Goal: Task Accomplishment & Management: Manage account settings

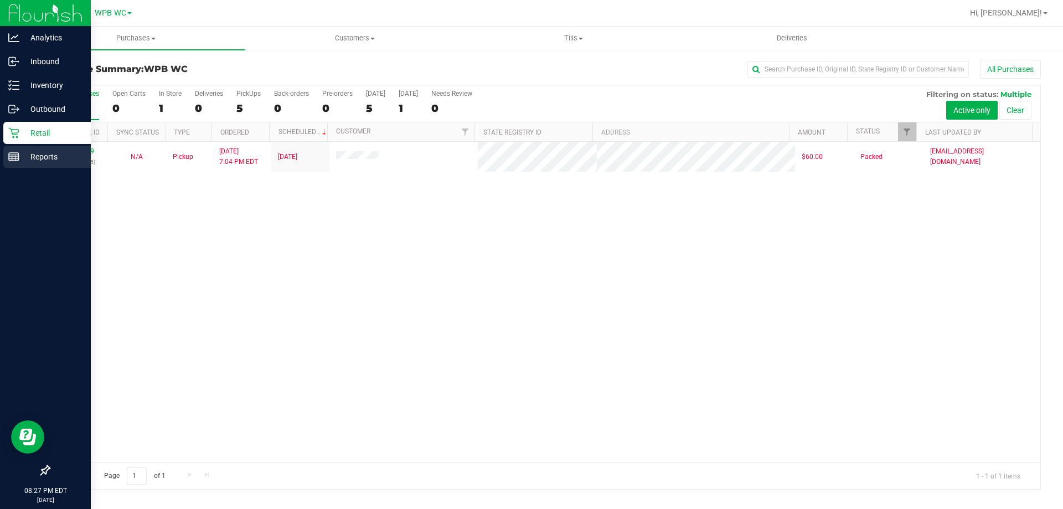
click at [37, 163] on div "Reports" at bounding box center [47, 157] width 88 height 22
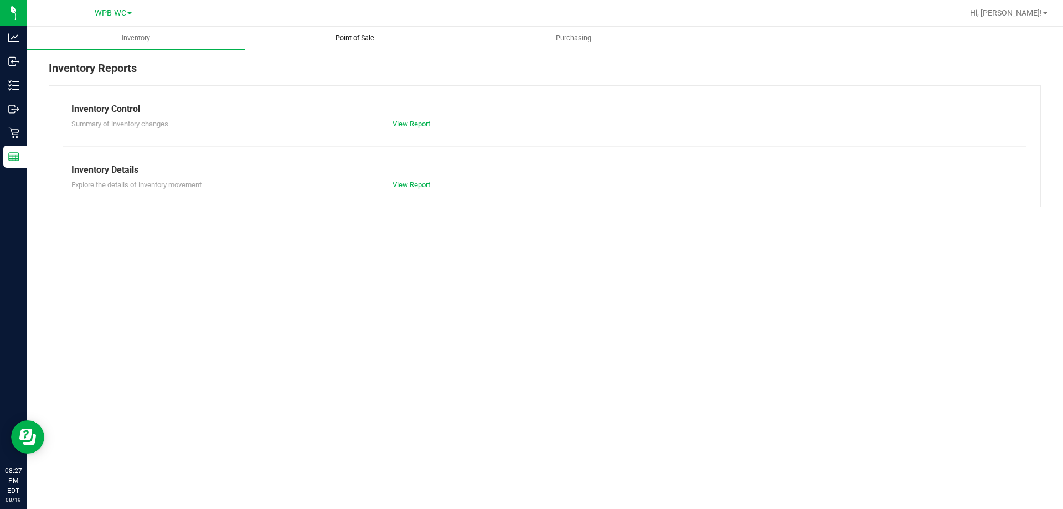
click at [345, 37] on span "Point of Sale" at bounding box center [355, 38] width 69 height 10
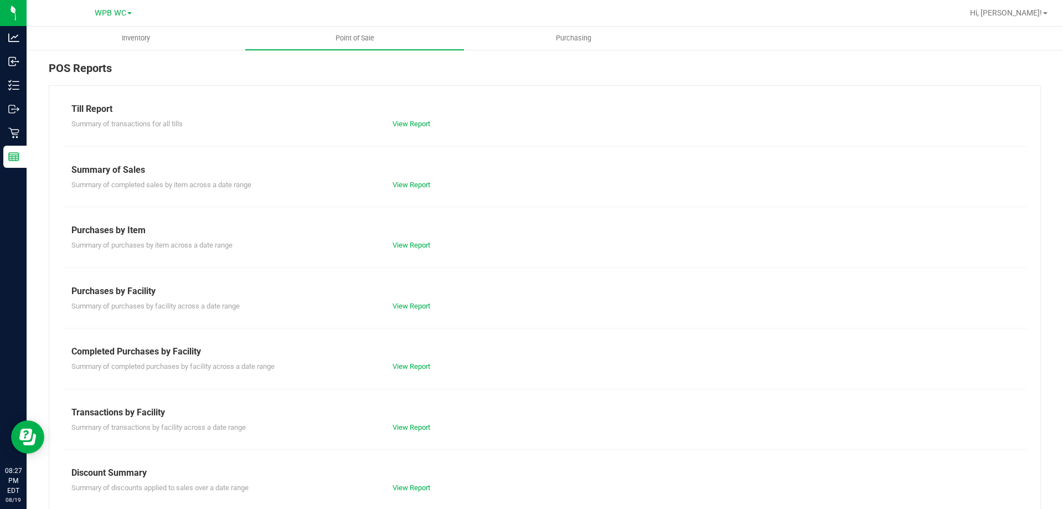
click at [415, 361] on div "Summary of completed purchases by facility across a date range View Report" at bounding box center [545, 365] width 964 height 14
click at [415, 361] on div "View Report" at bounding box center [464, 366] width 161 height 11
click at [415, 367] on link "View Report" at bounding box center [412, 366] width 38 height 8
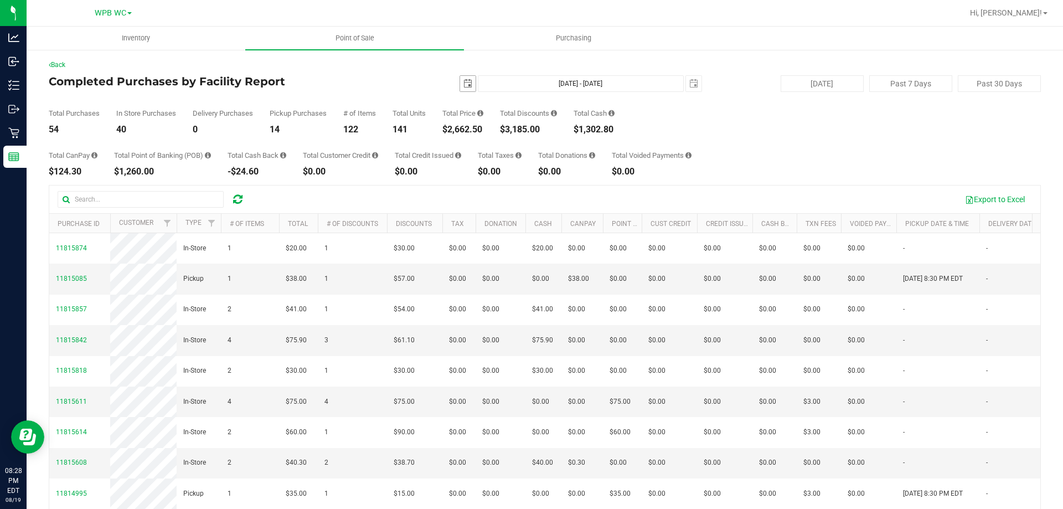
click at [460, 80] on span "select" at bounding box center [468, 84] width 16 height 16
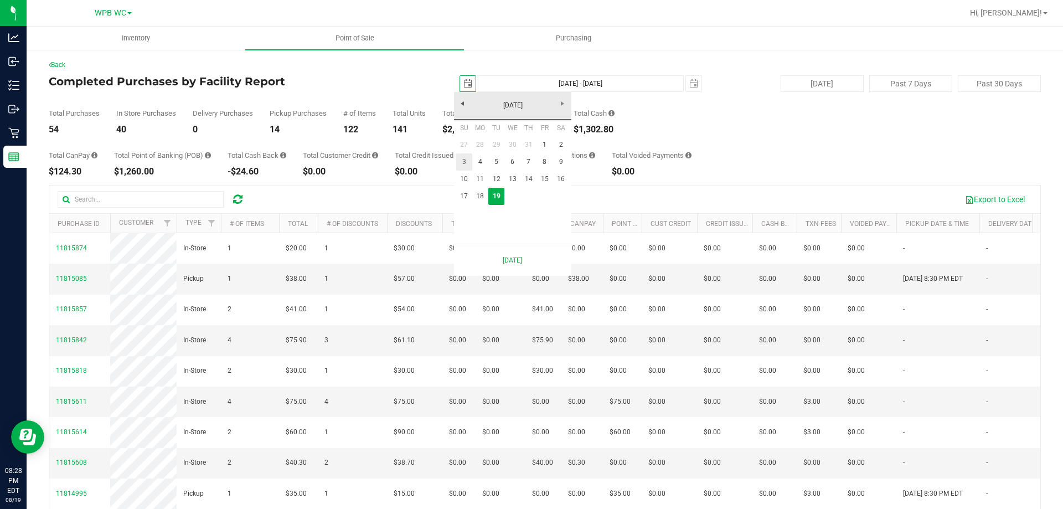
scroll to position [0, 28]
drag, startPoint x: 477, startPoint y: 203, endPoint x: 458, endPoint y: 270, distance: 69.8
click at [477, 202] on link "18" at bounding box center [480, 196] width 16 height 17
type input "2025-08-18"
type input "Aug 18, 2025 - Aug 19, 2025"
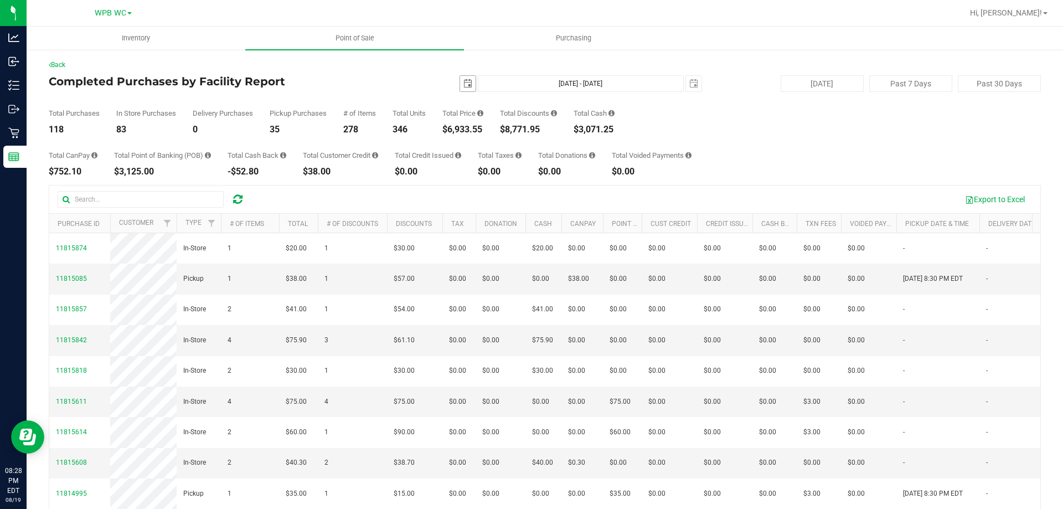
click at [464, 87] on span "select" at bounding box center [468, 83] width 9 height 9
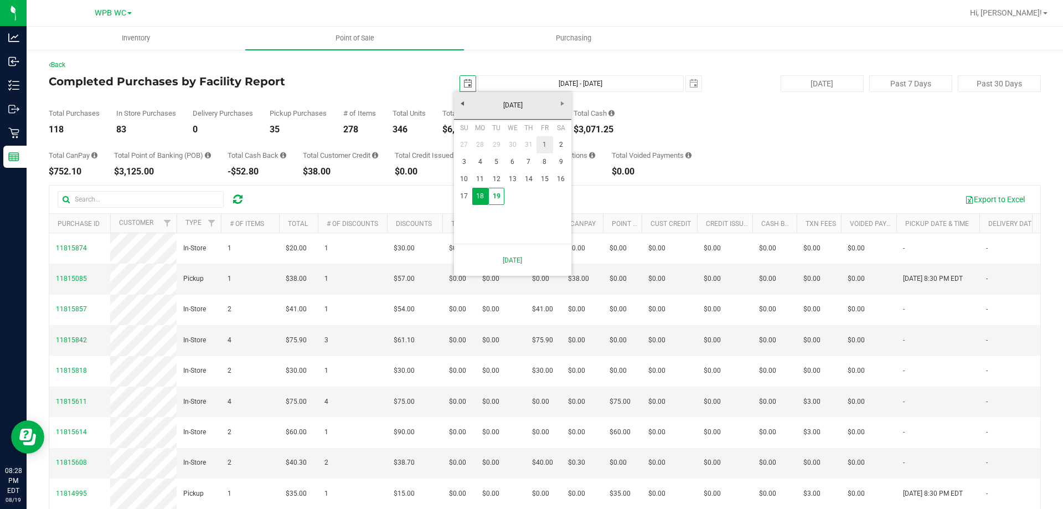
click at [538, 138] on link "1" at bounding box center [545, 144] width 16 height 17
type input "2025-08-01"
type input "Aug 1, 2025 - Aug 19, 2025"
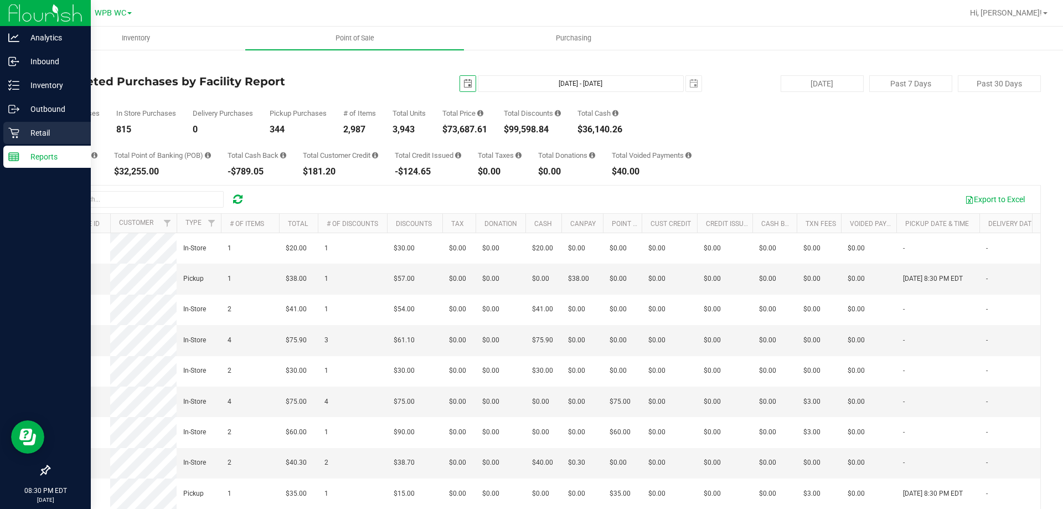
click at [7, 143] on div "Retail" at bounding box center [47, 133] width 88 height 22
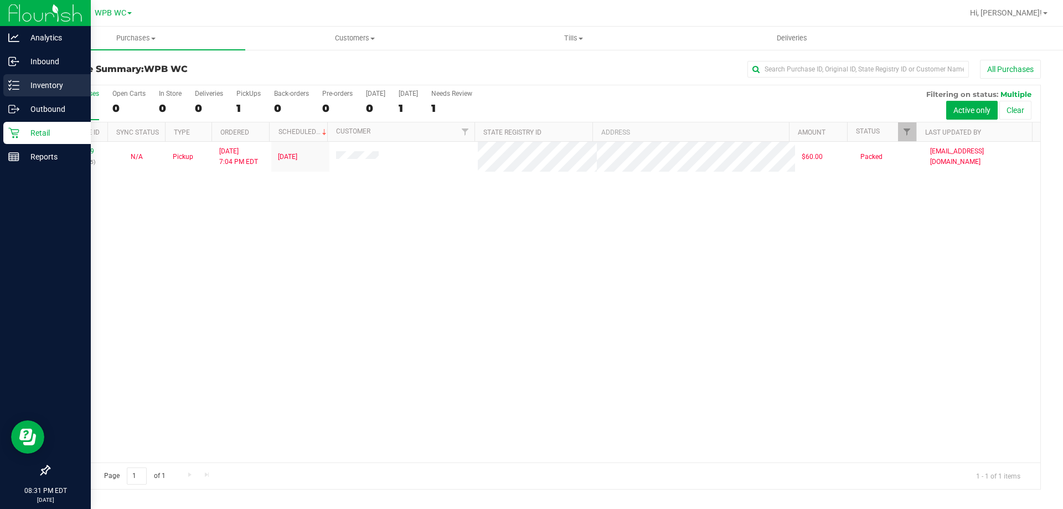
click at [24, 88] on p "Inventory" at bounding box center [52, 85] width 66 height 13
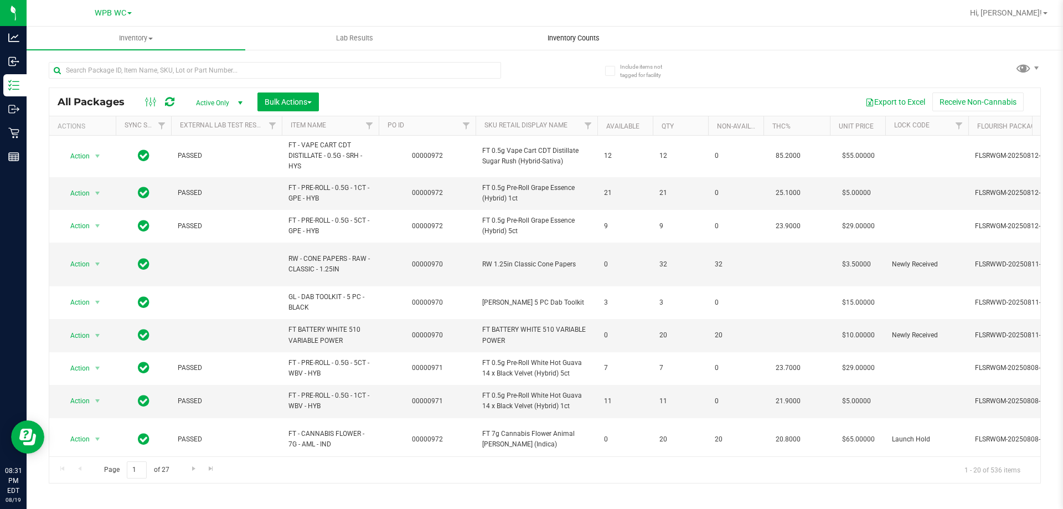
click at [581, 38] on span "Inventory Counts" at bounding box center [574, 38] width 82 height 10
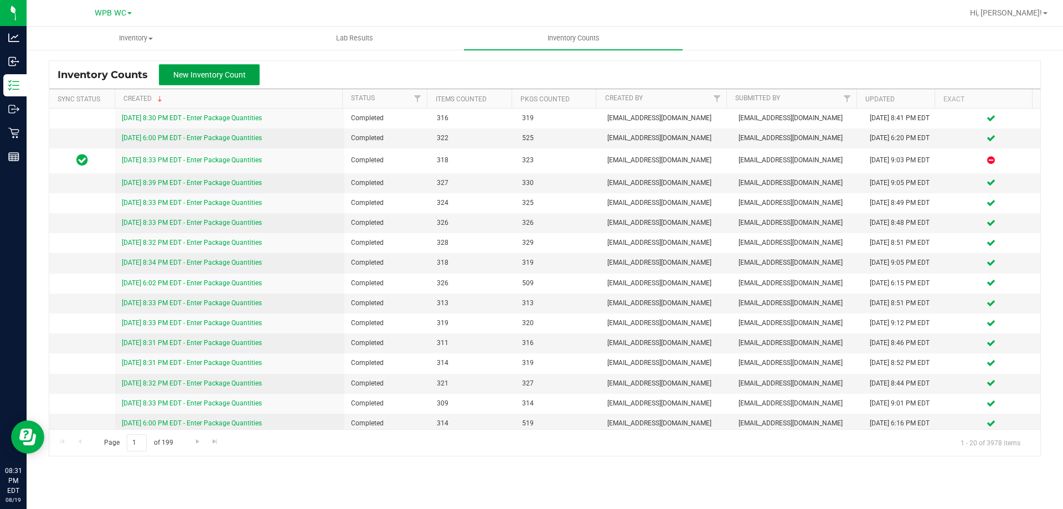
click at [242, 81] on button "New Inventory Count" at bounding box center [209, 74] width 101 height 21
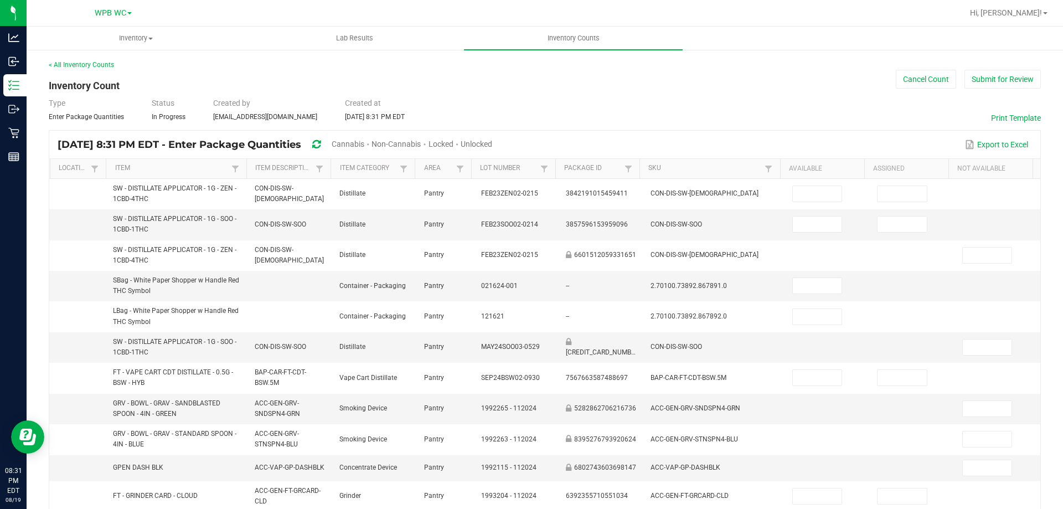
click at [364, 142] on span "Cannabis" at bounding box center [348, 144] width 33 height 9
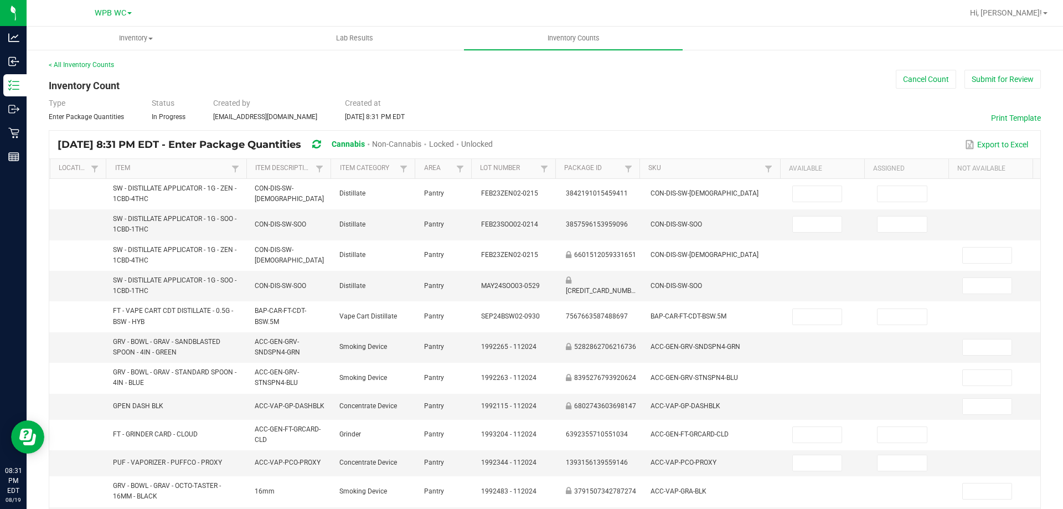
click at [493, 140] on span "Unlocked" at bounding box center [477, 144] width 32 height 9
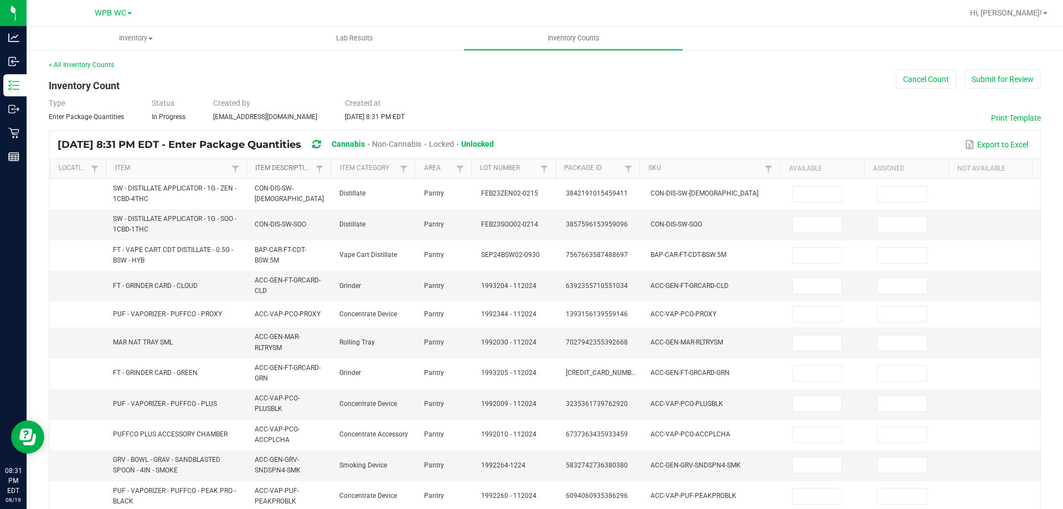
click at [301, 171] on link "Item Description" at bounding box center [284, 168] width 58 height 9
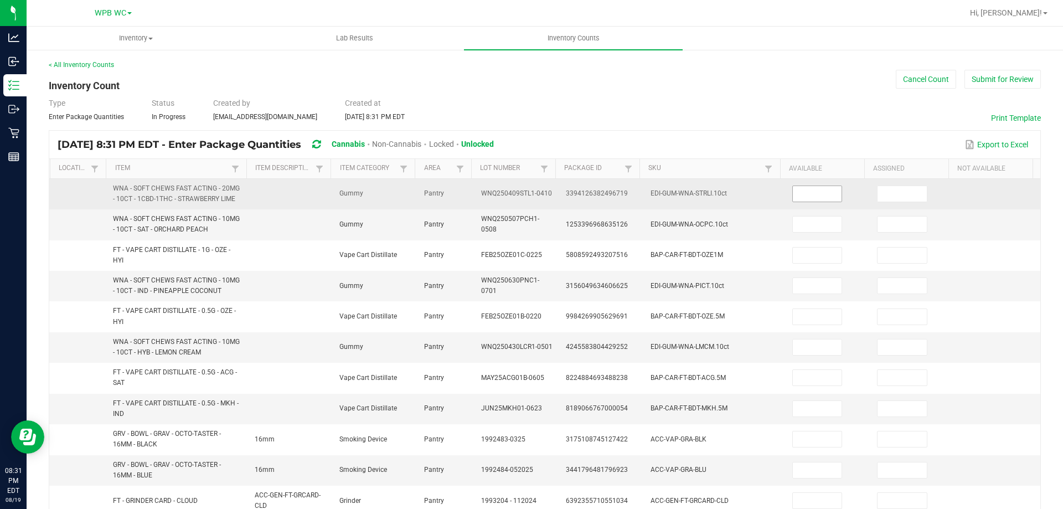
click at [807, 192] on input at bounding box center [817, 194] width 49 height 16
type input "23"
type input "29"
type input "10"
type input "29"
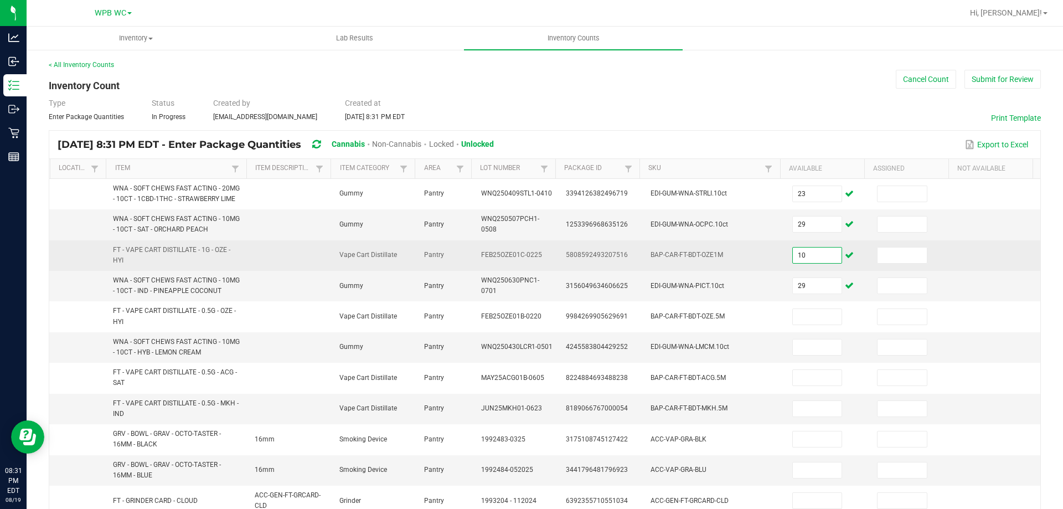
click at [800, 249] on input "10" at bounding box center [817, 256] width 49 height 16
type input "12"
type input "1"
type input "0"
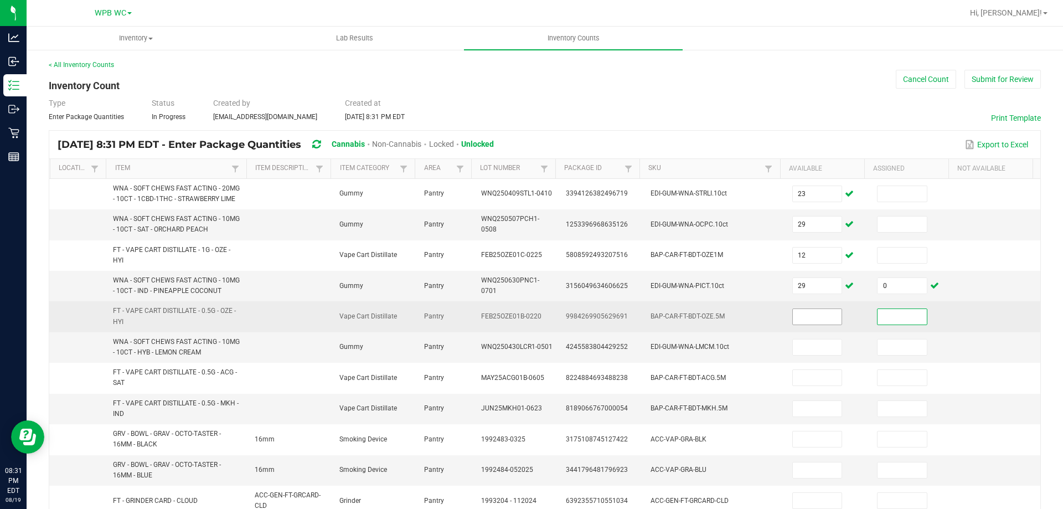
click at [795, 319] on input at bounding box center [817, 317] width 49 height 16
type input "10"
type input "14"
type input "5"
type input "4"
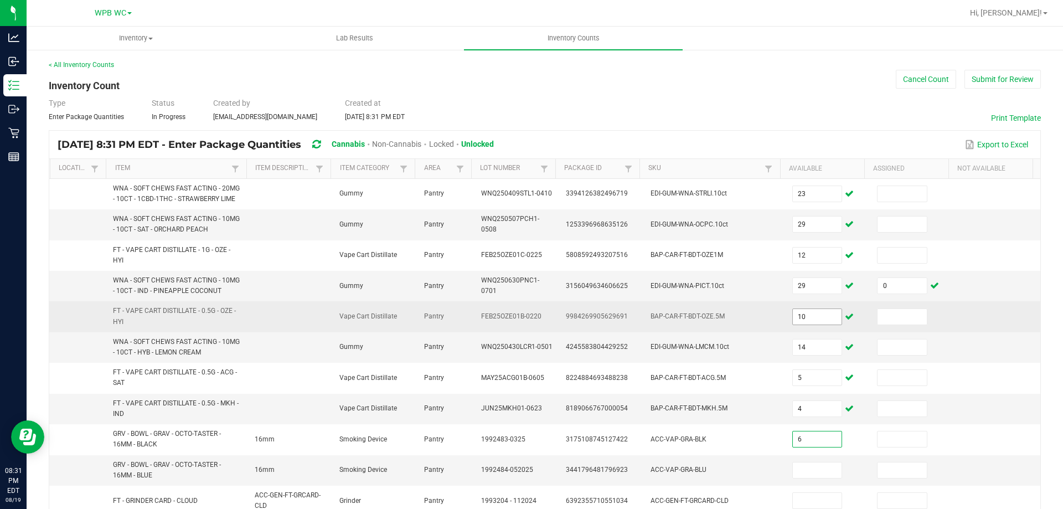
type input "6"
type input "3"
type input "1"
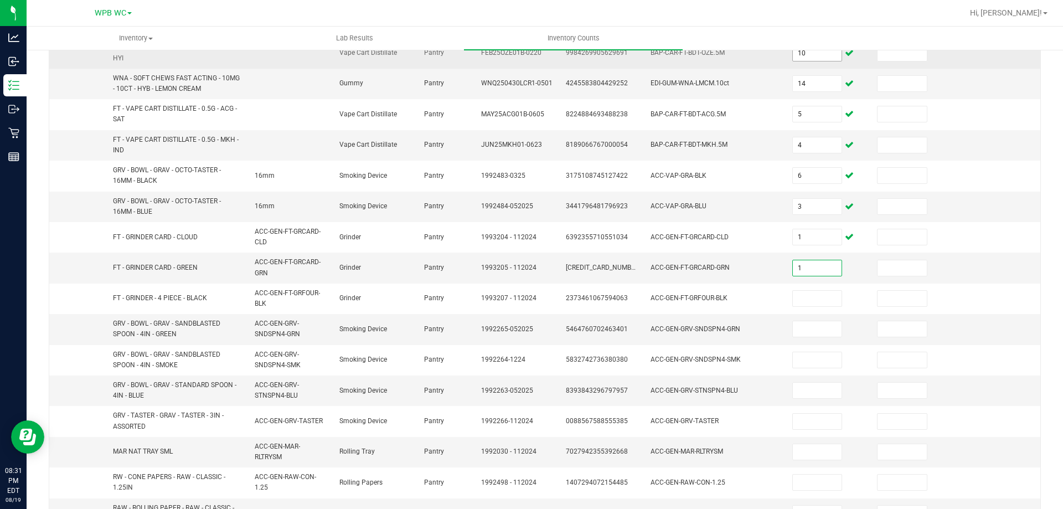
type input "1"
type input "5"
type input "2"
type input "4"
type input "11"
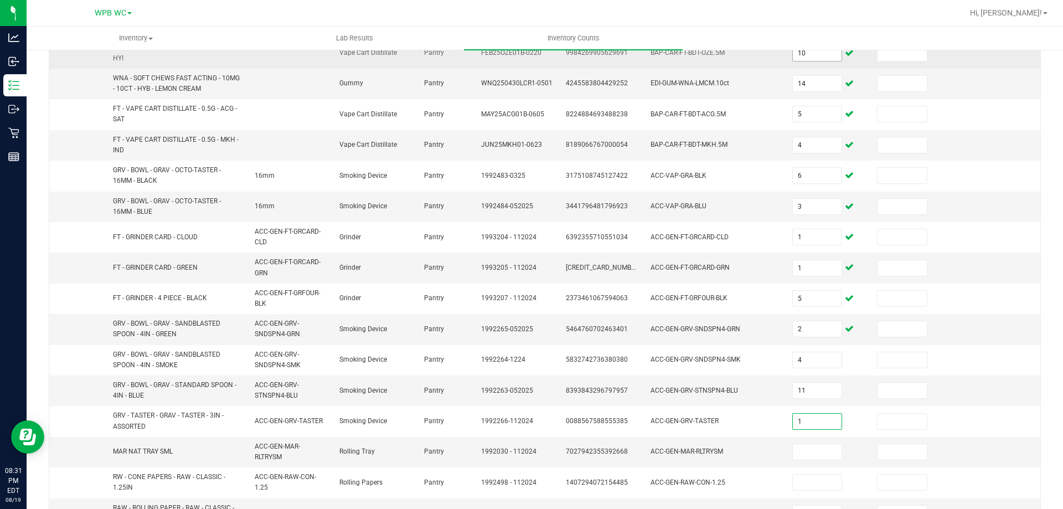
type input "1"
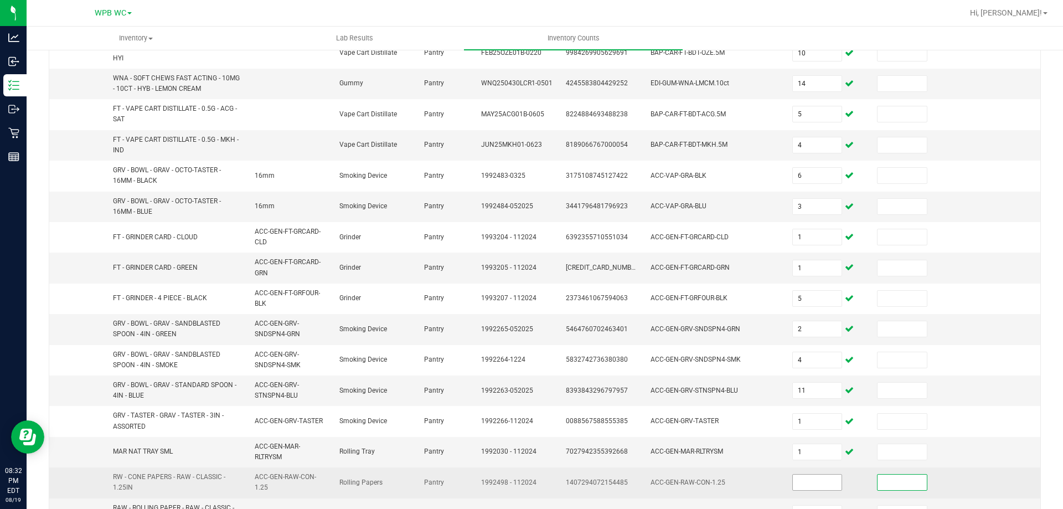
click at [794, 486] on input at bounding box center [817, 483] width 49 height 16
type input "5"
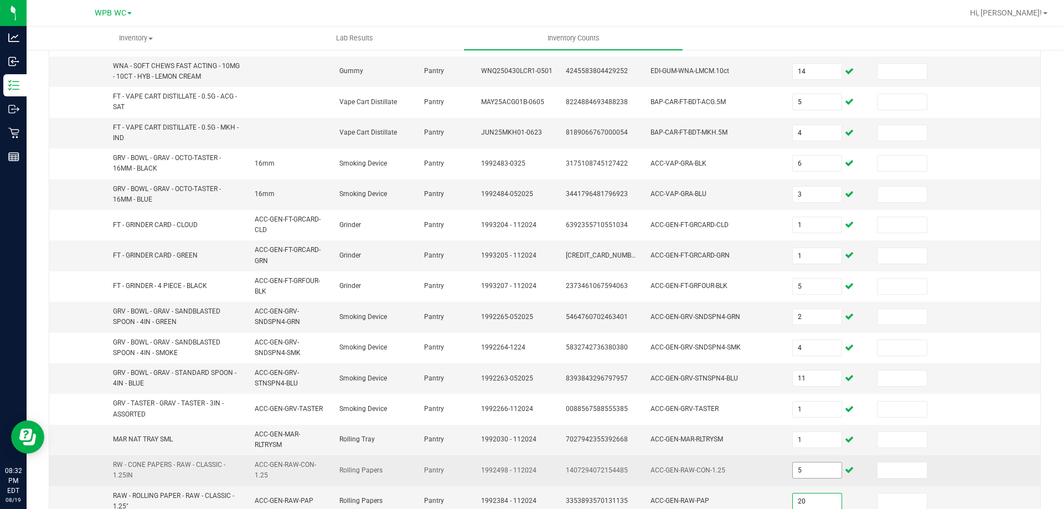
type input "20"
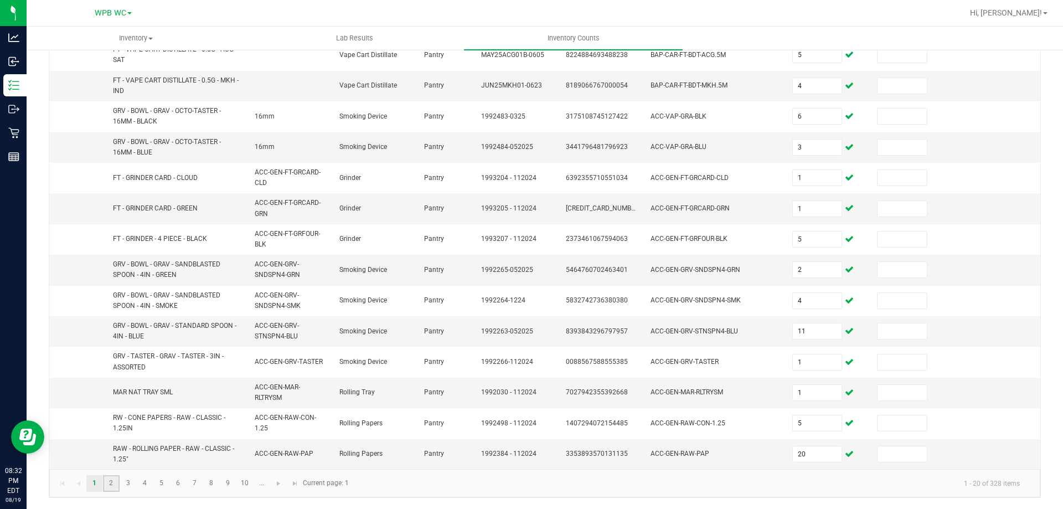
click at [113, 489] on link "2" at bounding box center [111, 483] width 16 height 17
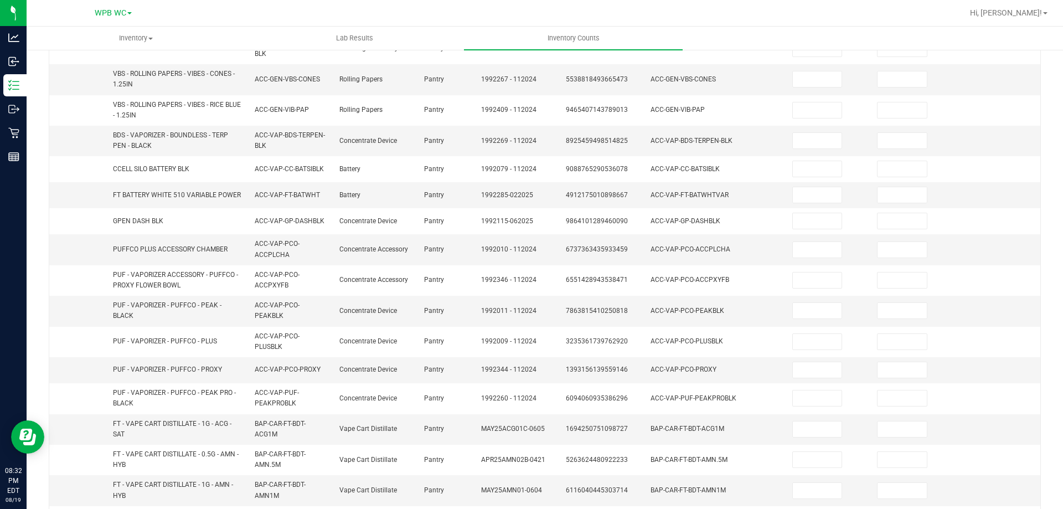
scroll to position [32, 0]
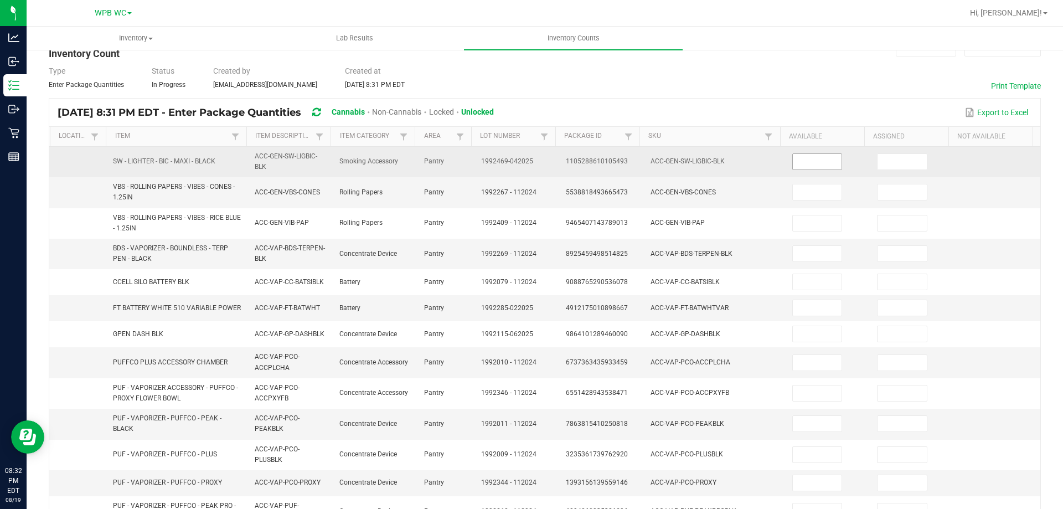
click at [796, 168] on input at bounding box center [817, 162] width 49 height 16
type input "37"
type input "4"
type input "36"
type input "1"
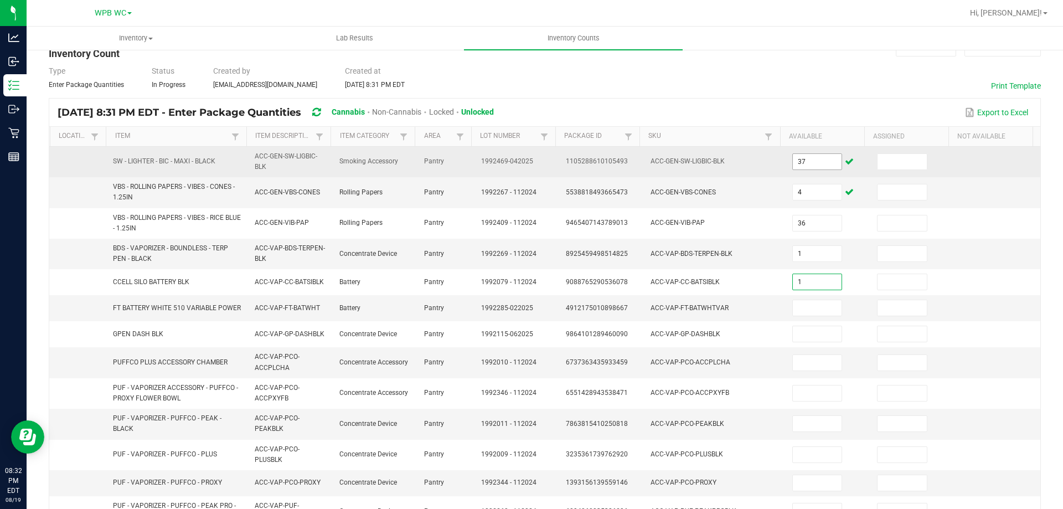
type input "1"
type input "17"
type input "3"
type input "1"
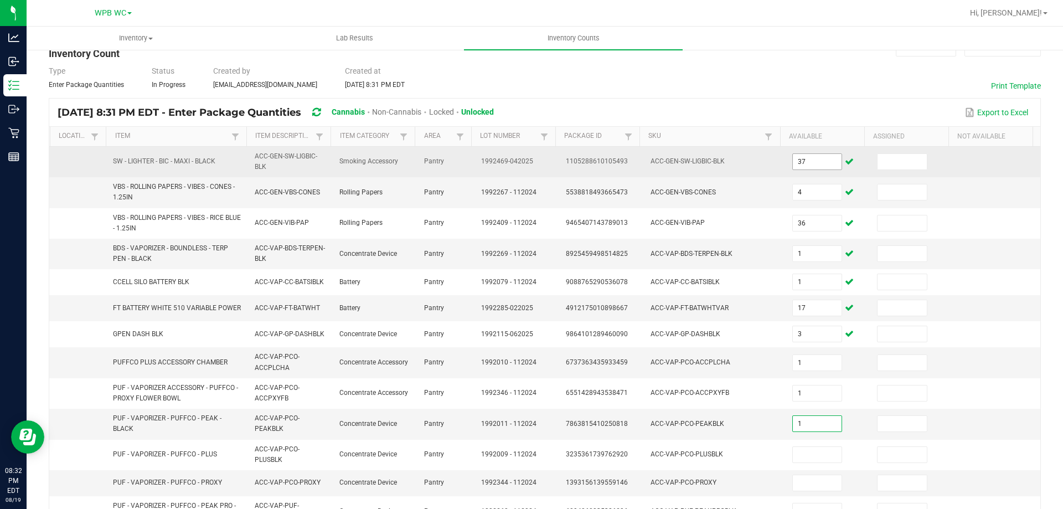
type input "1"
type input "2"
type input "4"
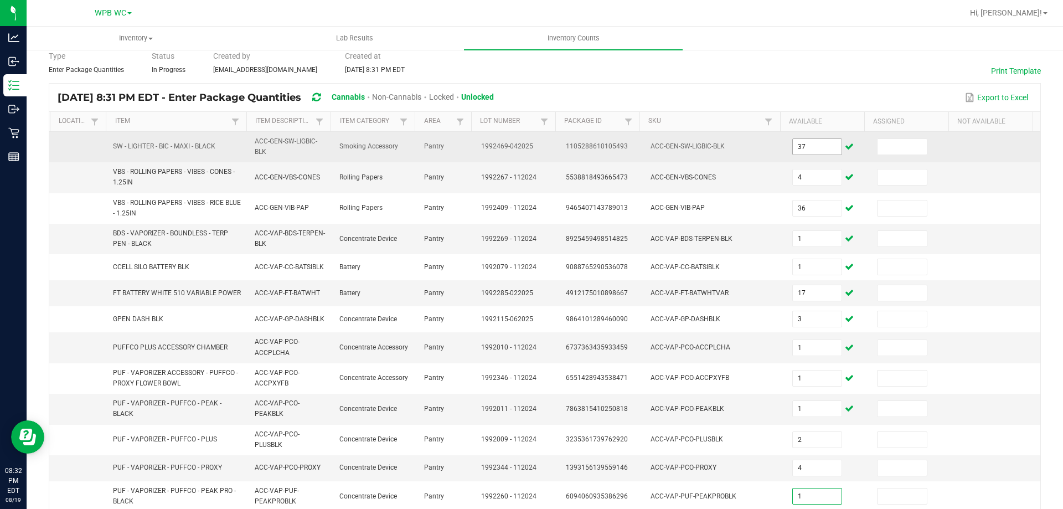
type input "1"
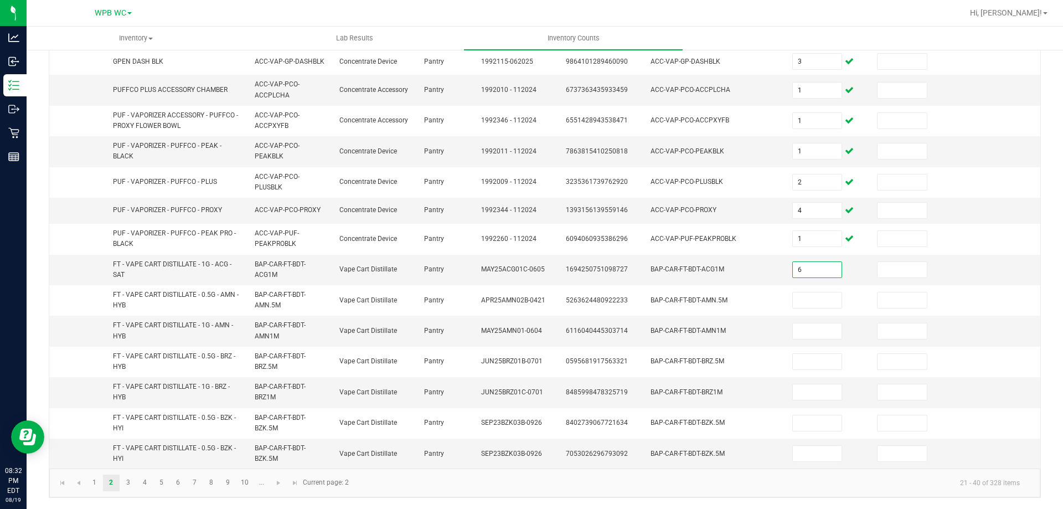
type input "6"
type input "10"
type input "5"
type input "10"
type input "7"
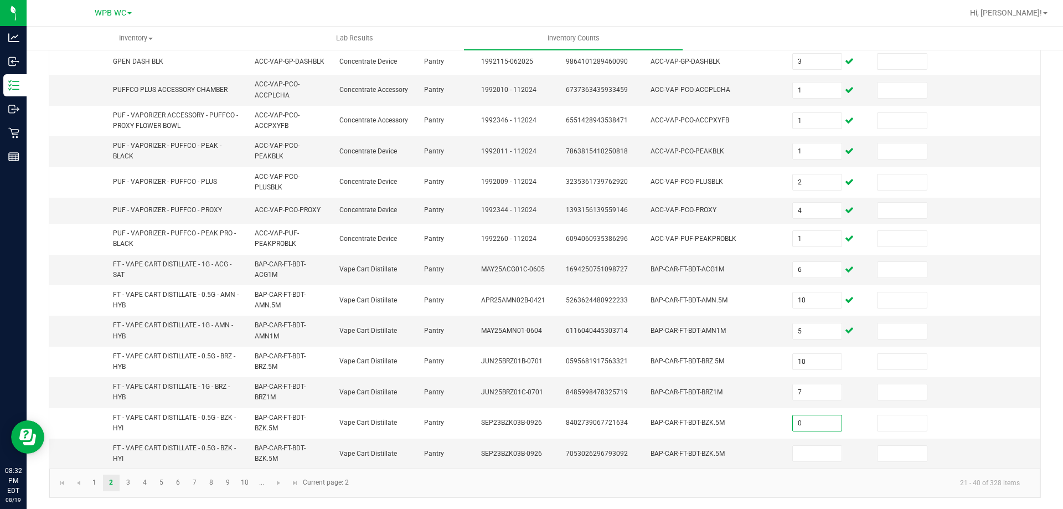
type input "0"
type input "12"
click at [804, 454] on input at bounding box center [817, 454] width 49 height 16
type input "0"
type input "7"
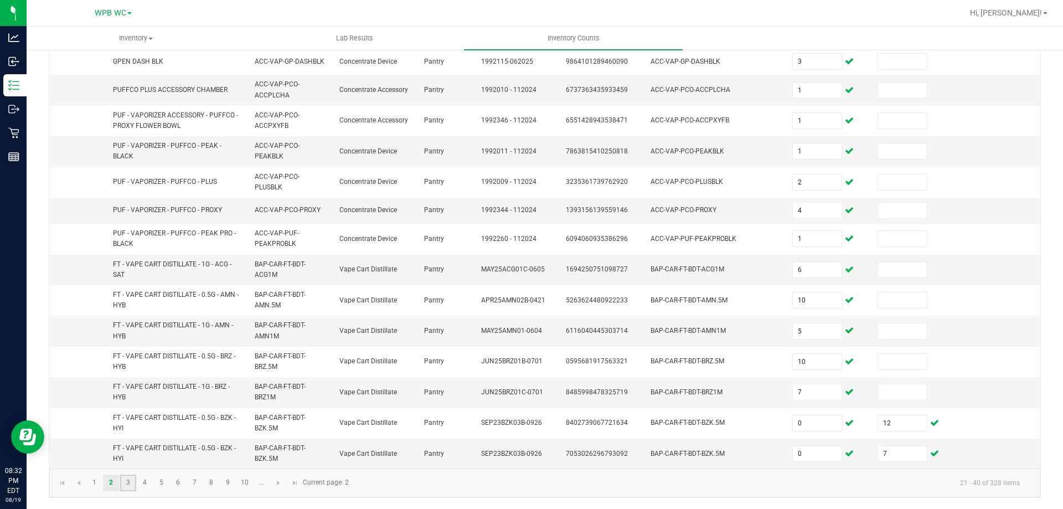
click at [133, 484] on link "3" at bounding box center [128, 483] width 16 height 17
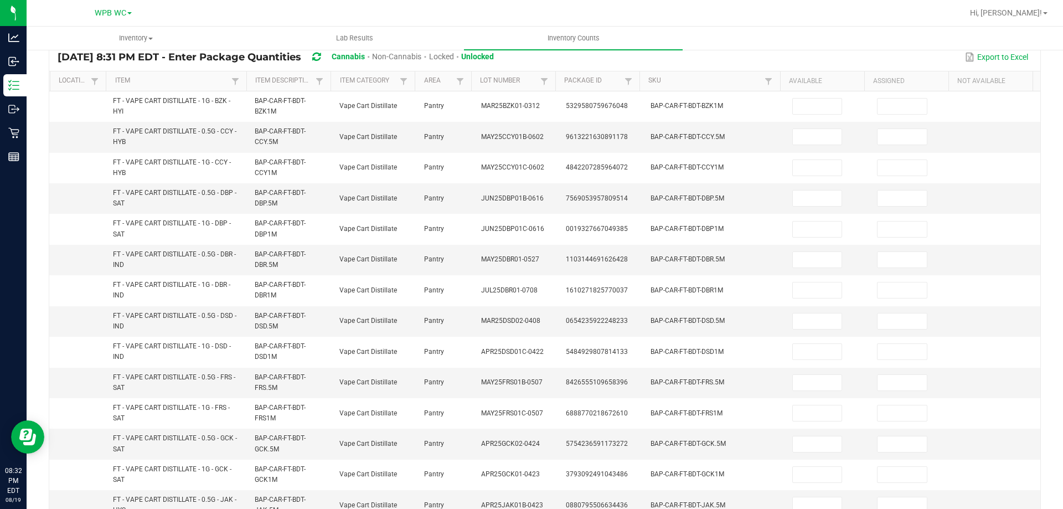
scroll to position [32, 0]
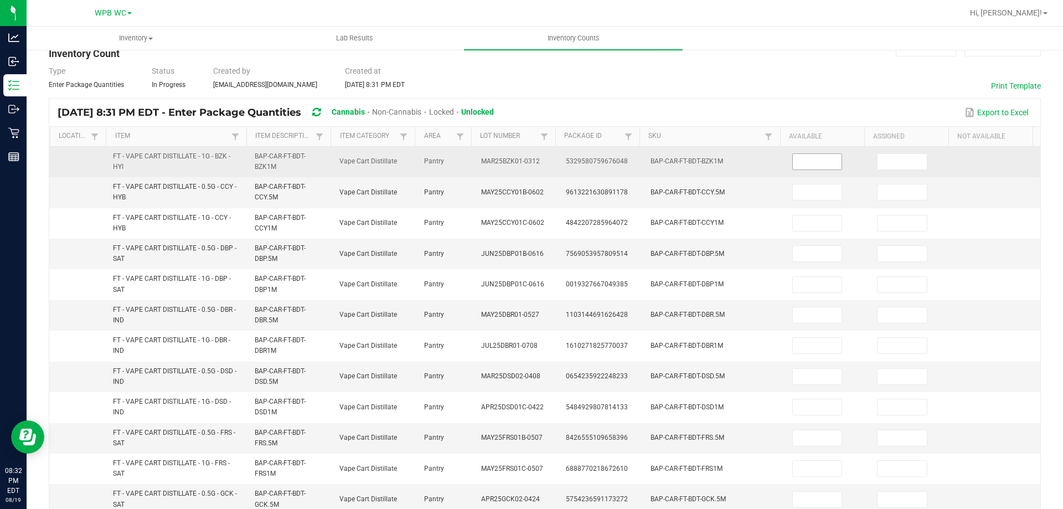
click at [798, 160] on input at bounding box center [817, 162] width 49 height 16
type input "7"
type input "3"
type input "10"
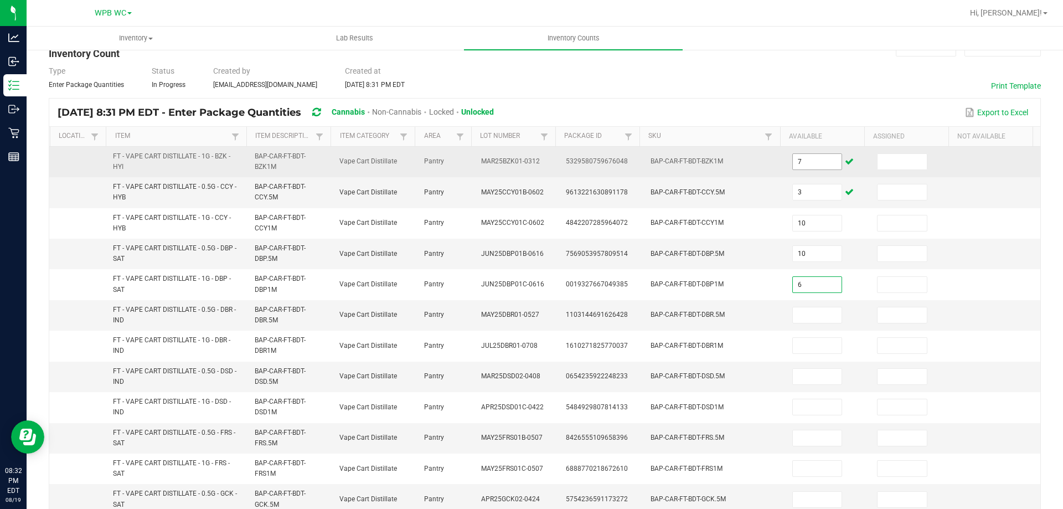
type input "6"
type input "9"
type input "11"
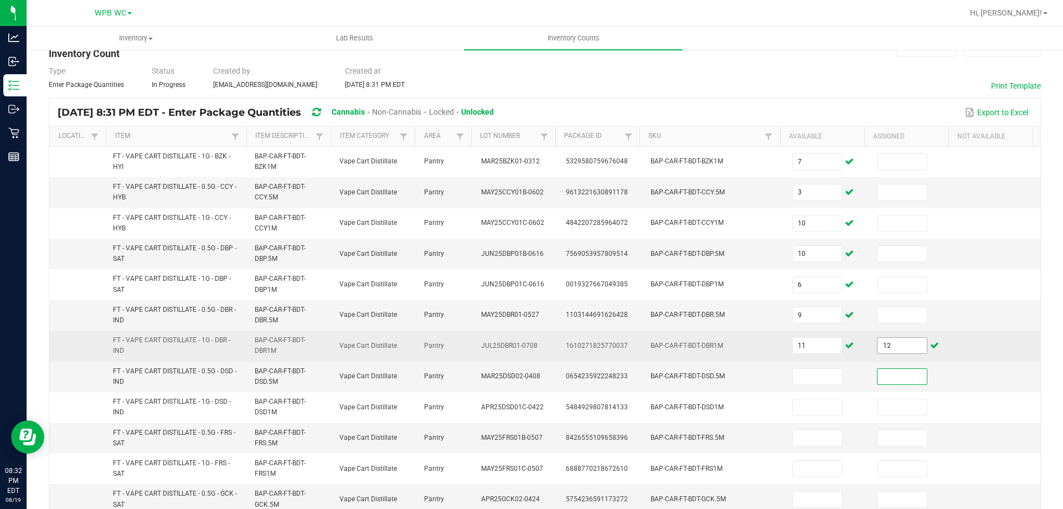
click at [882, 349] on input "12" at bounding box center [902, 346] width 49 height 16
type input "0"
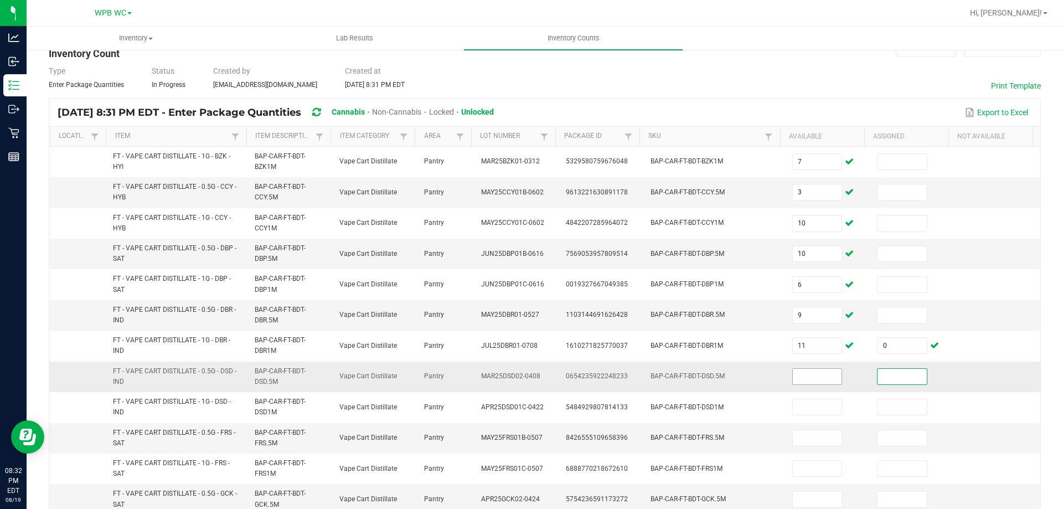
click at [818, 376] on input at bounding box center [817, 377] width 49 height 16
type input "12"
type input "6"
type input "2"
type input "9"
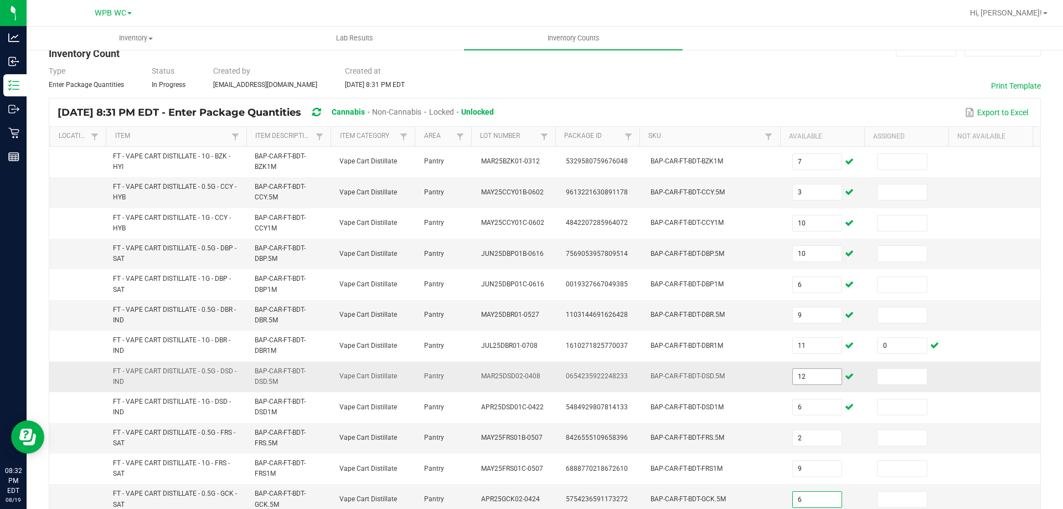
type input "6"
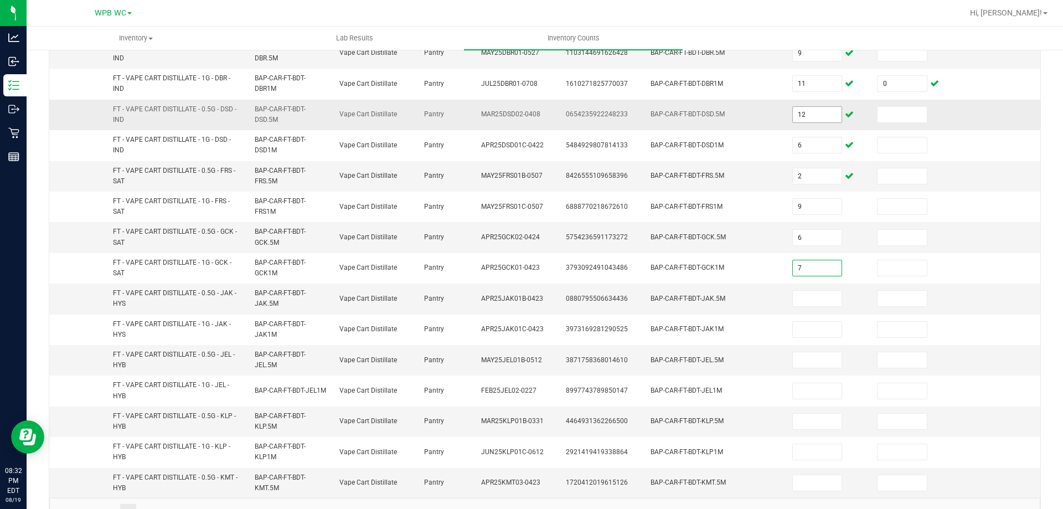
type input "7"
type input "2"
type input "6"
type input "7"
type input "0"
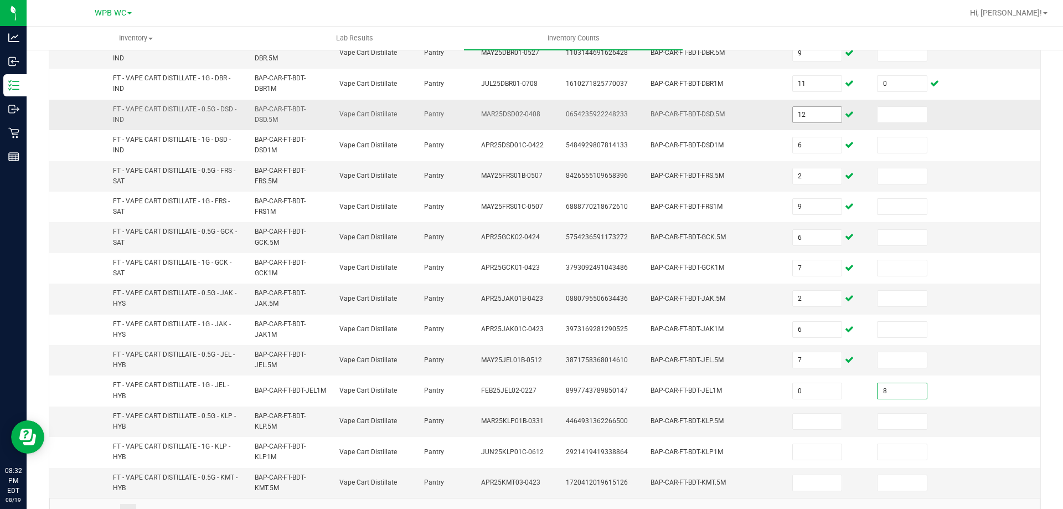
type input "8"
type input "1"
type input "10"
type input "1"
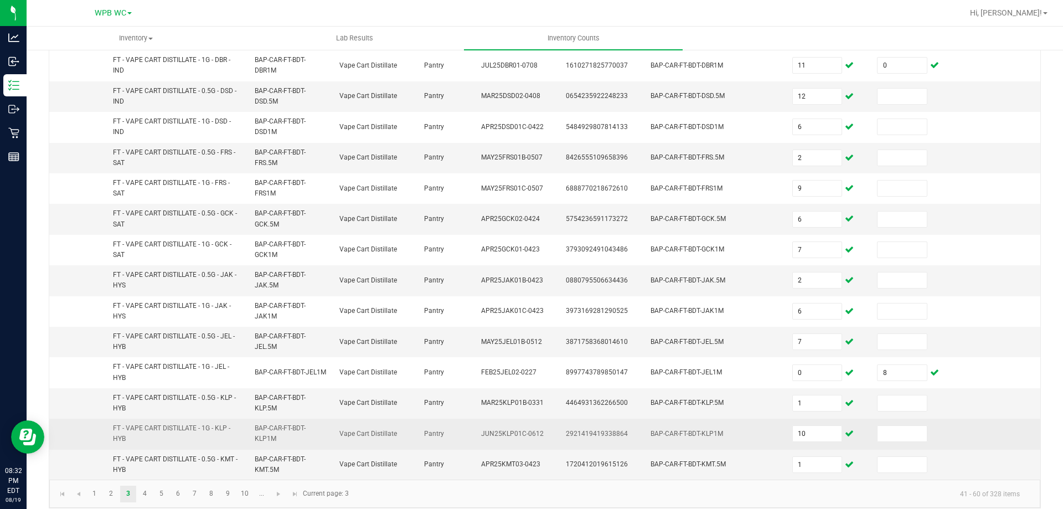
scroll to position [323, 0]
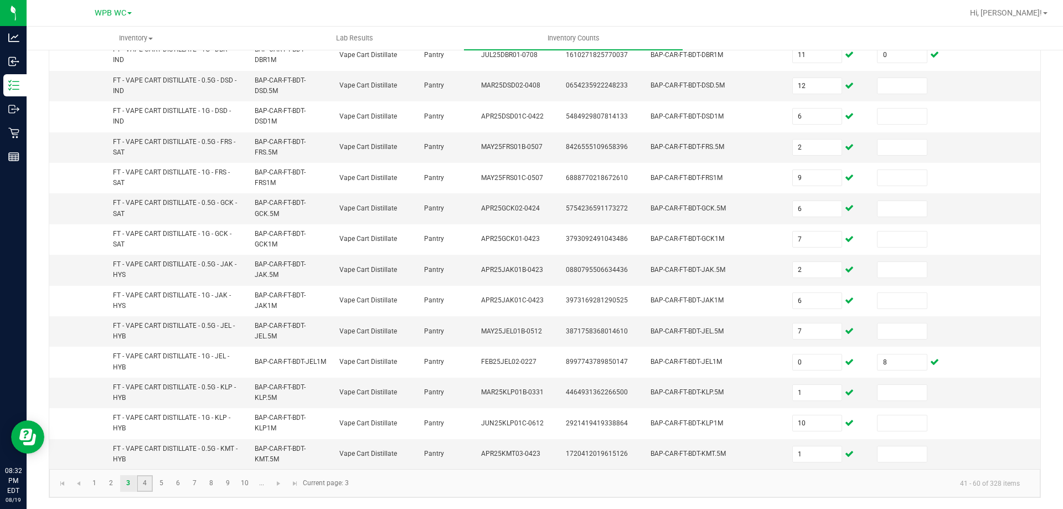
click at [151, 485] on link "4" at bounding box center [145, 483] width 16 height 17
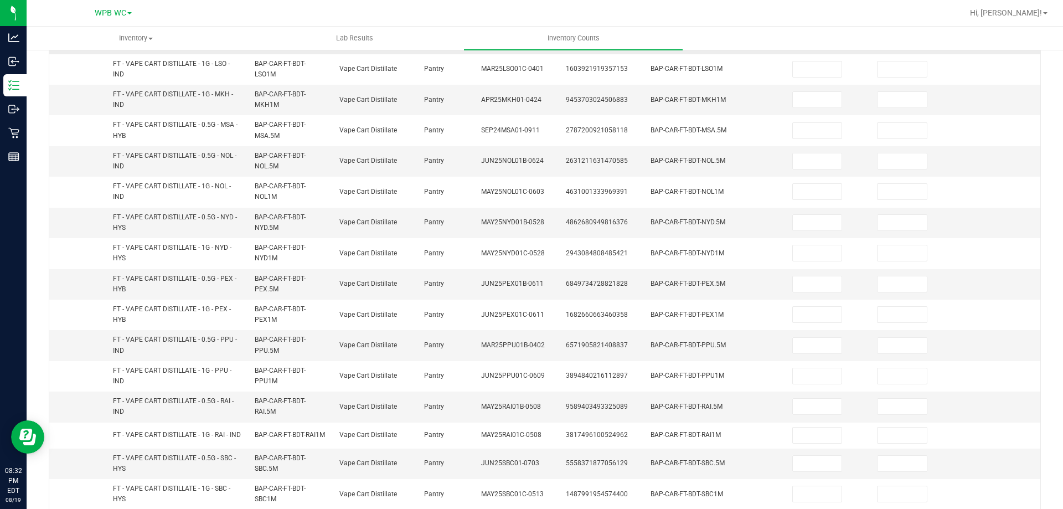
scroll to position [46, 0]
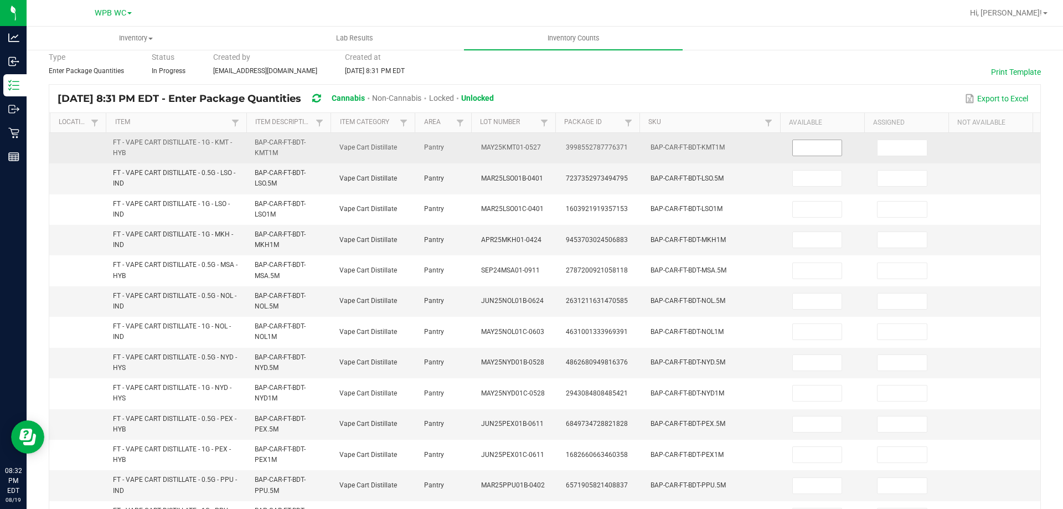
click at [816, 148] on input at bounding box center [817, 148] width 49 height 16
type input "1"
type input "6"
type input "1"
type input "9"
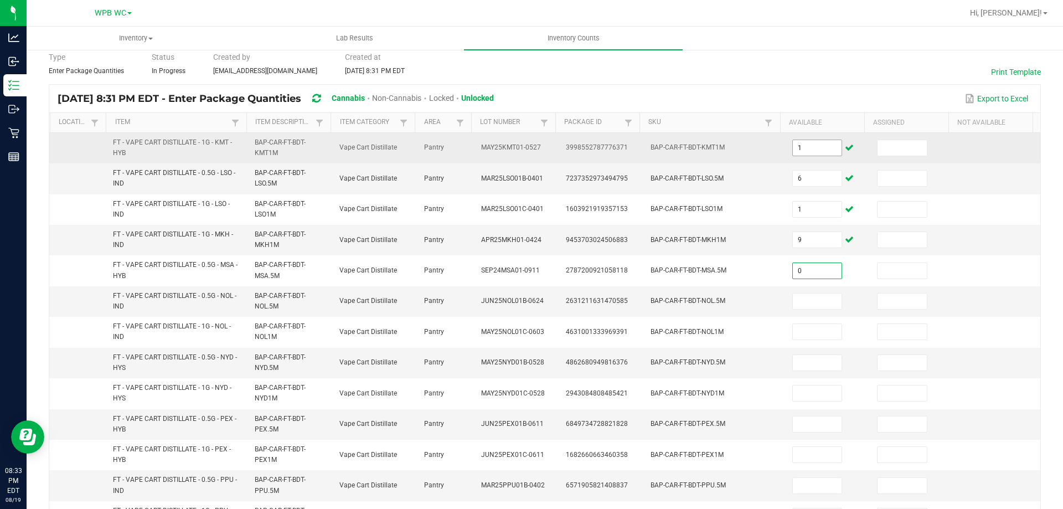
type input "0"
type input "4"
type input "1"
type input "8"
type input "2"
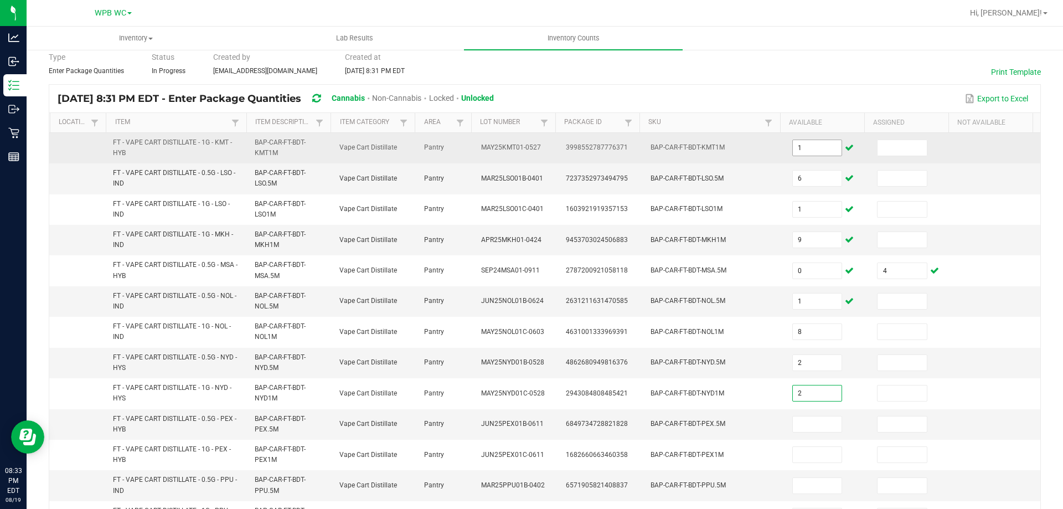
type input "2"
type input "1"
type input "11"
type input "1"
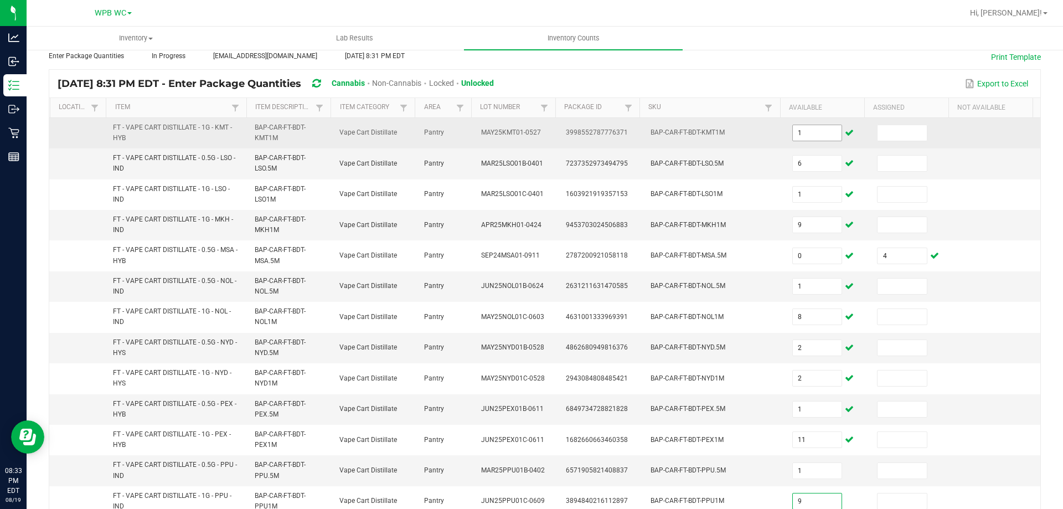
type input "9"
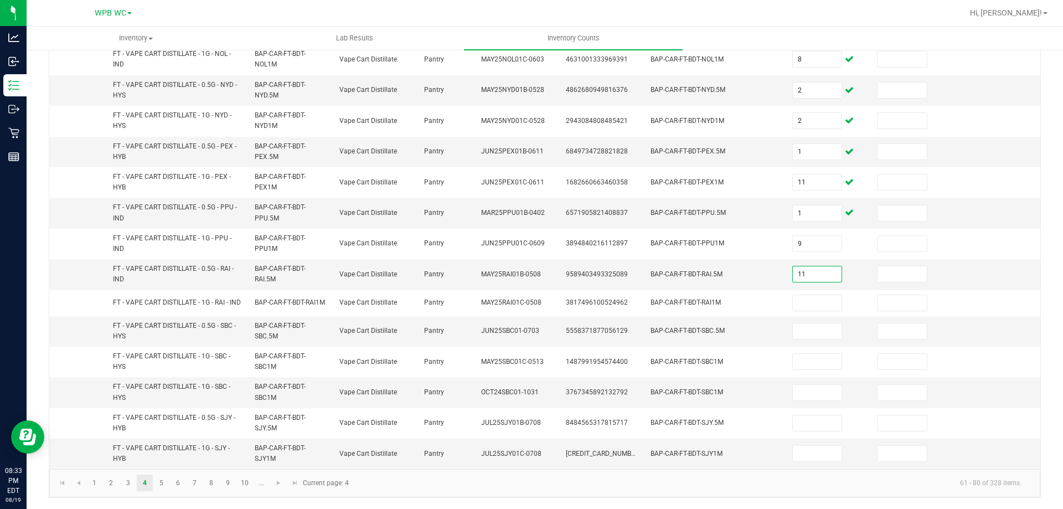
type input "11"
type input "4"
type input "7"
type input "0"
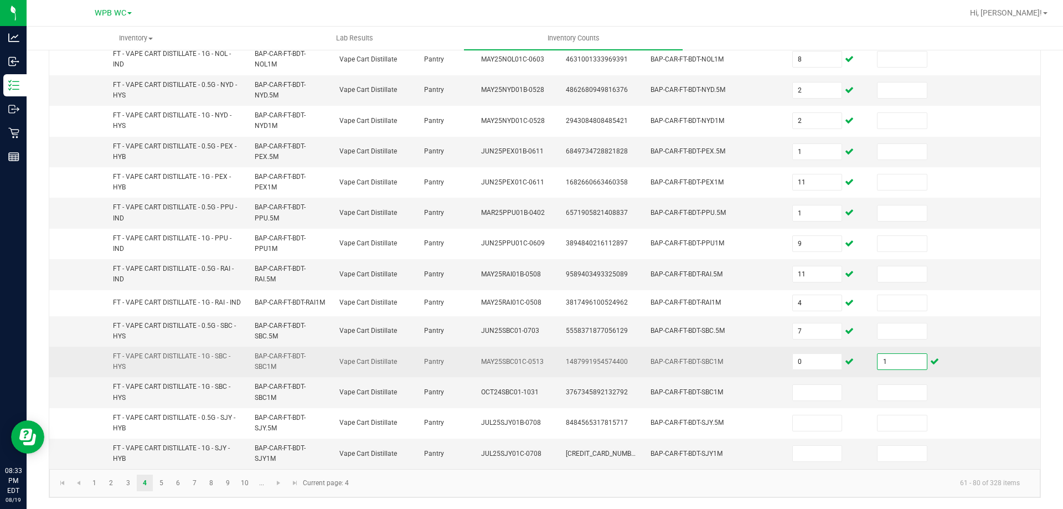
click at [895, 366] on input "1" at bounding box center [902, 362] width 49 height 16
type input "12"
type input "6"
type input "12"
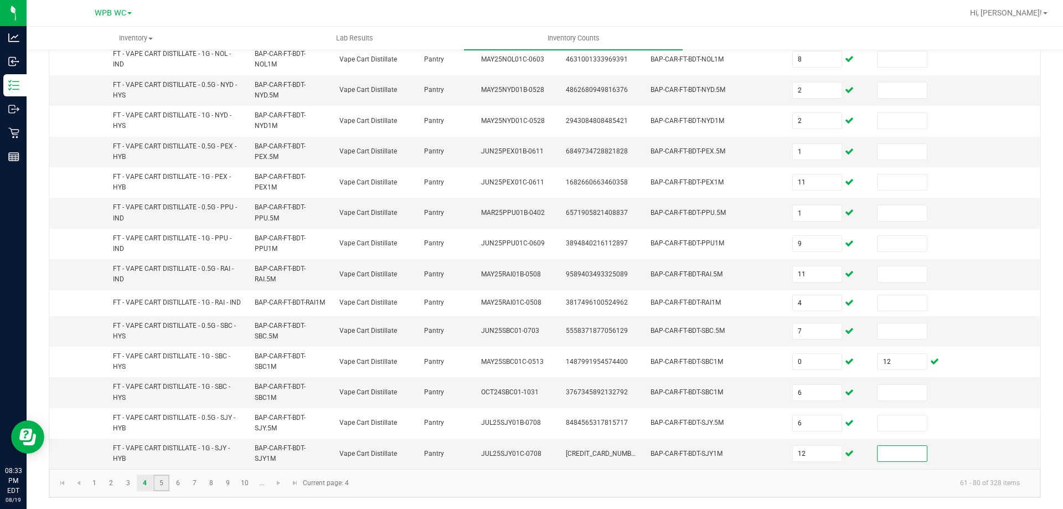
click at [166, 486] on link "5" at bounding box center [161, 483] width 16 height 17
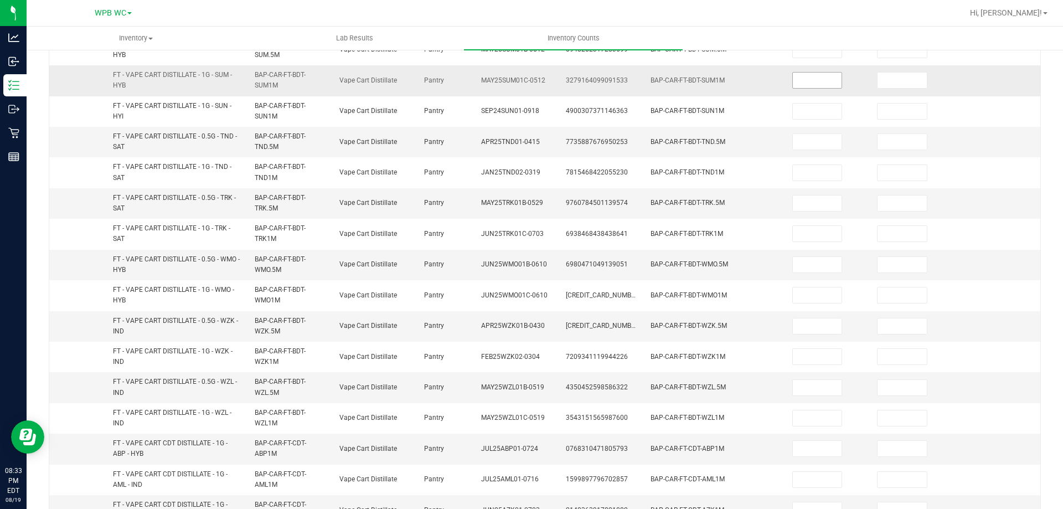
scroll to position [46, 0]
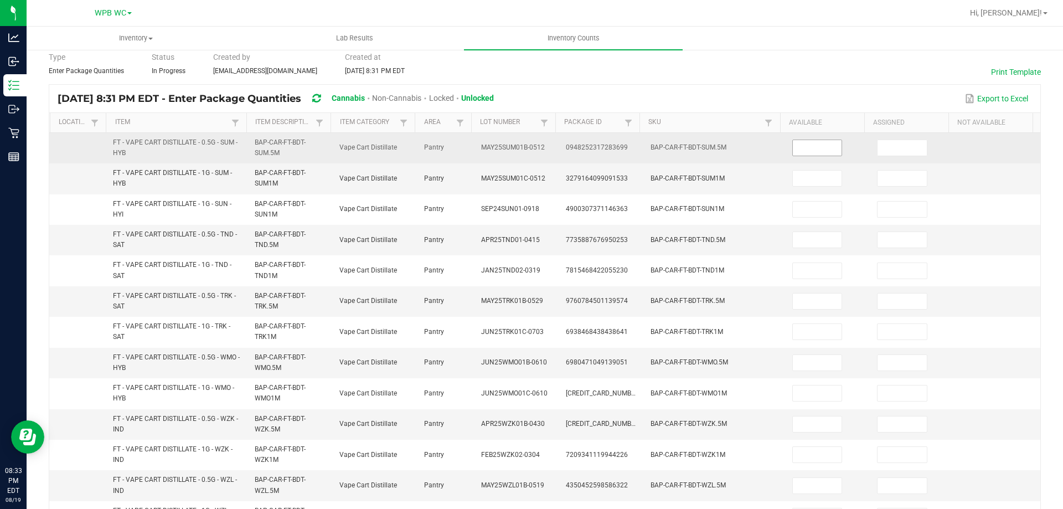
click at [818, 151] on input at bounding box center [817, 148] width 49 height 16
type input "3"
type input "7"
type input "0"
type input "1"
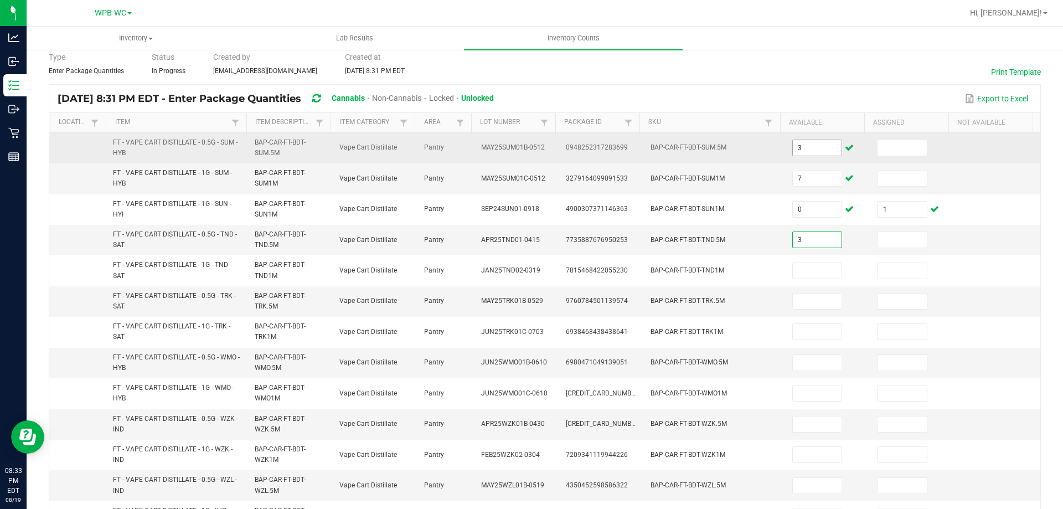
type input "3"
type input "2"
type input "7"
type input "6"
type input "1"
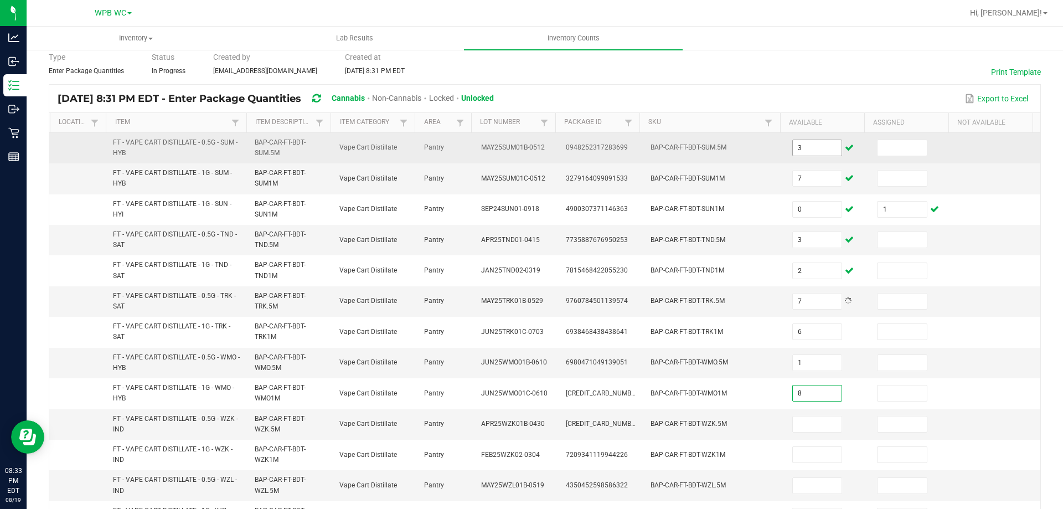
type input "8"
type input "10"
type input "0"
type input "12"
type input "8"
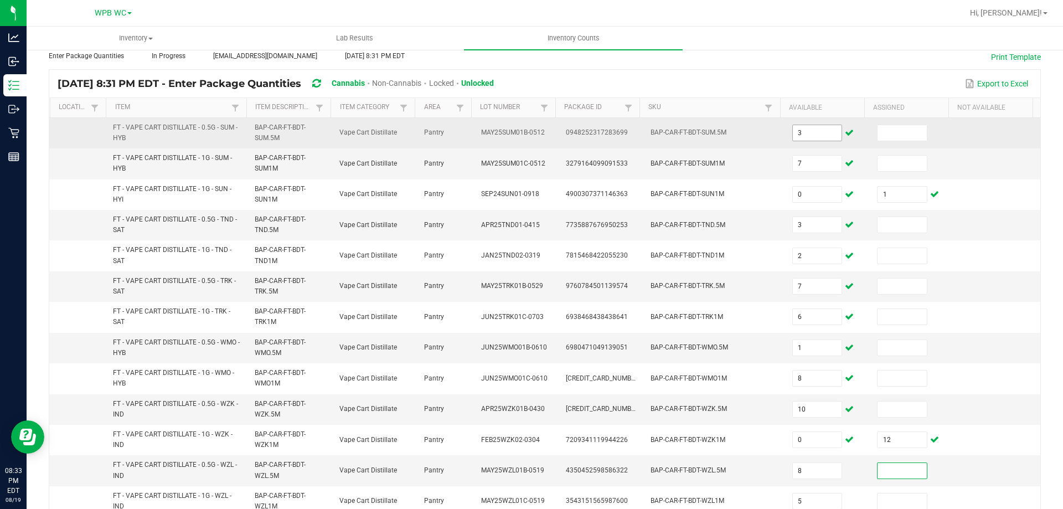
type input "5"
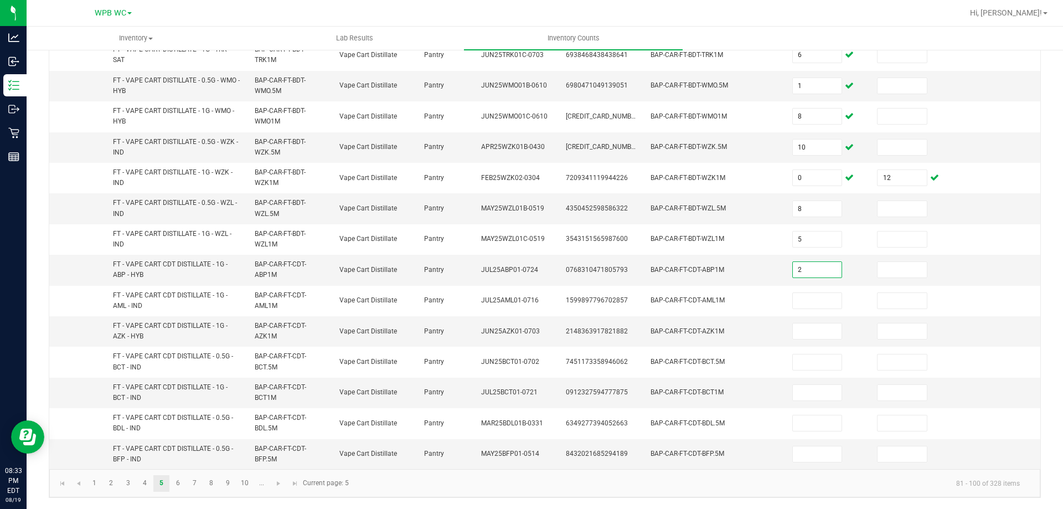
type input "2"
type input "10"
type input "4"
type input "10"
click at [182, 485] on link "6" at bounding box center [178, 483] width 16 height 17
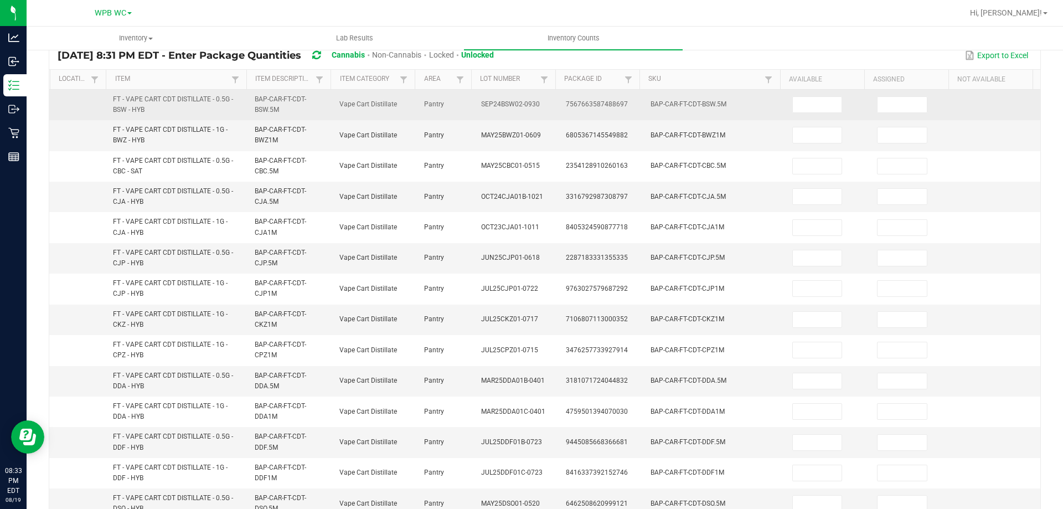
scroll to position [46, 0]
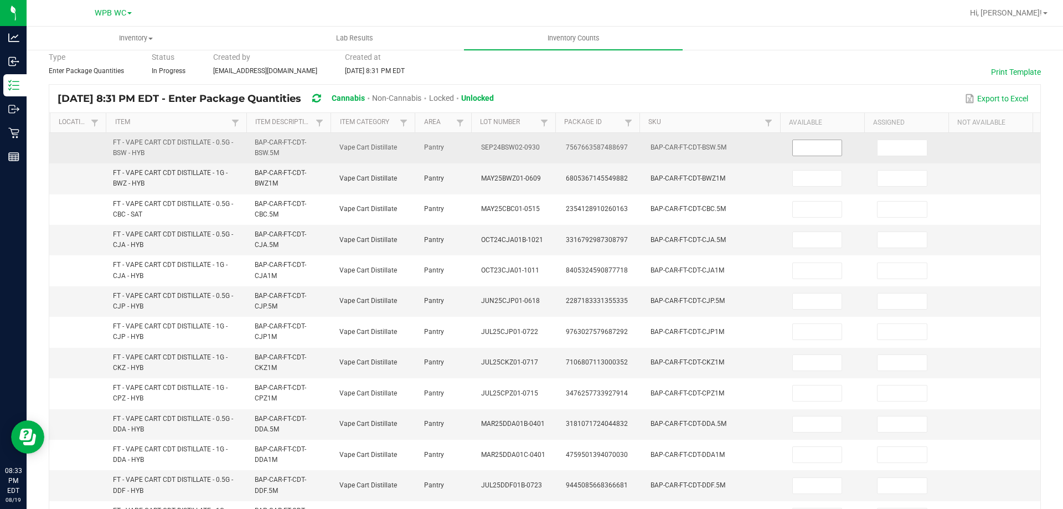
click at [805, 151] on input at bounding box center [817, 148] width 49 height 16
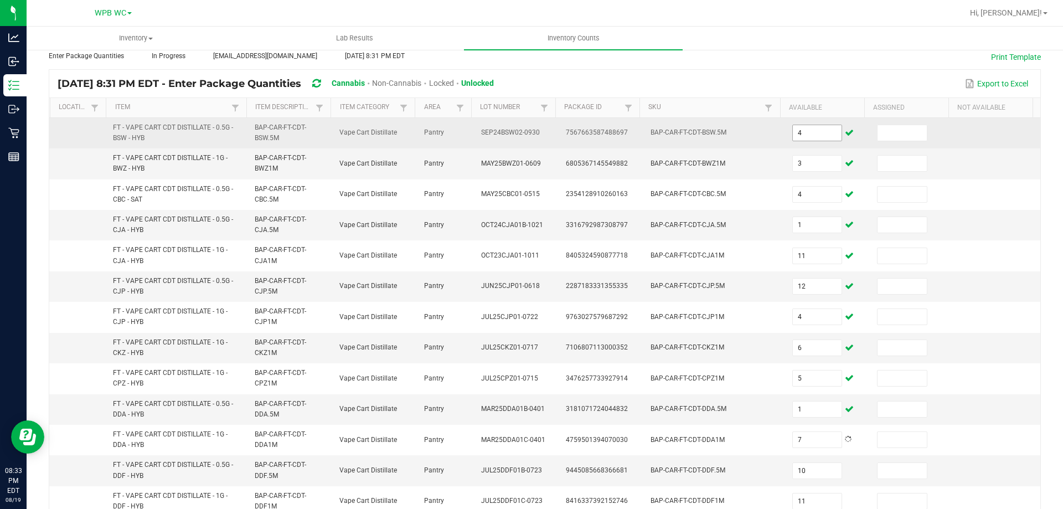
scroll to position [323, 0]
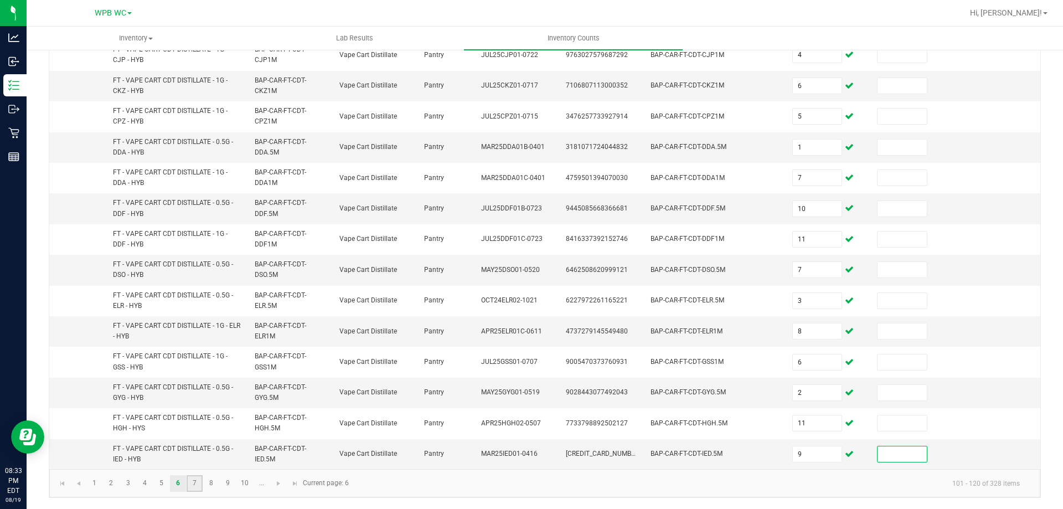
click at [198, 485] on link "7" at bounding box center [195, 483] width 16 height 17
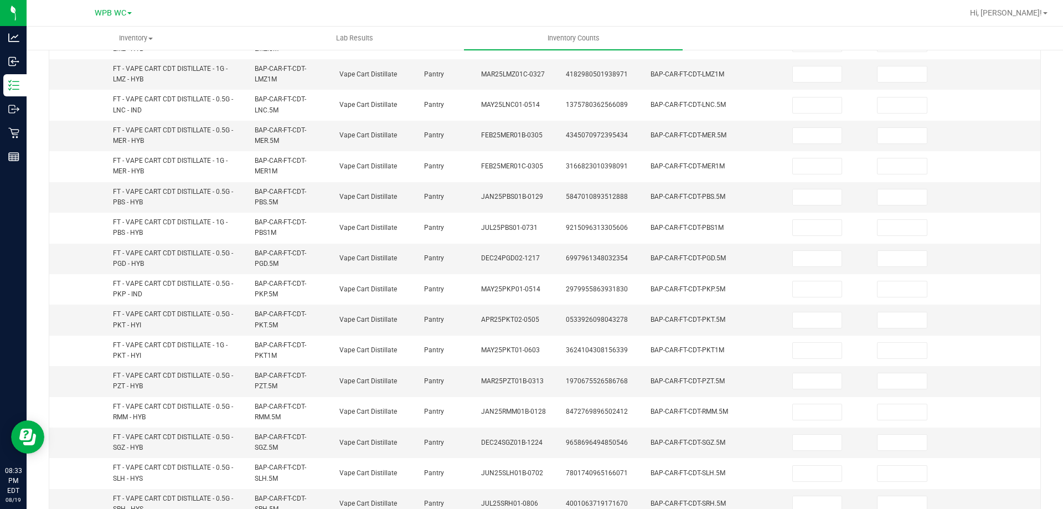
scroll to position [46, 0]
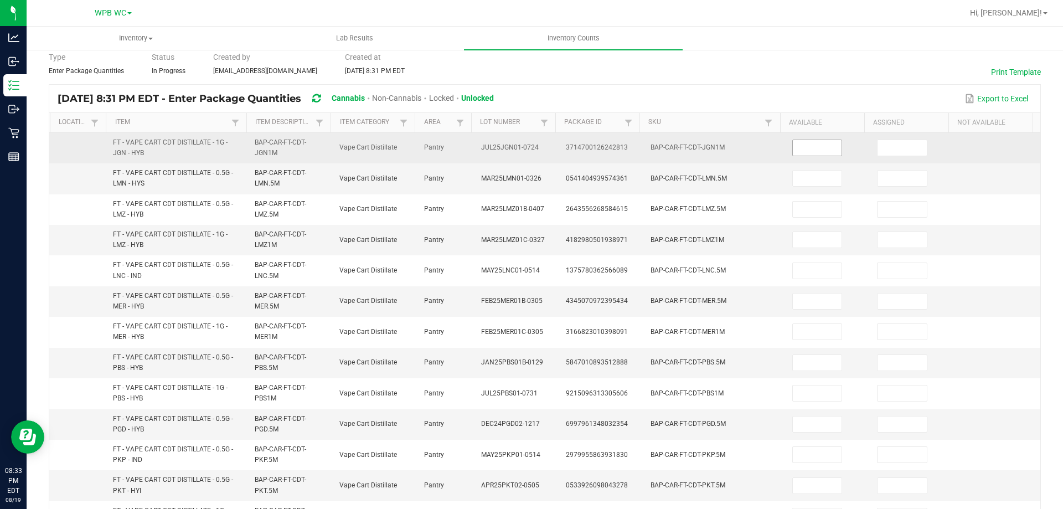
click at [806, 141] on input at bounding box center [817, 148] width 49 height 16
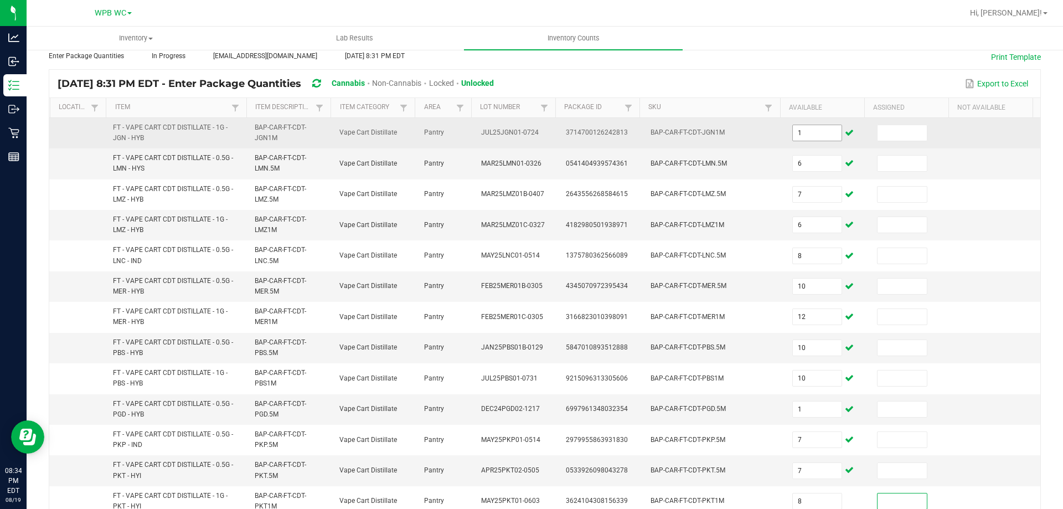
scroll to position [323, 0]
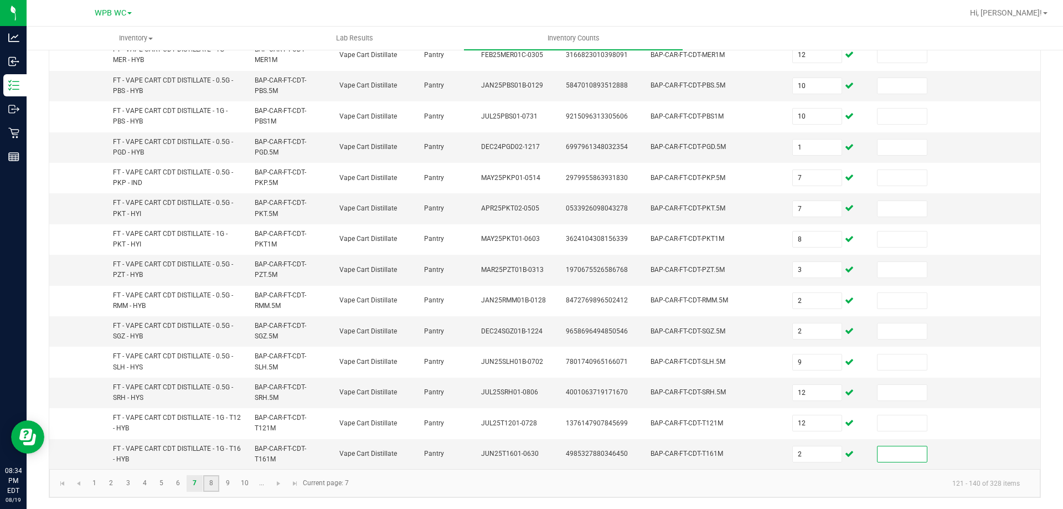
click at [217, 488] on link "8" at bounding box center [211, 483] width 16 height 17
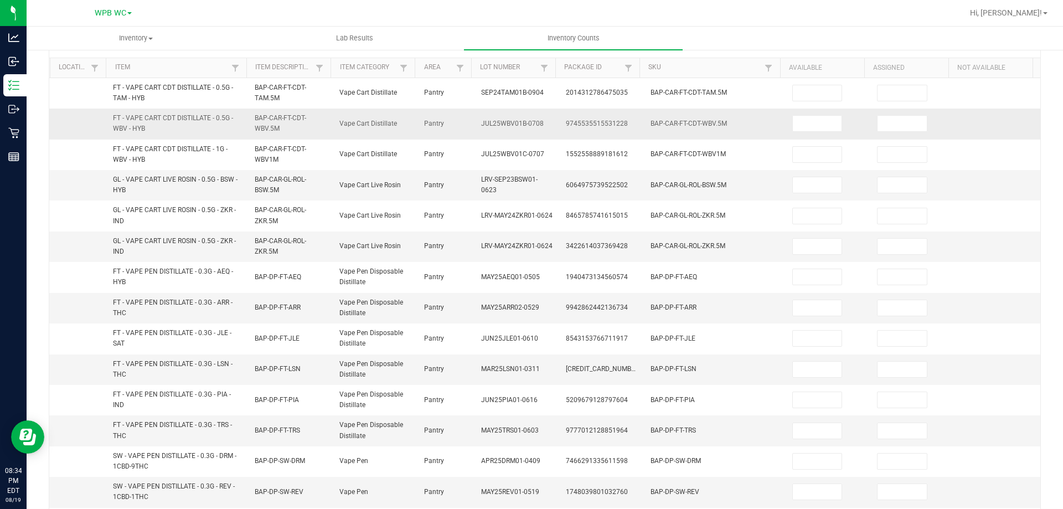
scroll to position [32, 0]
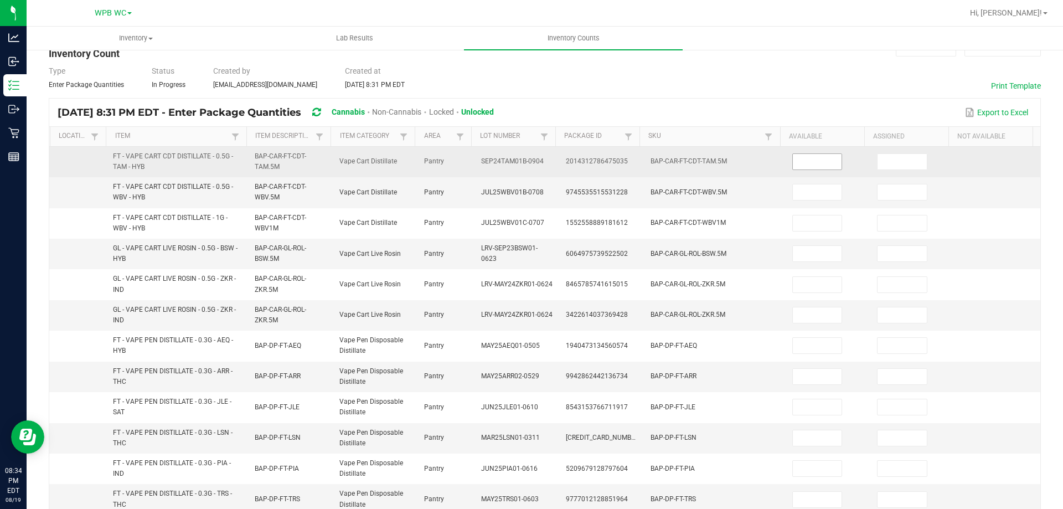
click at [808, 165] on input at bounding box center [817, 162] width 49 height 16
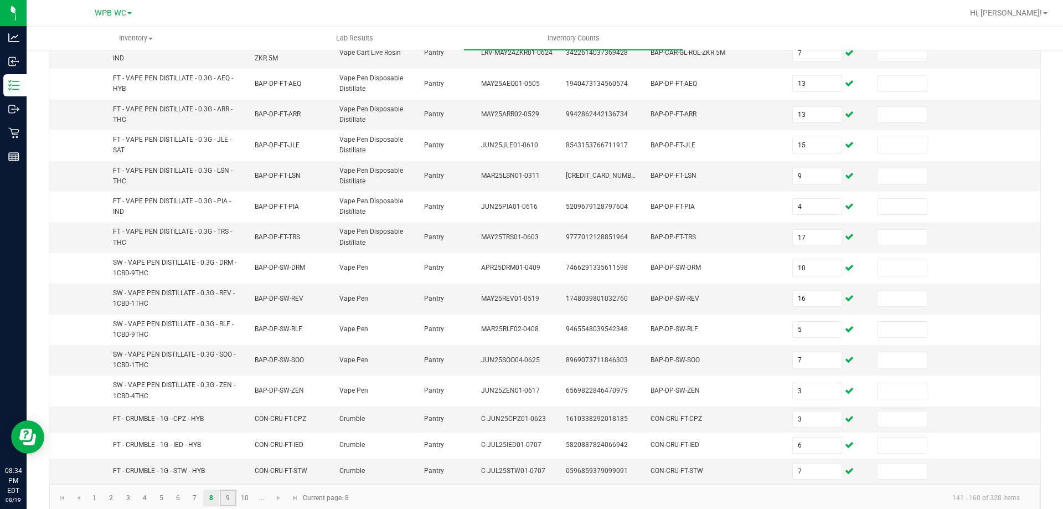
click at [224, 501] on link "9" at bounding box center [228, 498] width 16 height 17
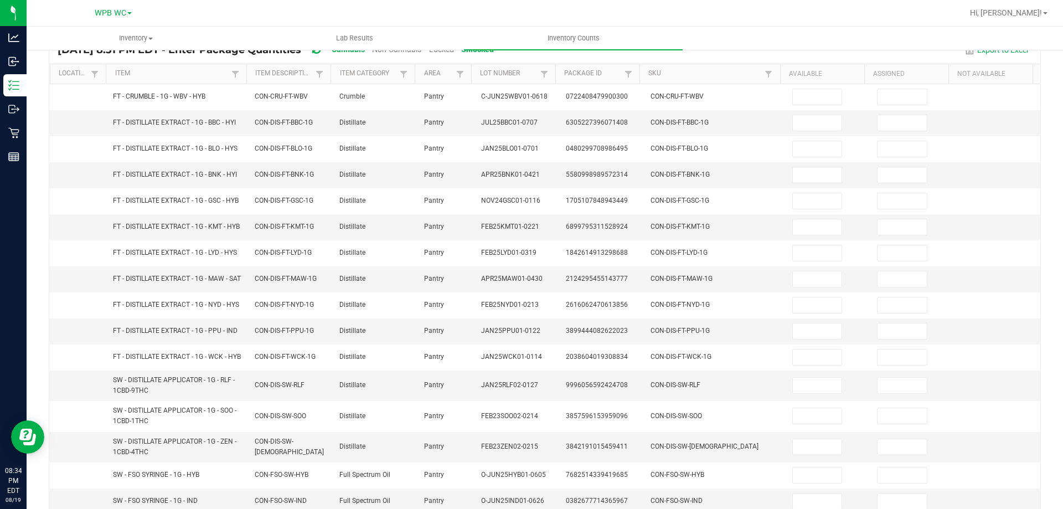
scroll to position [0, 0]
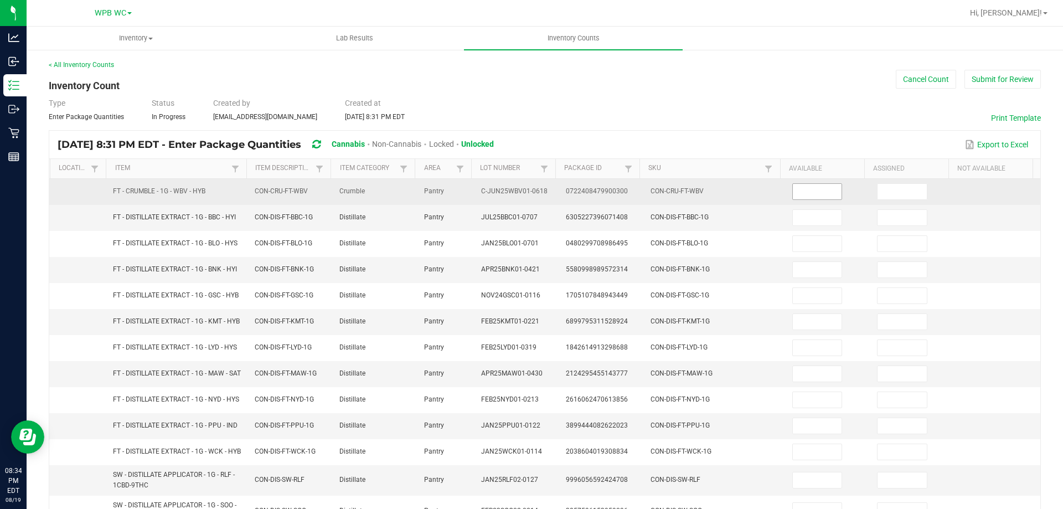
click at [798, 186] on input at bounding box center [817, 192] width 49 height 16
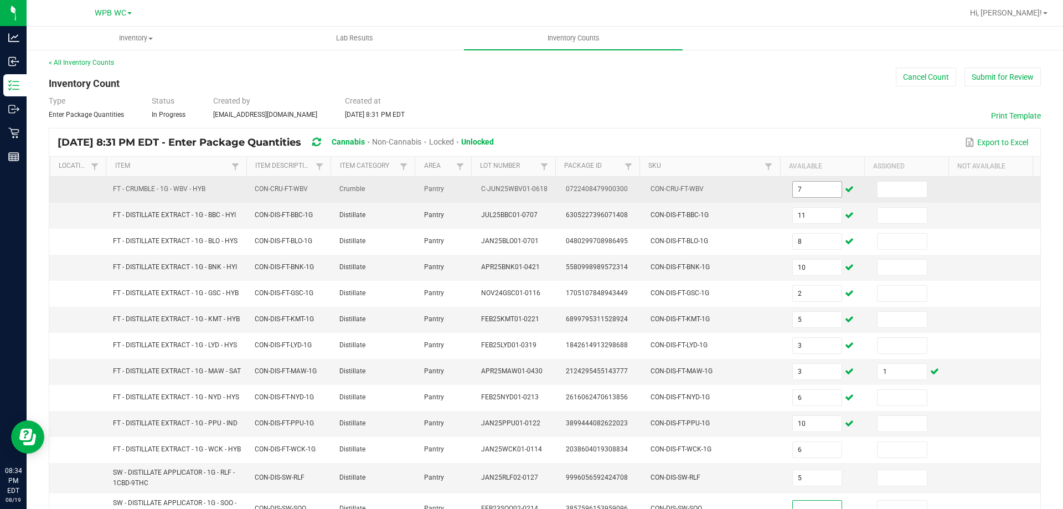
scroll to position [266, 0]
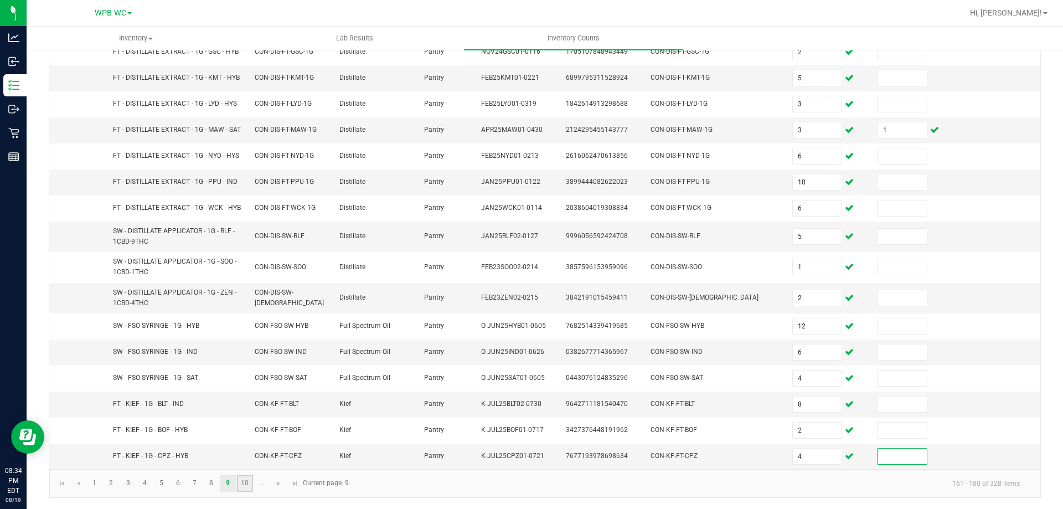
click at [247, 486] on link "10" at bounding box center [245, 483] width 16 height 17
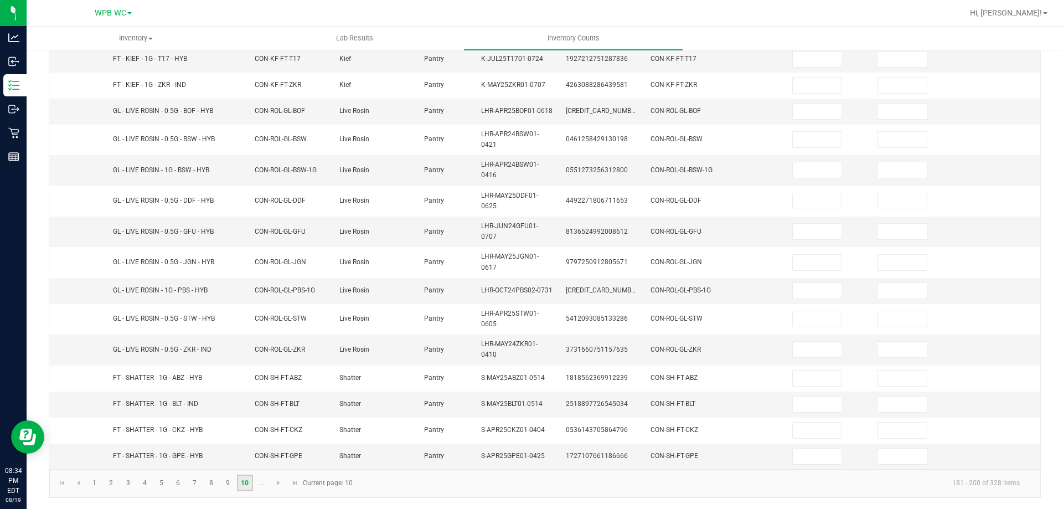
scroll to position [45, 0]
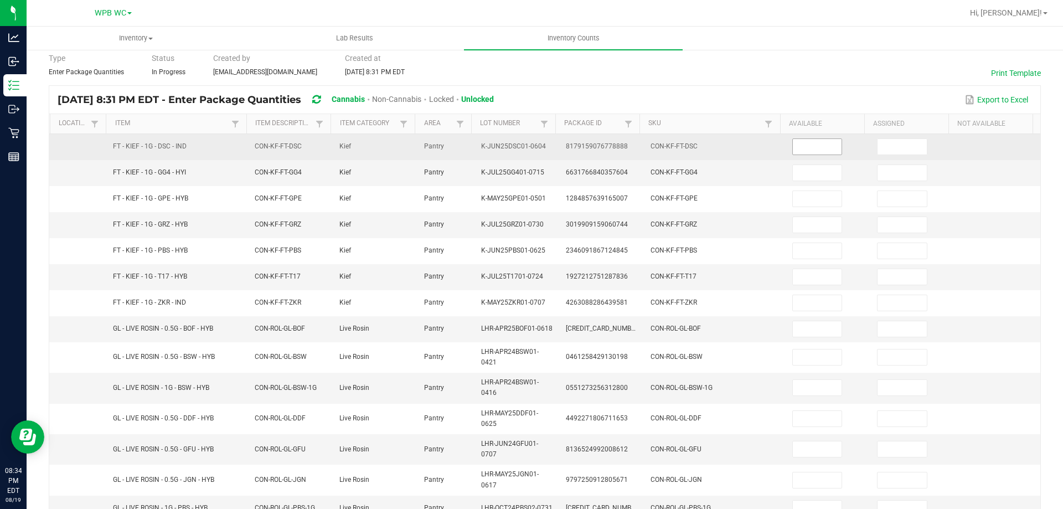
click at [799, 143] on input at bounding box center [817, 147] width 49 height 16
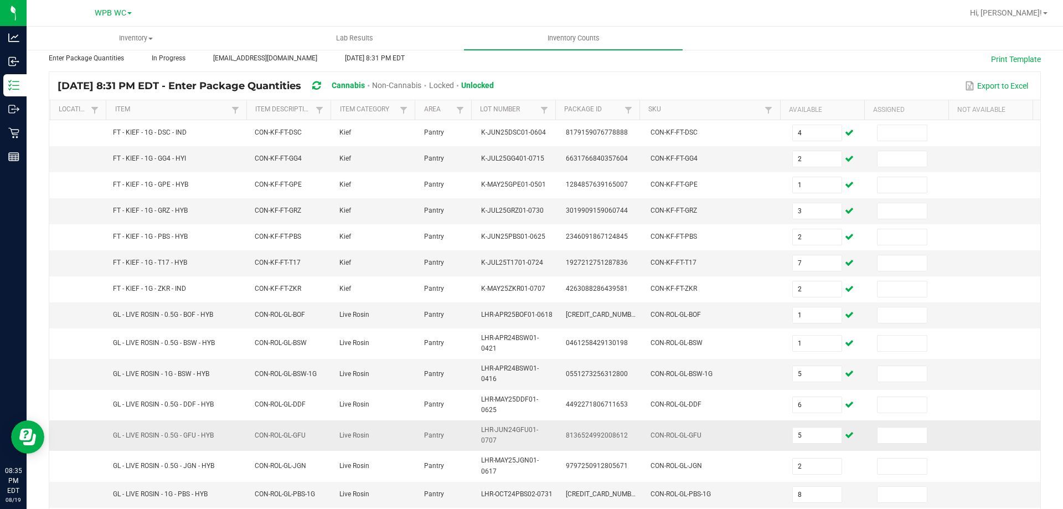
scroll to position [272, 0]
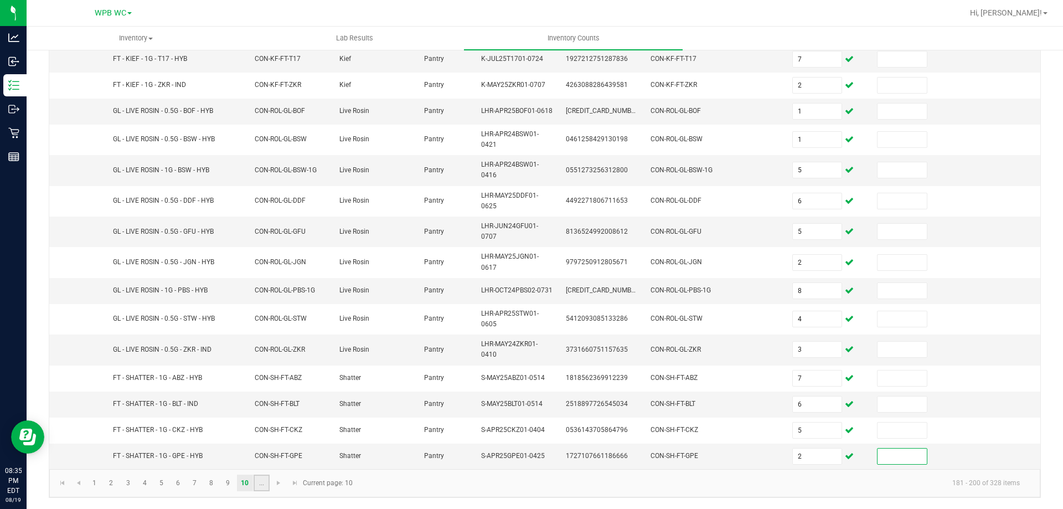
click at [260, 481] on link "..." at bounding box center [262, 483] width 16 height 17
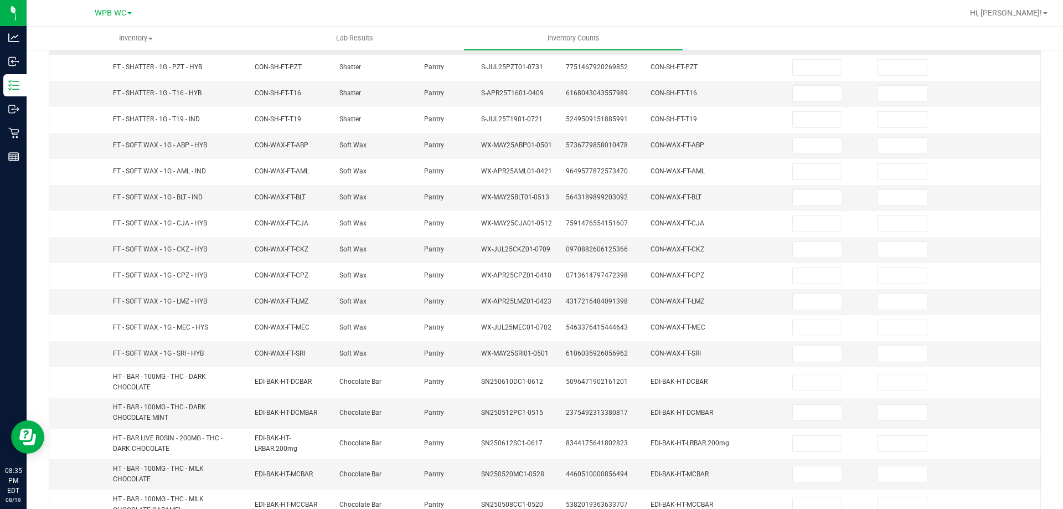
scroll to position [37, 0]
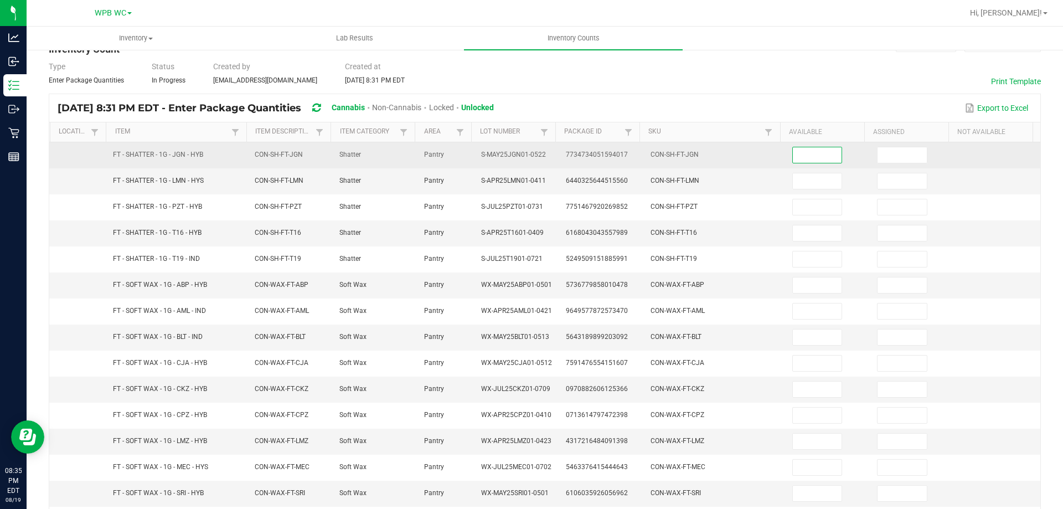
click at [801, 158] on input at bounding box center [817, 155] width 49 height 16
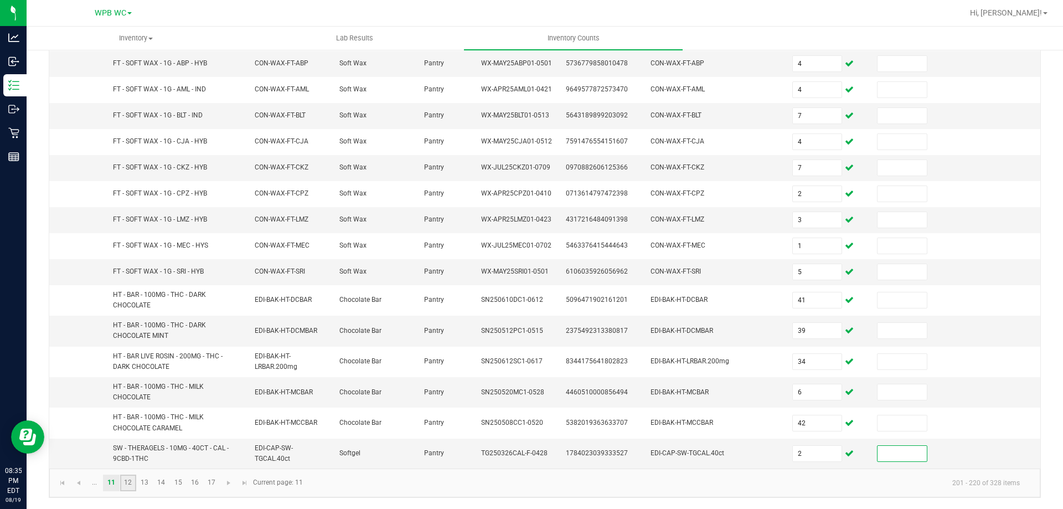
click at [131, 482] on link "12" at bounding box center [128, 483] width 16 height 17
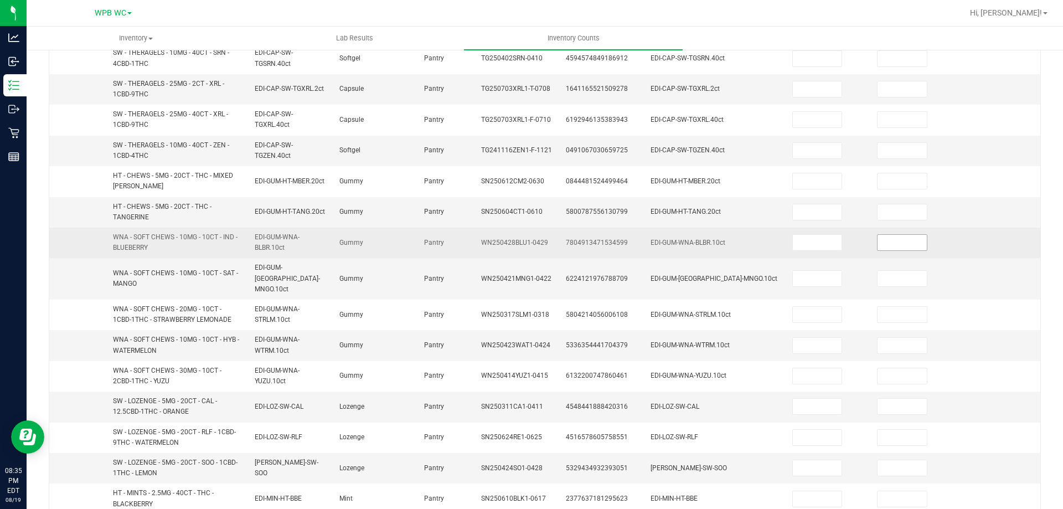
scroll to position [0, 0]
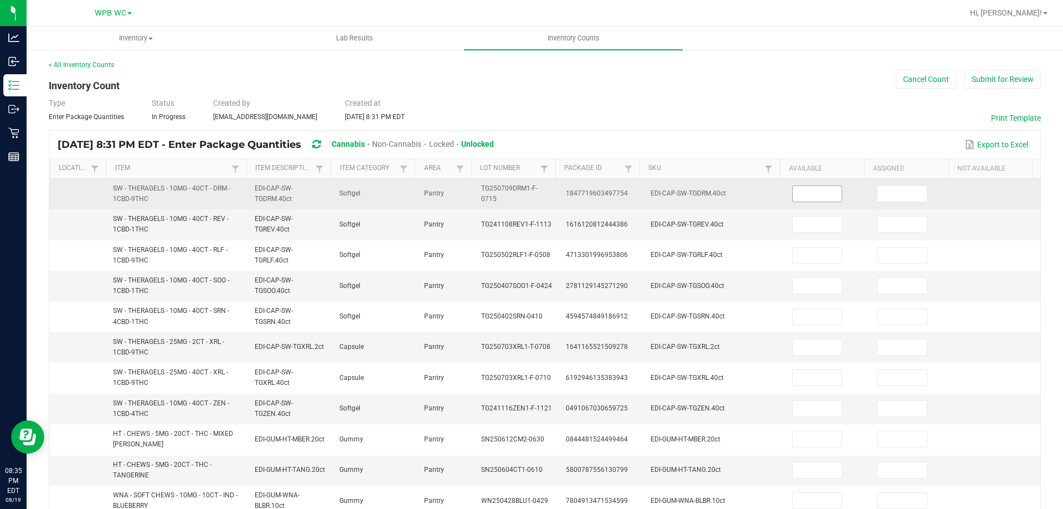
click at [806, 189] on input at bounding box center [817, 194] width 49 height 16
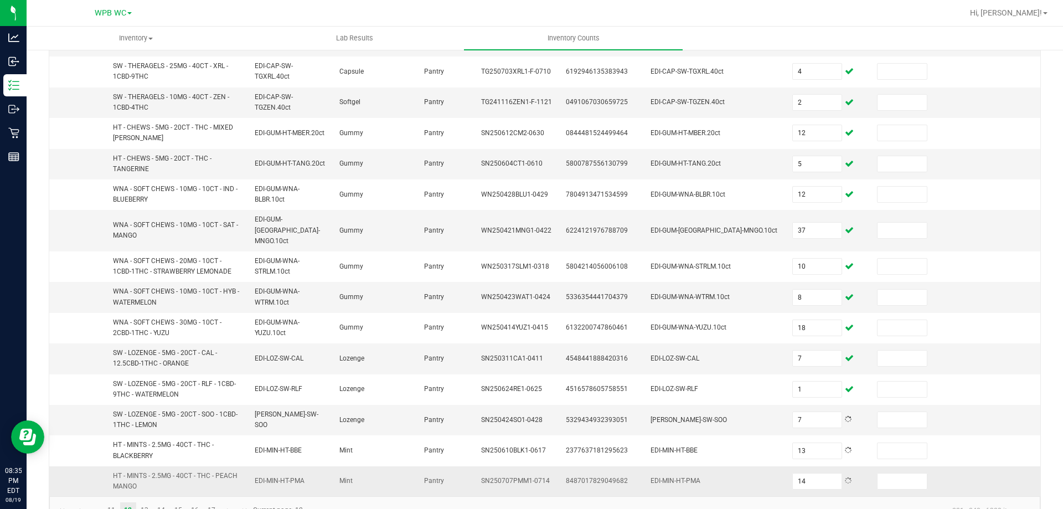
scroll to position [323, 0]
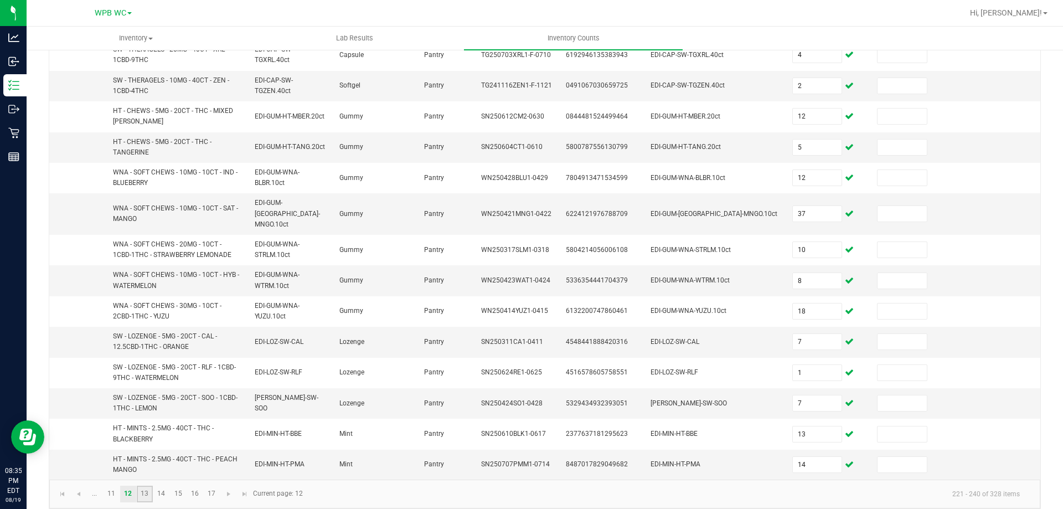
click at [150, 486] on link "13" at bounding box center [145, 494] width 16 height 17
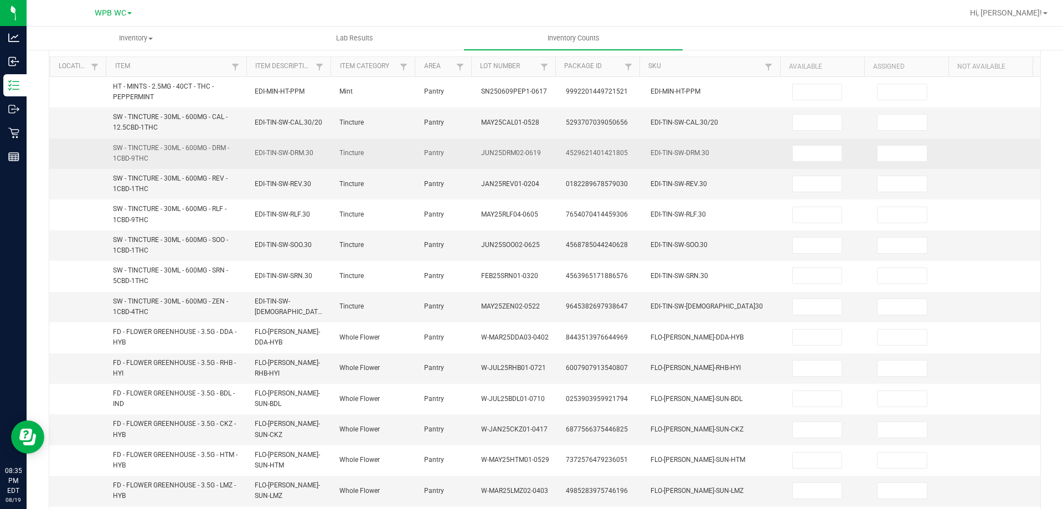
scroll to position [46, 0]
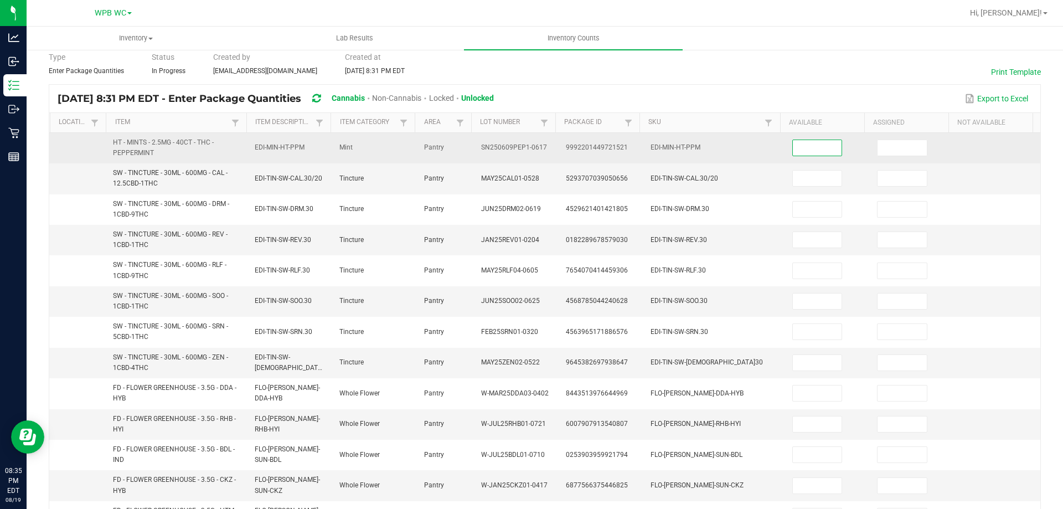
click at [800, 144] on input at bounding box center [817, 148] width 49 height 16
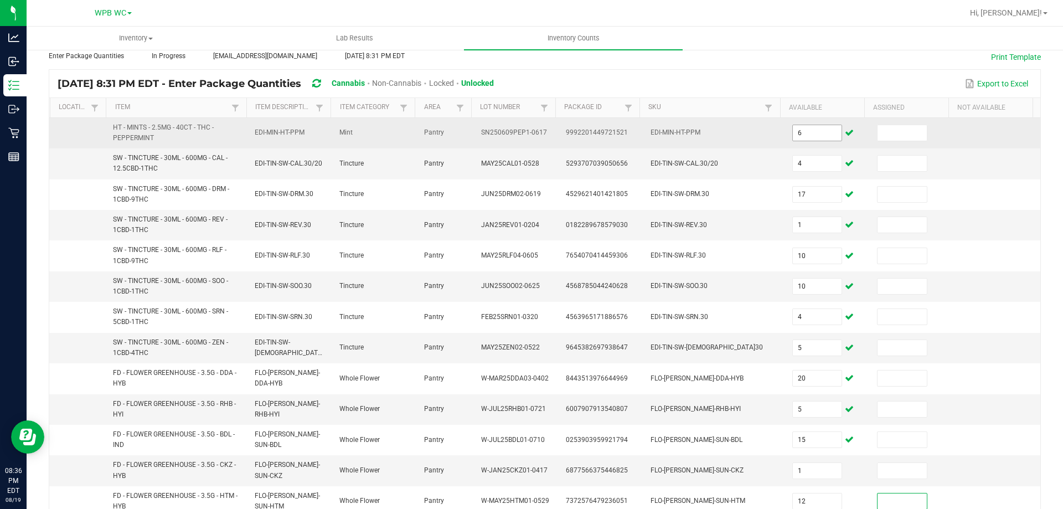
scroll to position [323, 0]
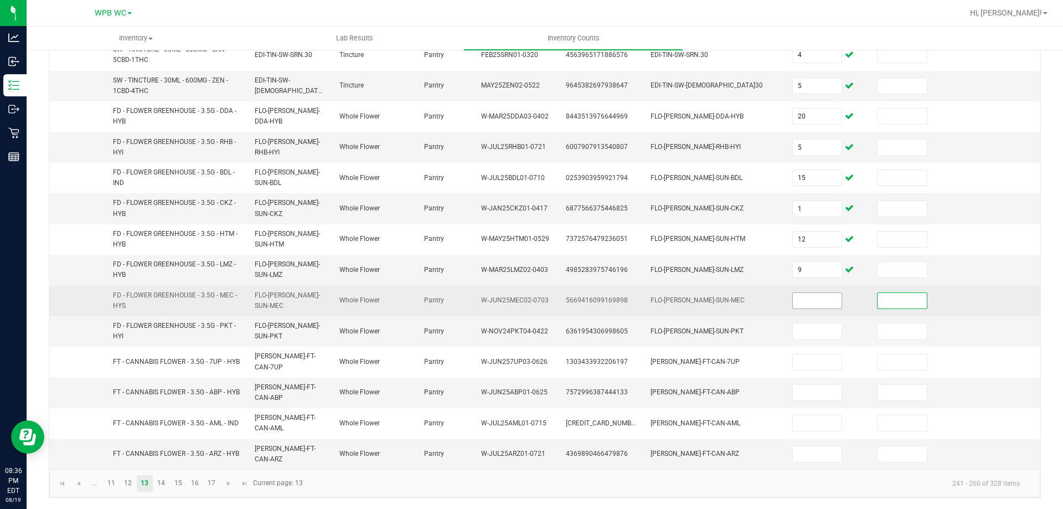
click at [794, 307] on input at bounding box center [817, 301] width 49 height 16
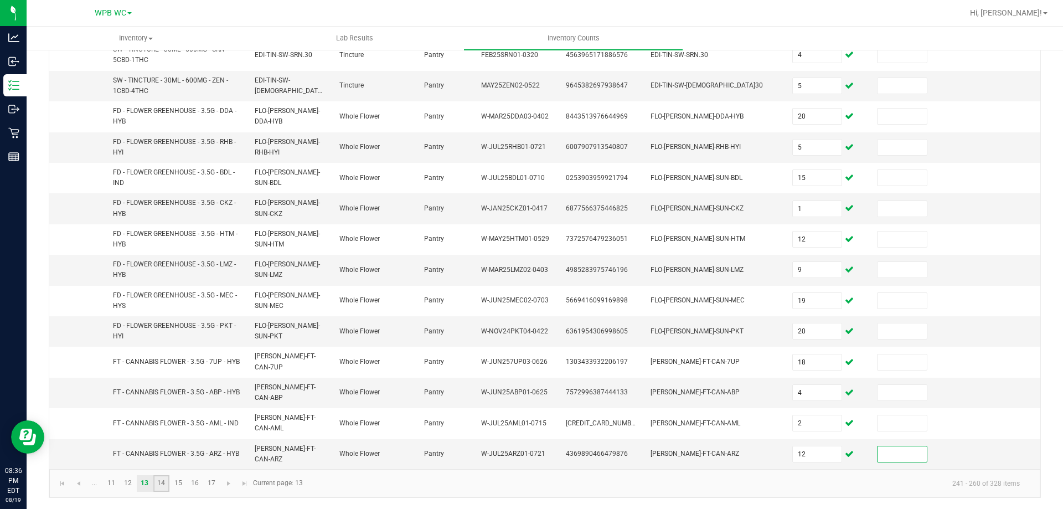
click at [163, 485] on link "14" at bounding box center [161, 483] width 16 height 17
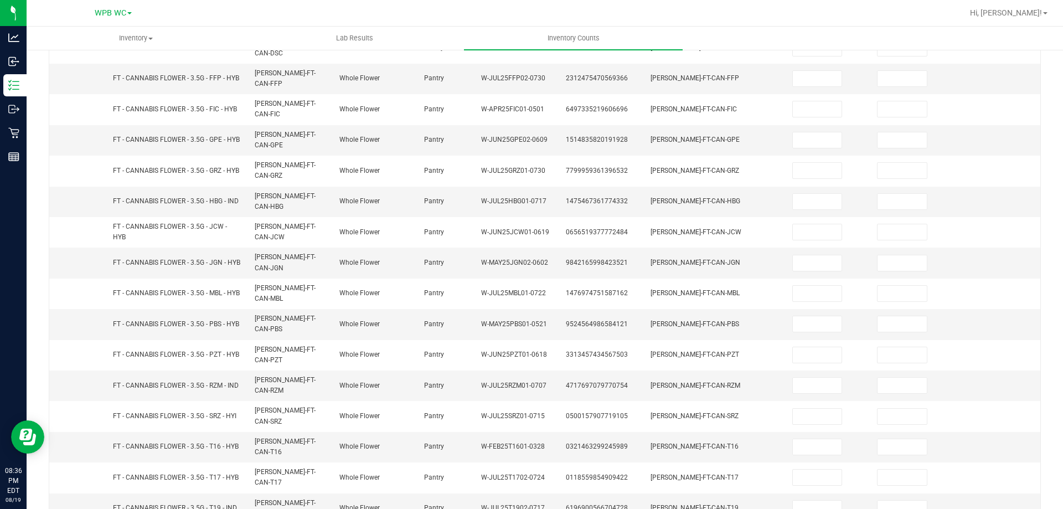
scroll to position [0, 0]
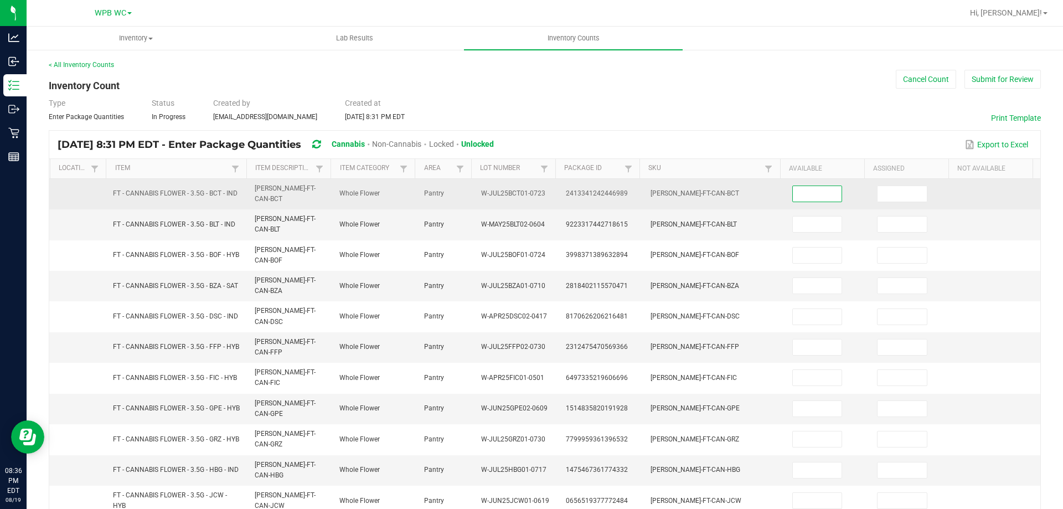
click at [813, 188] on input at bounding box center [817, 194] width 49 height 16
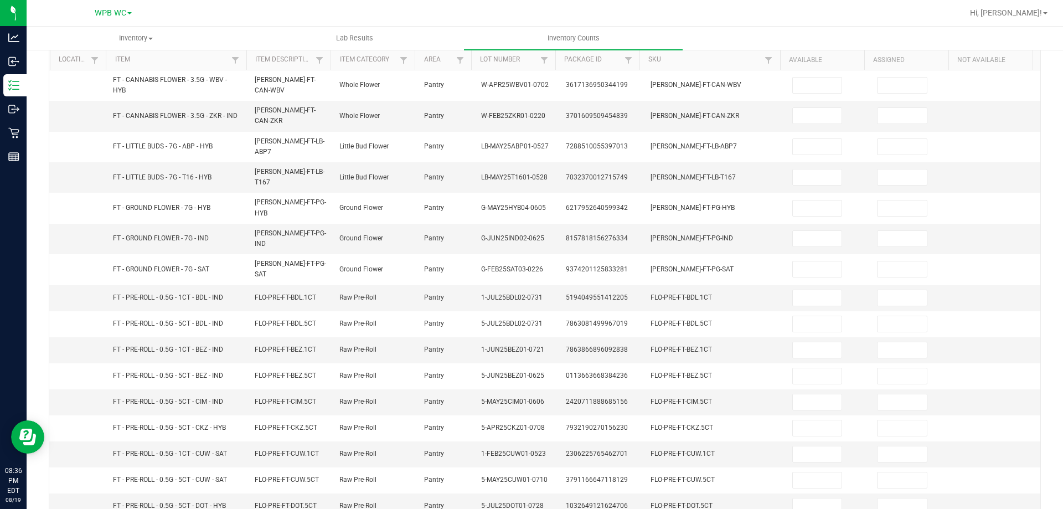
scroll to position [0, 0]
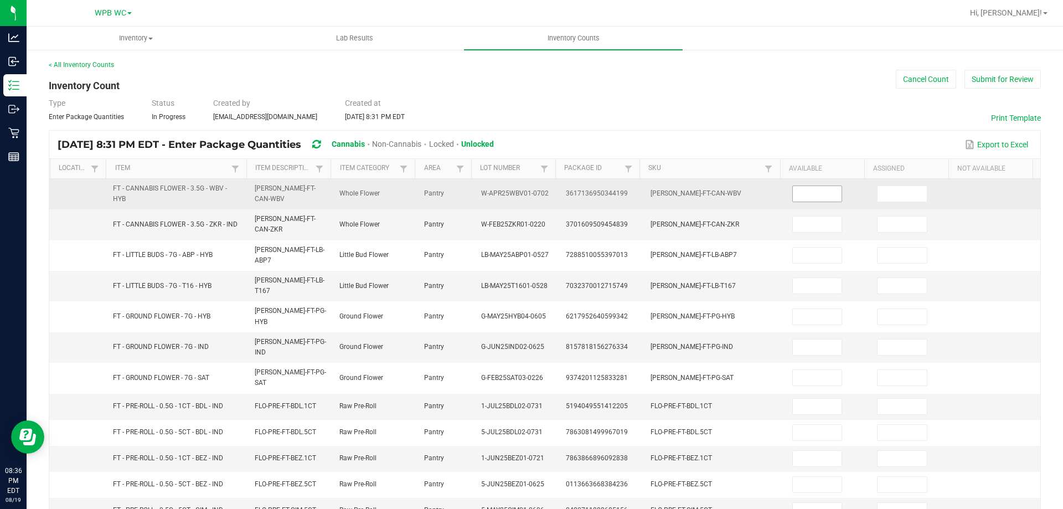
click at [800, 195] on input at bounding box center [817, 194] width 49 height 16
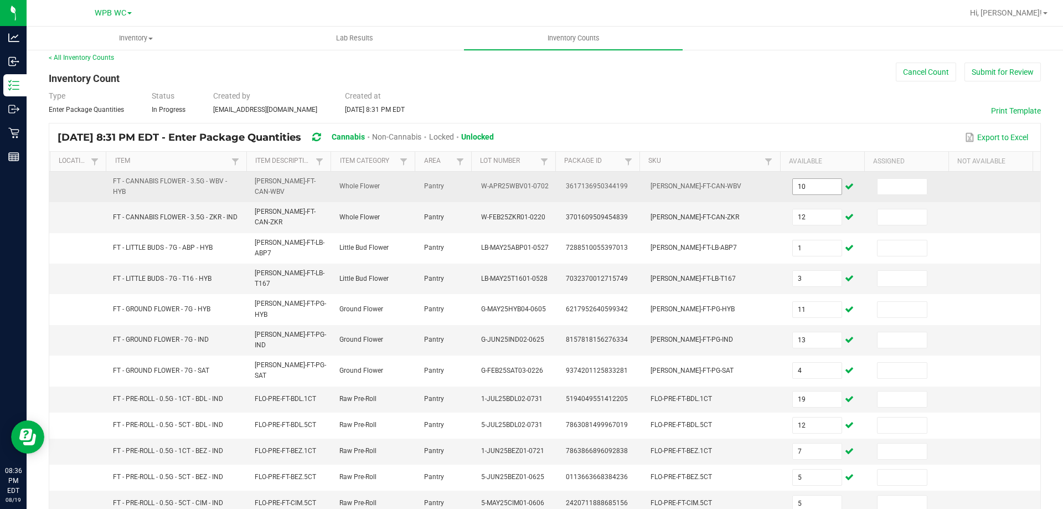
scroll to position [235, 0]
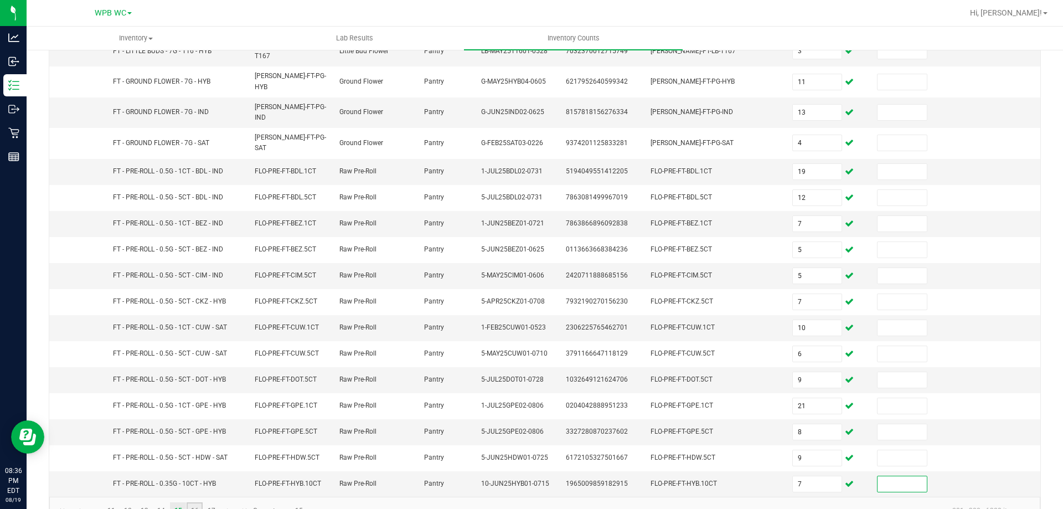
click at [195, 502] on link "16" at bounding box center [195, 510] width 16 height 17
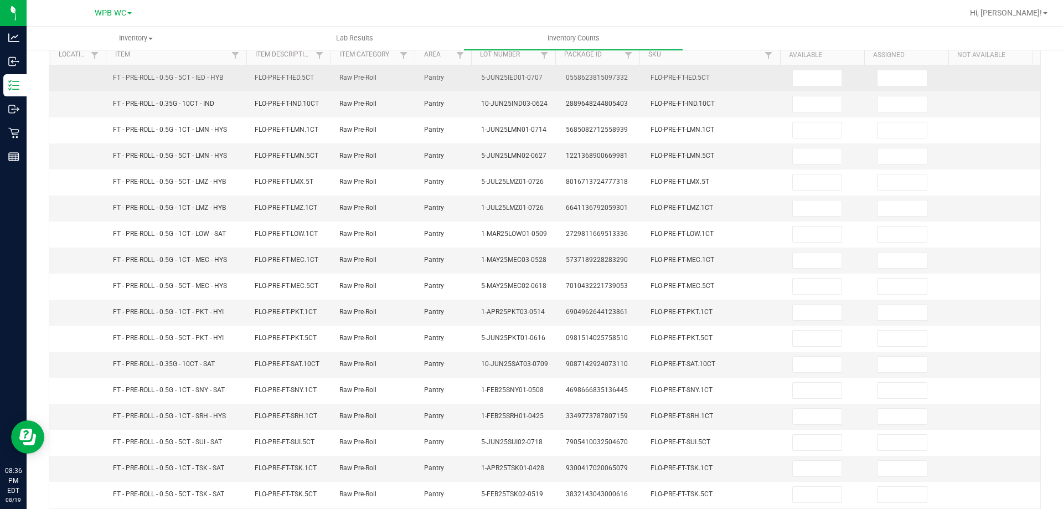
scroll to position [0, 0]
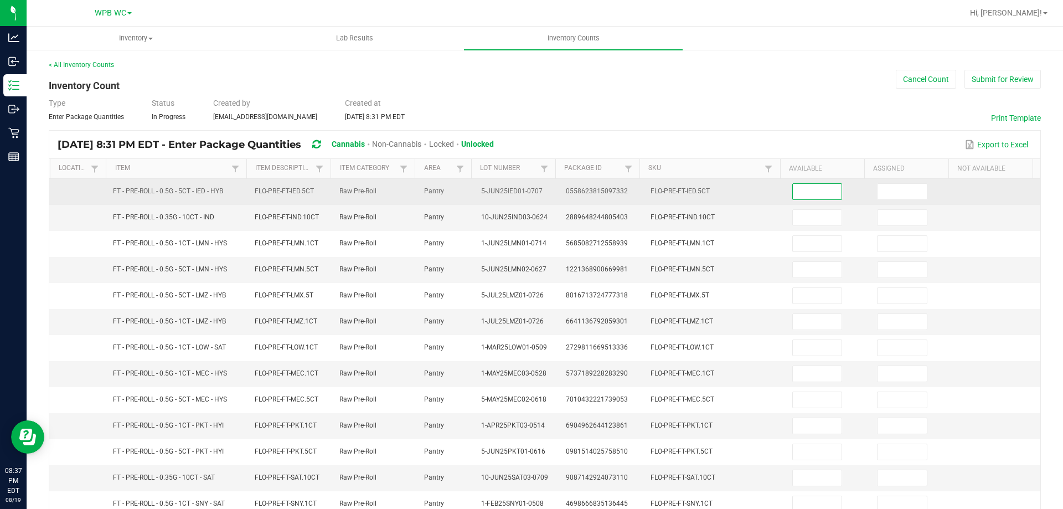
click at [805, 187] on input at bounding box center [817, 192] width 49 height 16
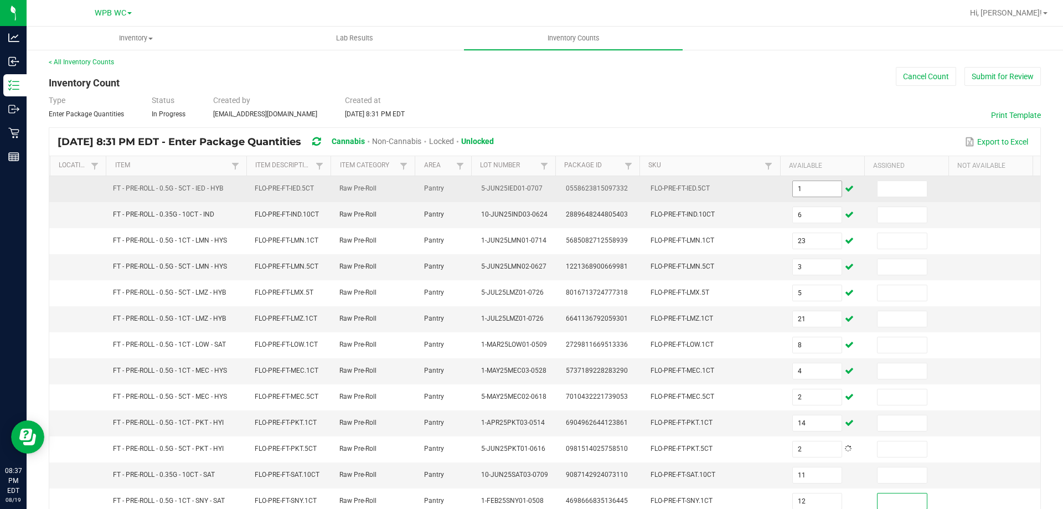
scroll to position [230, 0]
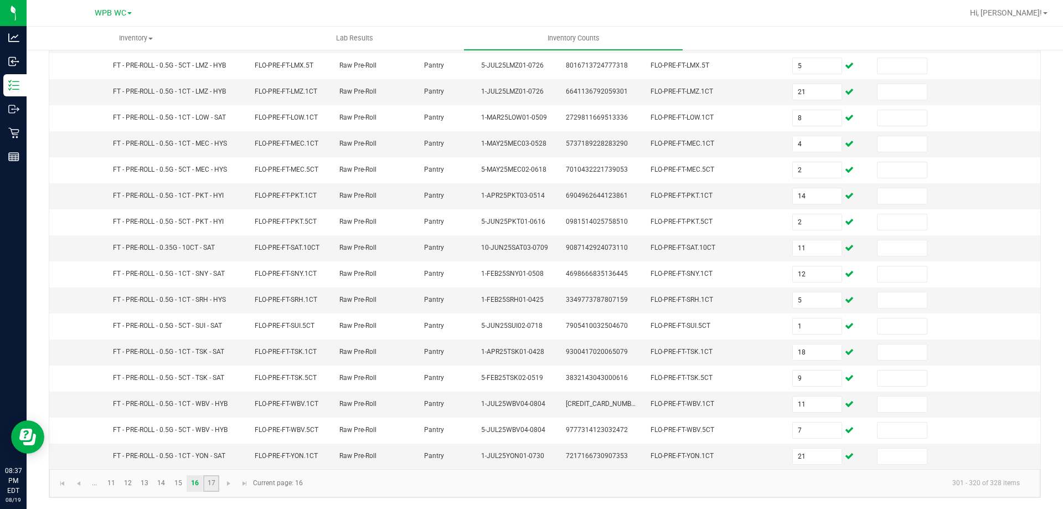
click at [211, 483] on link "17" at bounding box center [211, 483] width 16 height 17
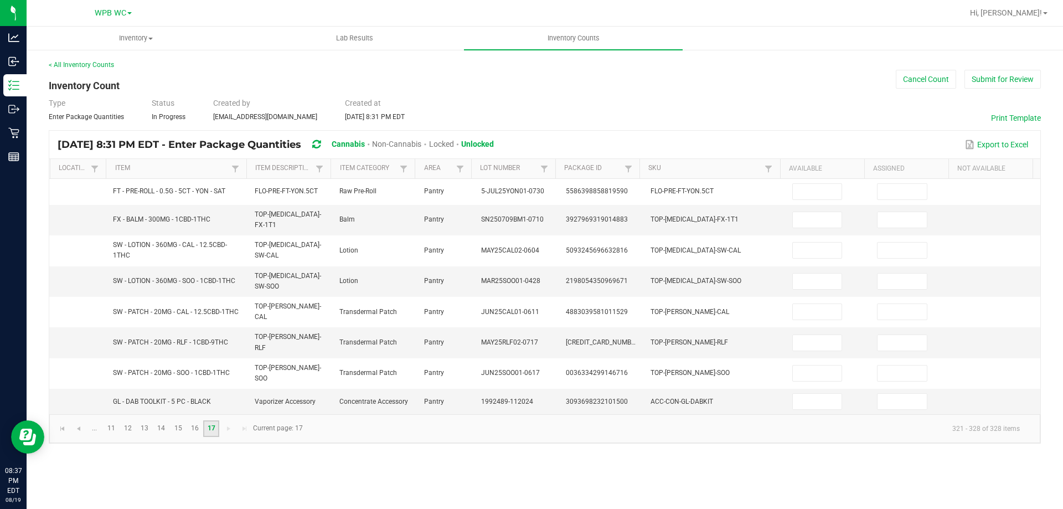
scroll to position [0, 0]
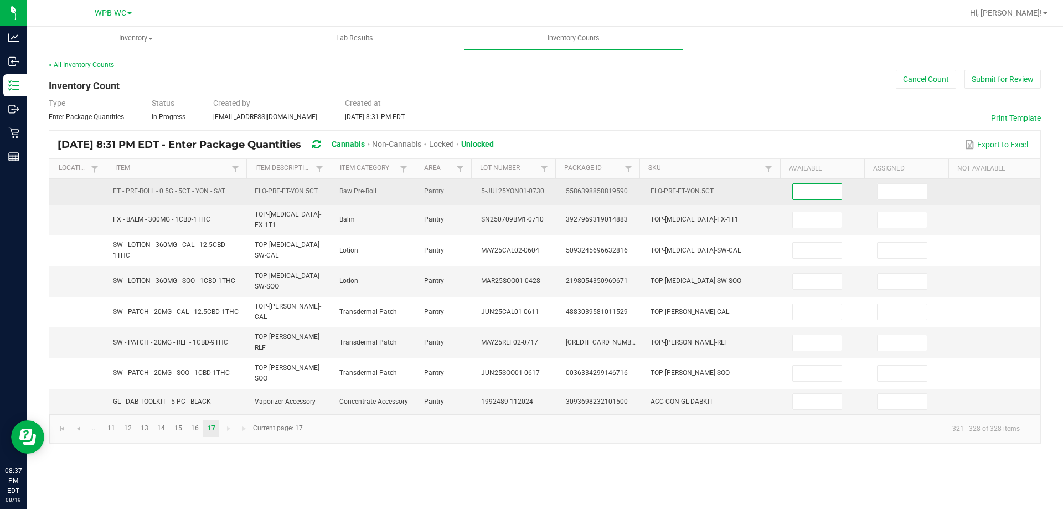
click at [800, 194] on input at bounding box center [817, 192] width 49 height 16
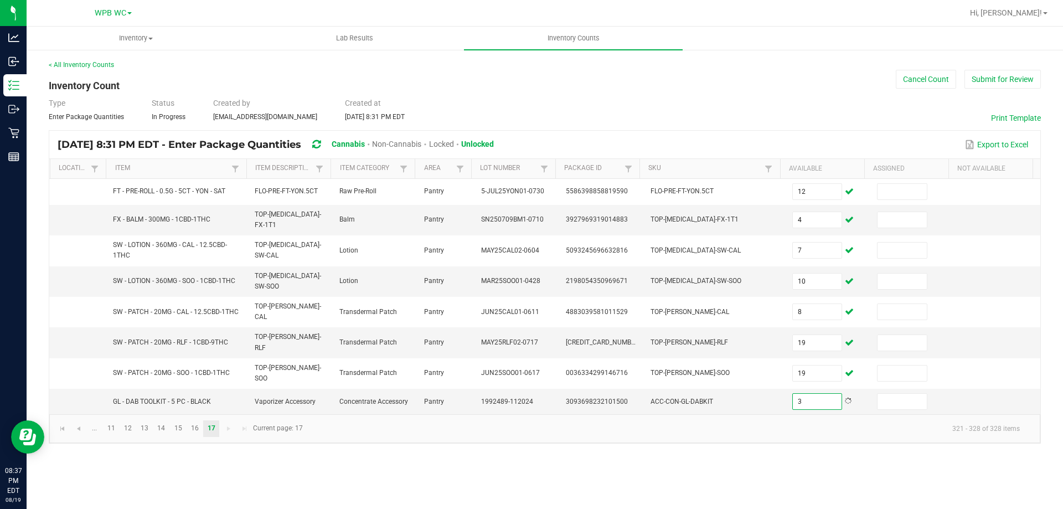
click at [891, 454] on div "Inventory All packages All inventory Waste log Create inventory Lab Results Inv…" at bounding box center [545, 268] width 1037 height 482
click at [1017, 77] on button "Submit for Review" at bounding box center [1003, 79] width 76 height 19
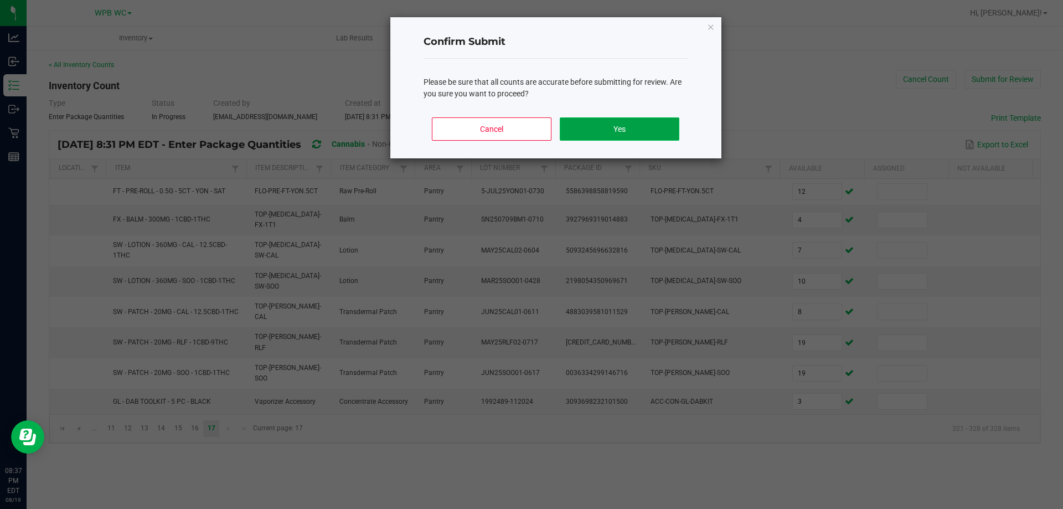
click at [619, 120] on button "Yes" at bounding box center [619, 128] width 119 height 23
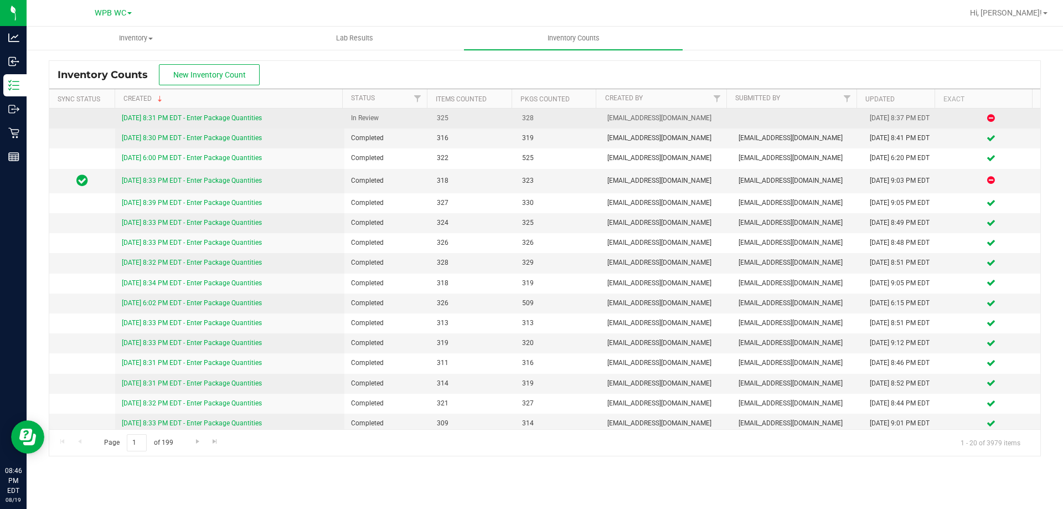
click at [205, 117] on link "[DATE] 8:31 PM EDT - Enter Package Quantities" at bounding box center [192, 118] width 140 height 8
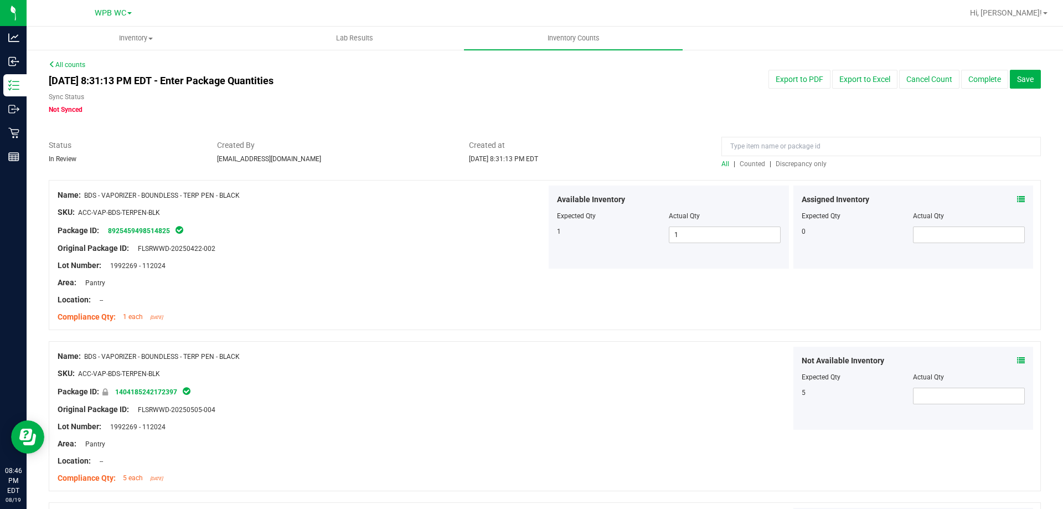
click at [790, 166] on span "Discrepancy only" at bounding box center [801, 164] width 51 height 8
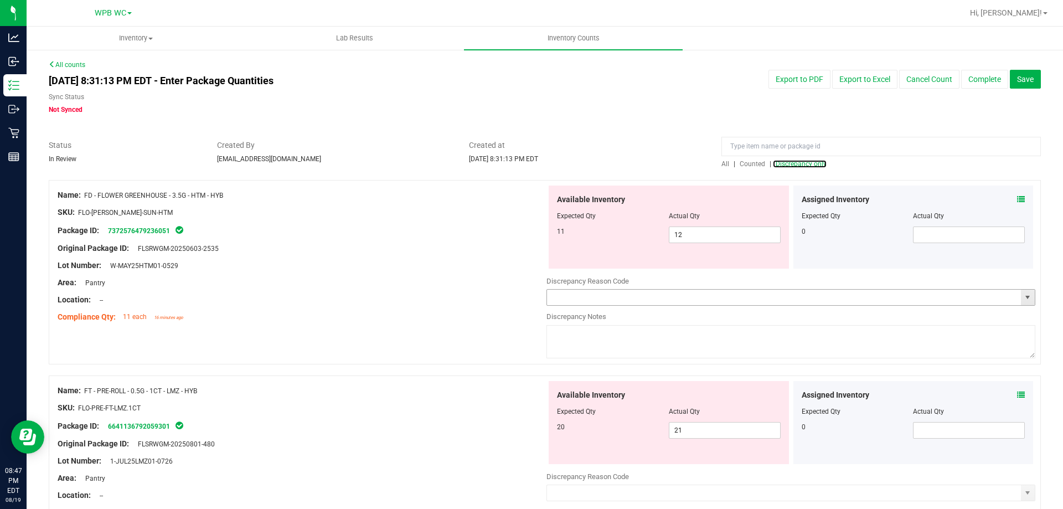
scroll to position [55, 0]
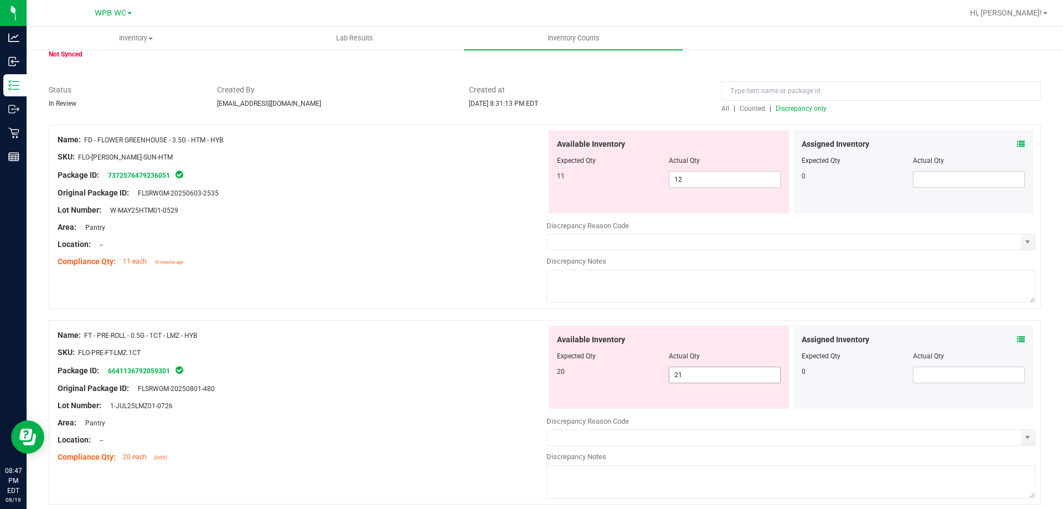
click at [698, 374] on span "21 21" at bounding box center [725, 375] width 112 height 17
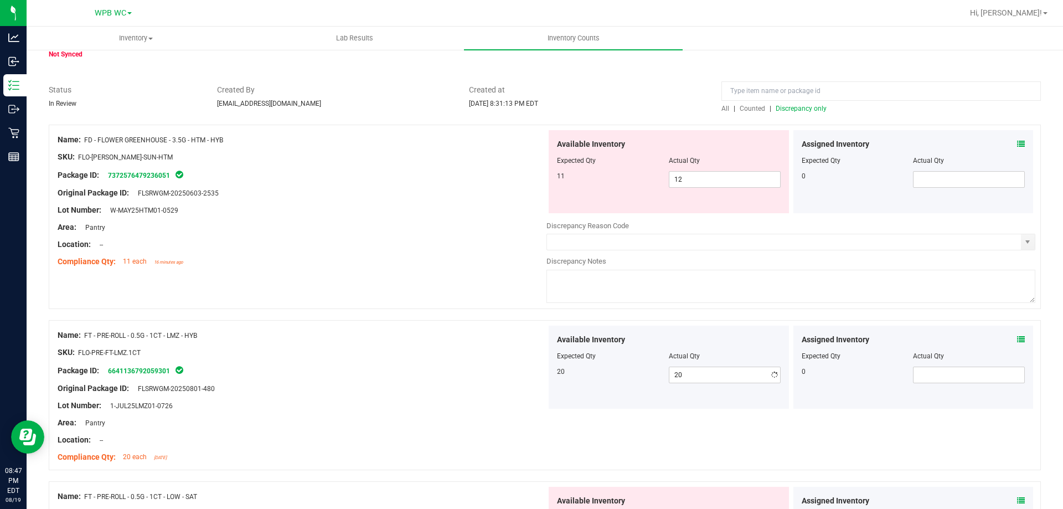
click at [378, 383] on div "Original Package ID: FLSRWGM-20250801-480" at bounding box center [302, 389] width 489 height 12
drag, startPoint x: 706, startPoint y: 180, endPoint x: 440, endPoint y: 179, distance: 266.4
click at [440, 179] on div "Name: FD - FLOWER GREENHOUSE - 3.5G - HTM - HYB SKU: FLO-BUD-FD-SUN-HTM Package…" at bounding box center [545, 217] width 993 height 184
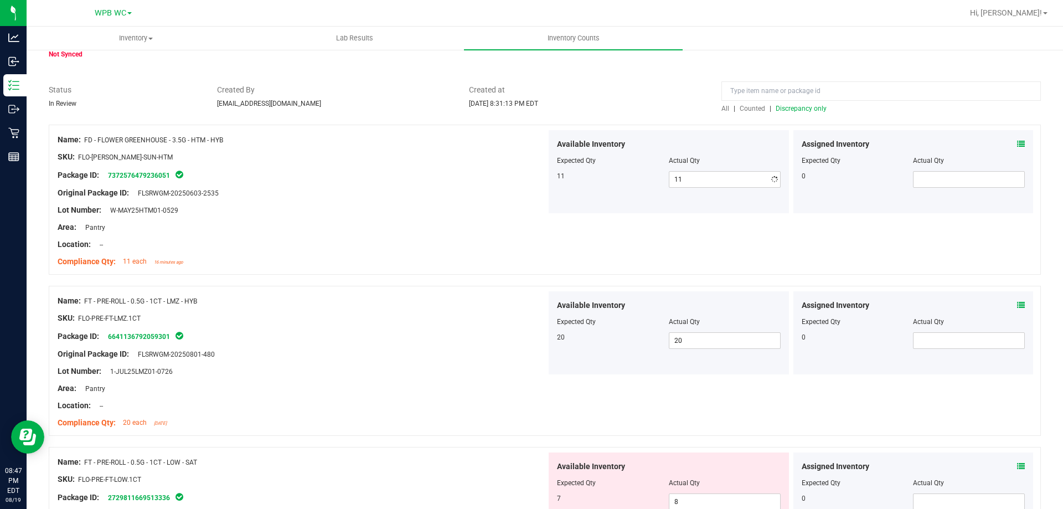
drag, startPoint x: 443, startPoint y: 214, endPoint x: 929, endPoint y: 85, distance: 503.3
click at [462, 209] on div "Lot Number: W-MAY25HTM01-0529" at bounding box center [302, 210] width 489 height 12
click at [793, 105] on span "Discrepancy only" at bounding box center [801, 109] width 51 height 8
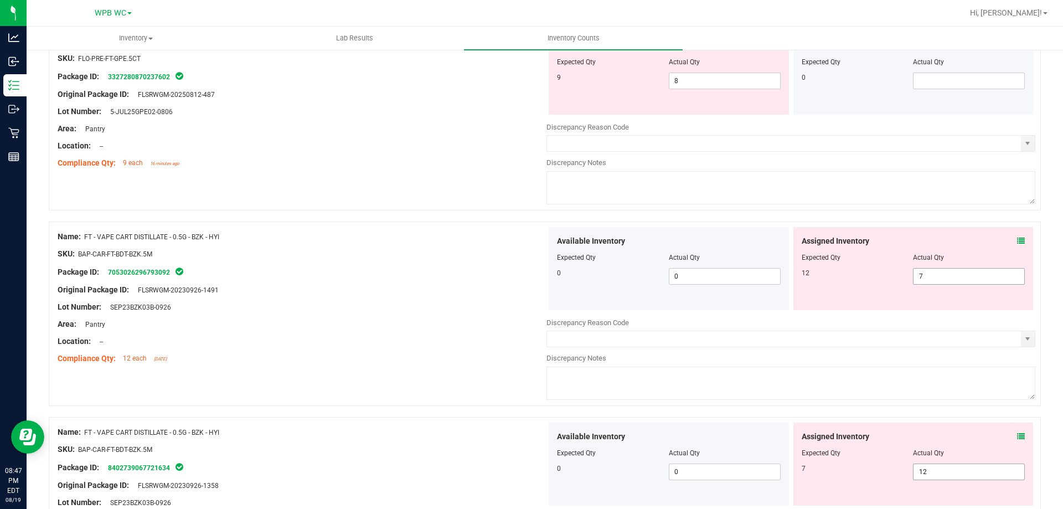
scroll to position [443, 0]
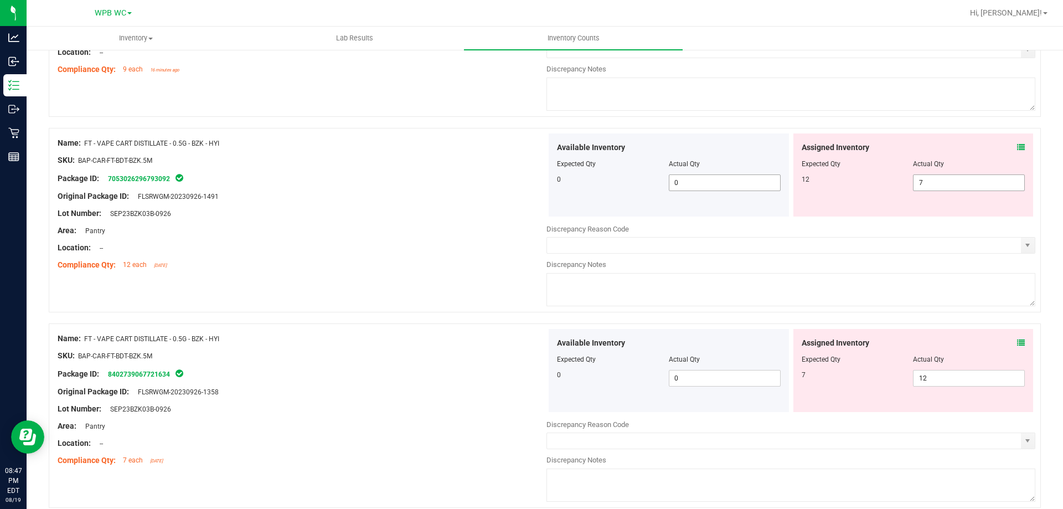
drag, startPoint x: 935, startPoint y: 182, endPoint x: 770, endPoint y: 182, distance: 165.6
click at [774, 182] on div "Available Inventory Expected Qty Actual Qty 0 0 0 7 7" at bounding box center [791, 174] width 489 height 83
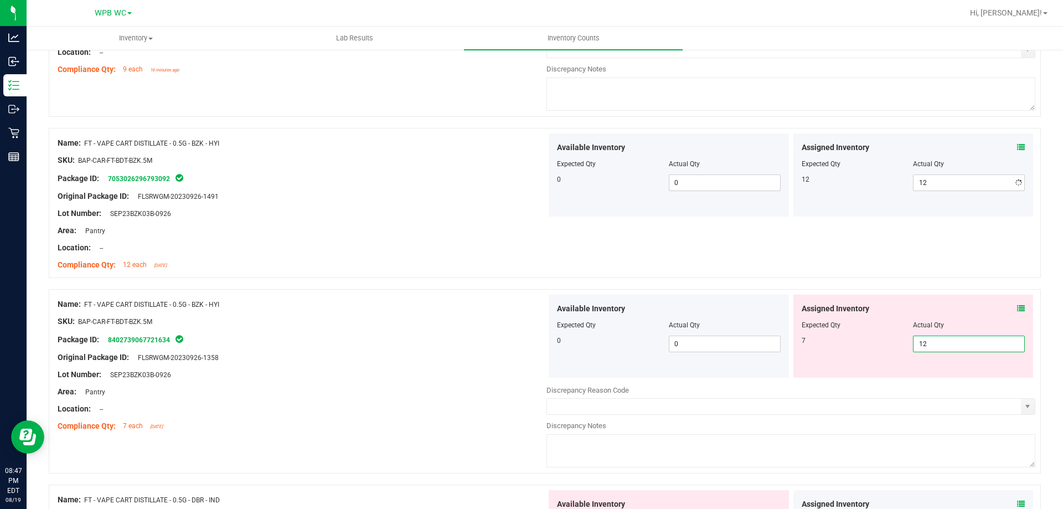
drag, startPoint x: 949, startPoint y: 376, endPoint x: 840, endPoint y: 377, distance: 109.7
click at [846, 378] on div "Available Inventory Expected Qty Actual Qty 0 0 0" at bounding box center [791, 383] width 489 height 176
click at [486, 343] on div "Package ID: 8402739067721634" at bounding box center [302, 339] width 489 height 13
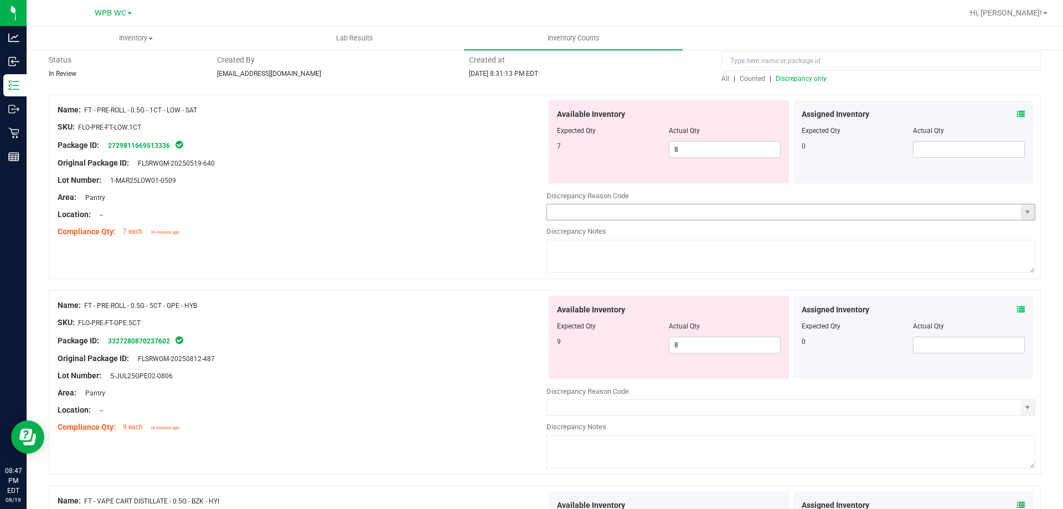
scroll to position [0, 0]
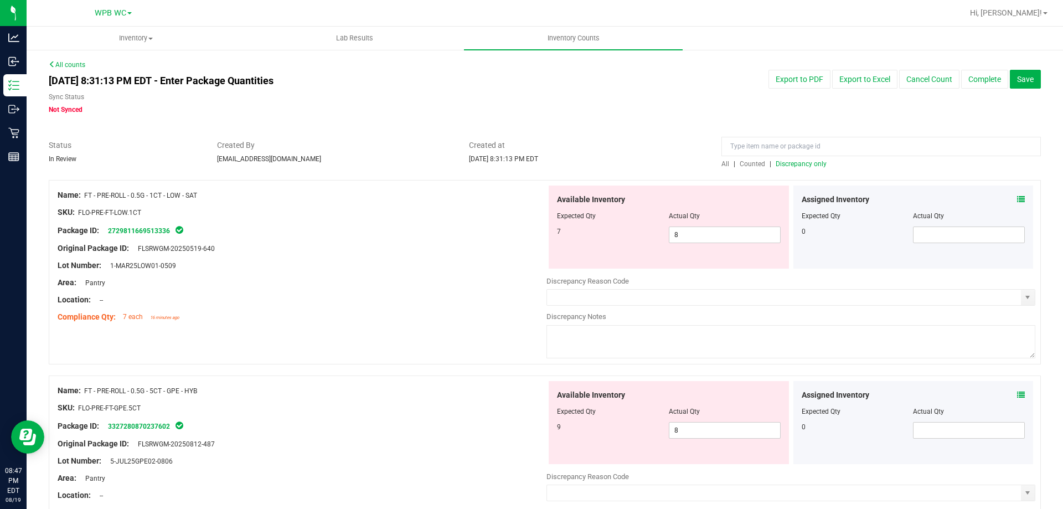
click at [802, 165] on span "Discrepancy only" at bounding box center [801, 164] width 51 height 8
drag, startPoint x: 689, startPoint y: 233, endPoint x: 475, endPoint y: 214, distance: 214.6
click at [510, 223] on div "Name: FT - PRE-ROLL - 0.5G - 1CT - LOW - SAT SKU: FLO-PRE-FT-LOW.1CT Package ID…" at bounding box center [545, 272] width 993 height 184
click at [480, 243] on div "Original Package ID: FLSRWGM-20250519-640" at bounding box center [302, 249] width 489 height 12
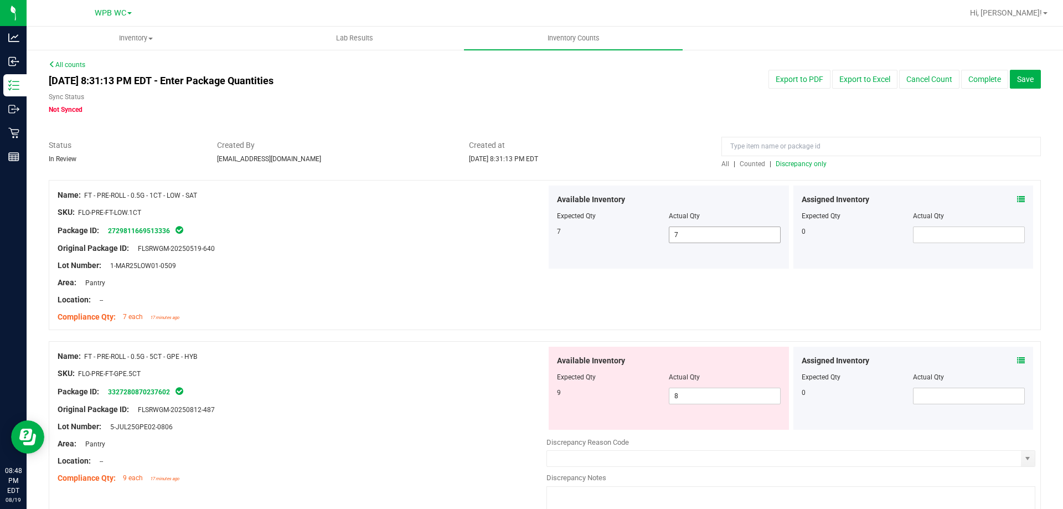
drag, startPoint x: 685, startPoint y: 224, endPoint x: 675, endPoint y: 232, distance: 12.2
click at [654, 232] on div "Available Inventory Expected Qty Actual Qty 7 7 7" at bounding box center [669, 227] width 240 height 83
drag, startPoint x: 680, startPoint y: 233, endPoint x: 620, endPoint y: 233, distance: 60.4
click at [622, 233] on div "7 7 7" at bounding box center [669, 235] width 224 height 17
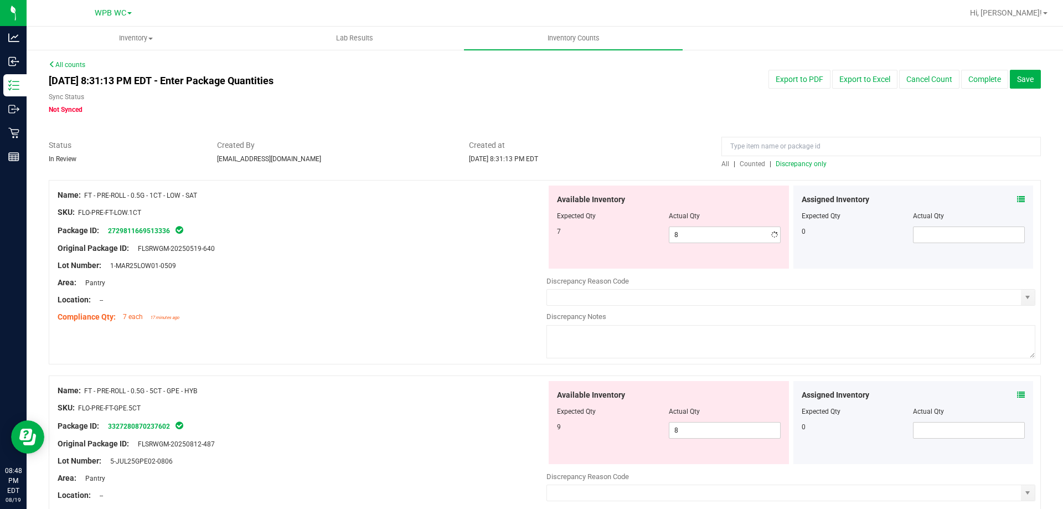
click at [530, 253] on div "Original Package ID: FLSRWGM-20250519-640" at bounding box center [302, 249] width 489 height 12
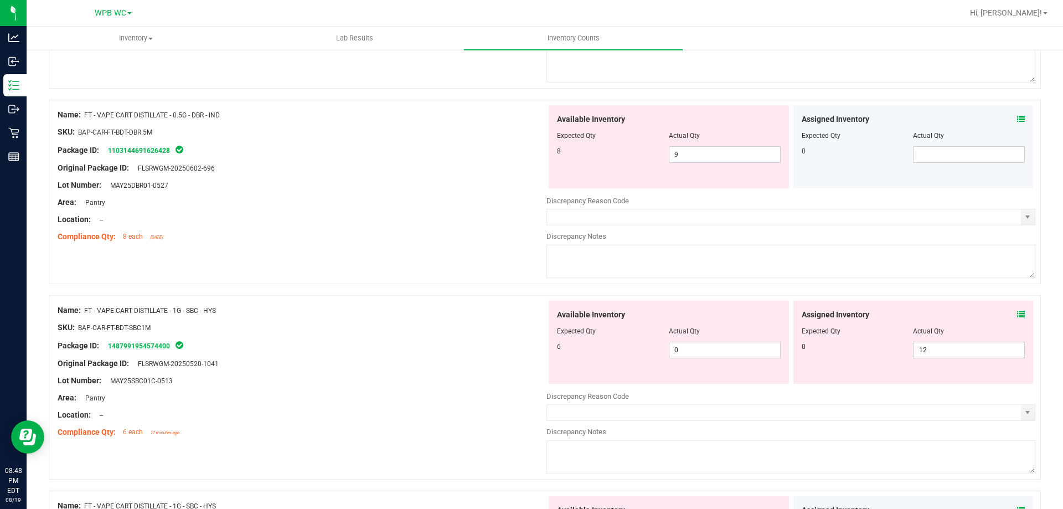
scroll to position [498, 0]
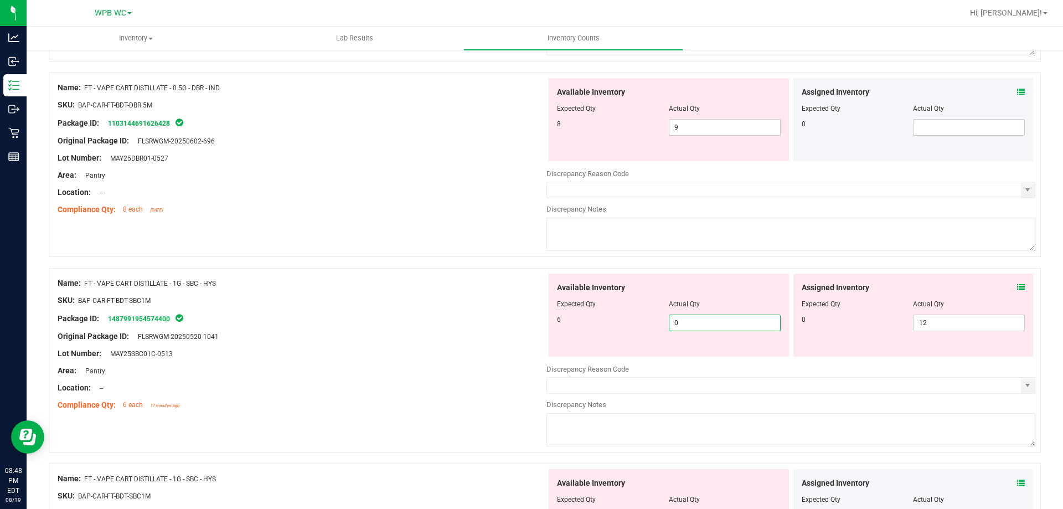
drag, startPoint x: 692, startPoint y: 321, endPoint x: 582, endPoint y: 321, distance: 110.2
click at [624, 321] on div "6 0 0" at bounding box center [669, 323] width 224 height 17
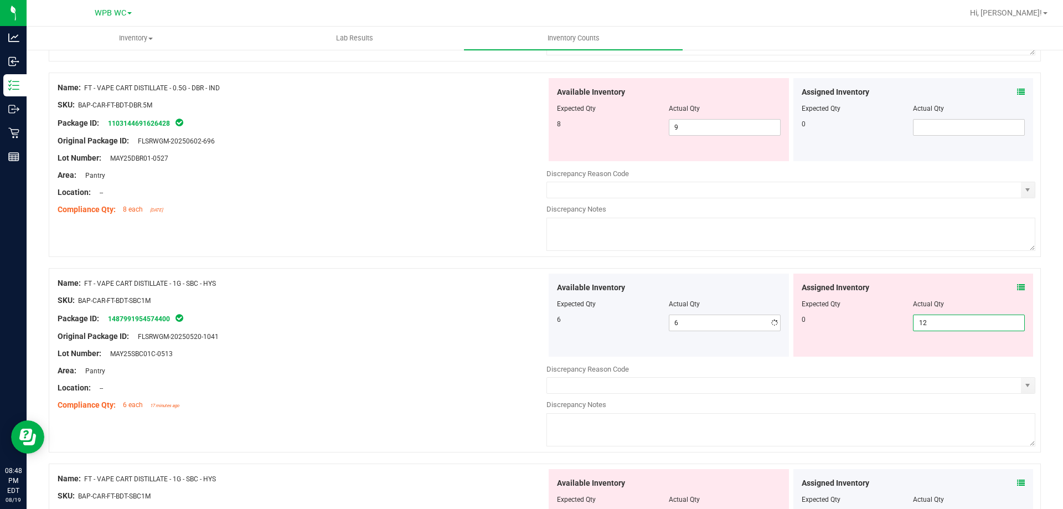
drag, startPoint x: 936, startPoint y: 323, endPoint x: 831, endPoint y: 325, distance: 105.3
click at [831, 325] on div "0 12 12" at bounding box center [914, 323] width 224 height 17
click at [486, 361] on div at bounding box center [302, 362] width 489 height 6
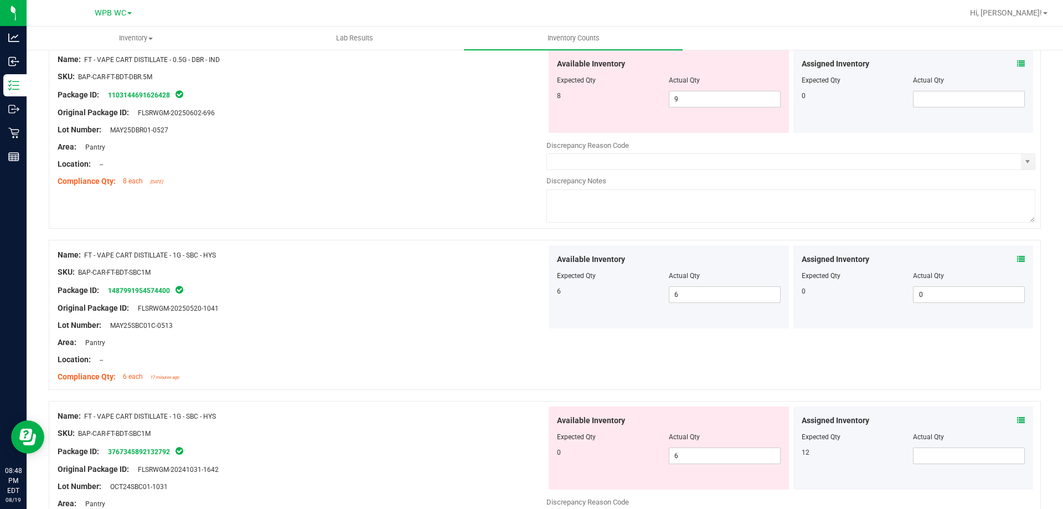
scroll to position [554, 0]
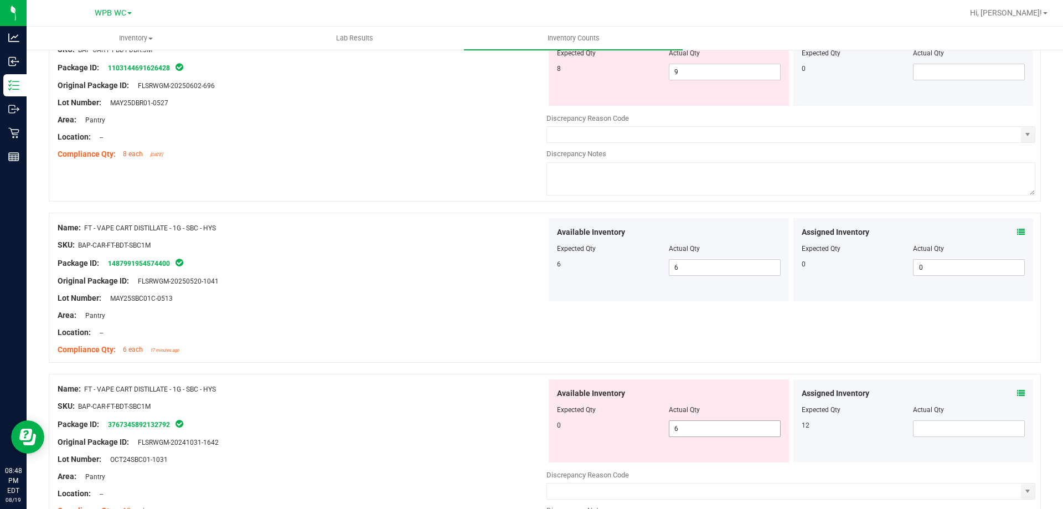
drag, startPoint x: 718, startPoint y: 426, endPoint x: 533, endPoint y: 433, distance: 185.1
click at [536, 433] on div "Name: FT - VAPE CART DISTILLATE - 1G - SBC - HYS SKU: BAP-CAR-FT-BDT-SBC1M Pack…" at bounding box center [545, 466] width 993 height 184
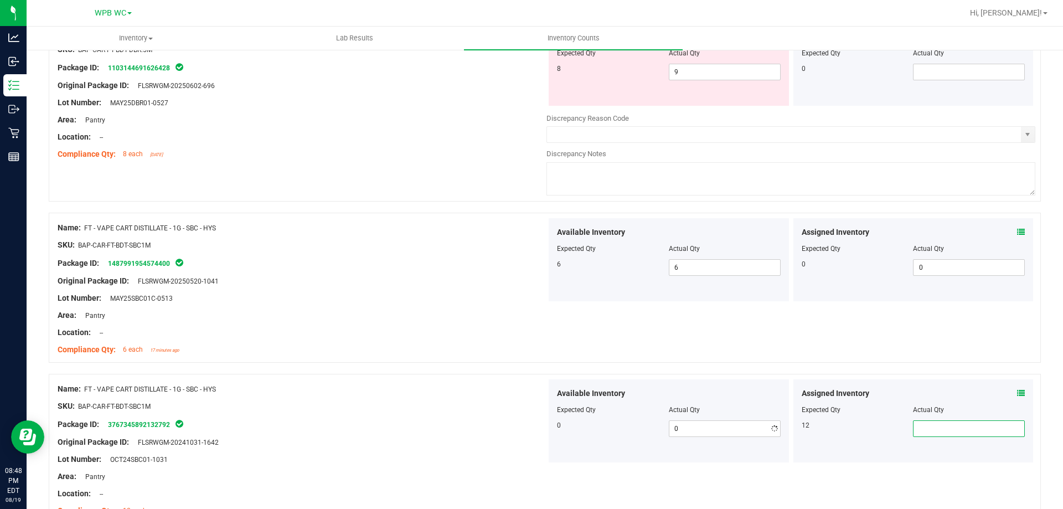
click at [937, 432] on span at bounding box center [969, 428] width 112 height 17
click at [453, 419] on div "Package ID: 3767345892132792" at bounding box center [302, 424] width 489 height 13
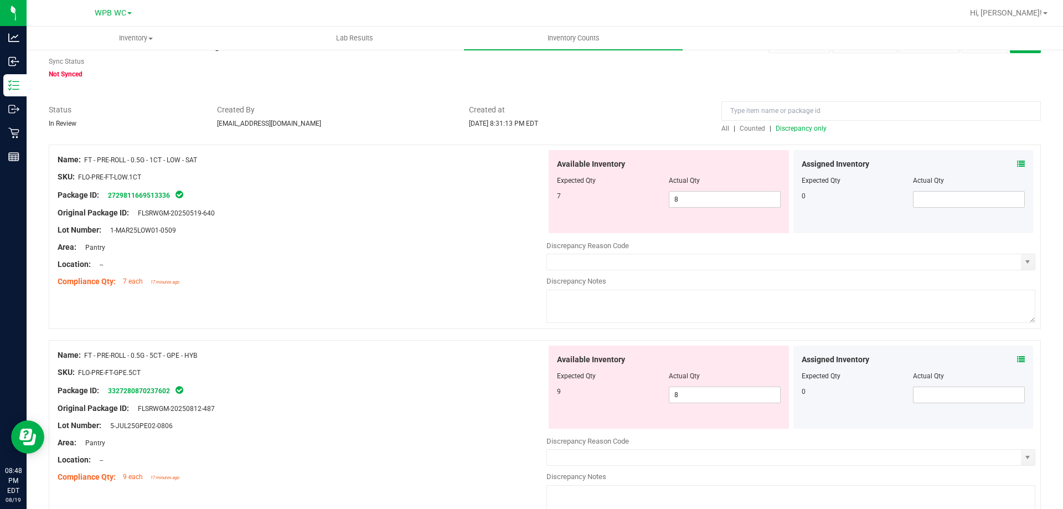
scroll to position [0, 0]
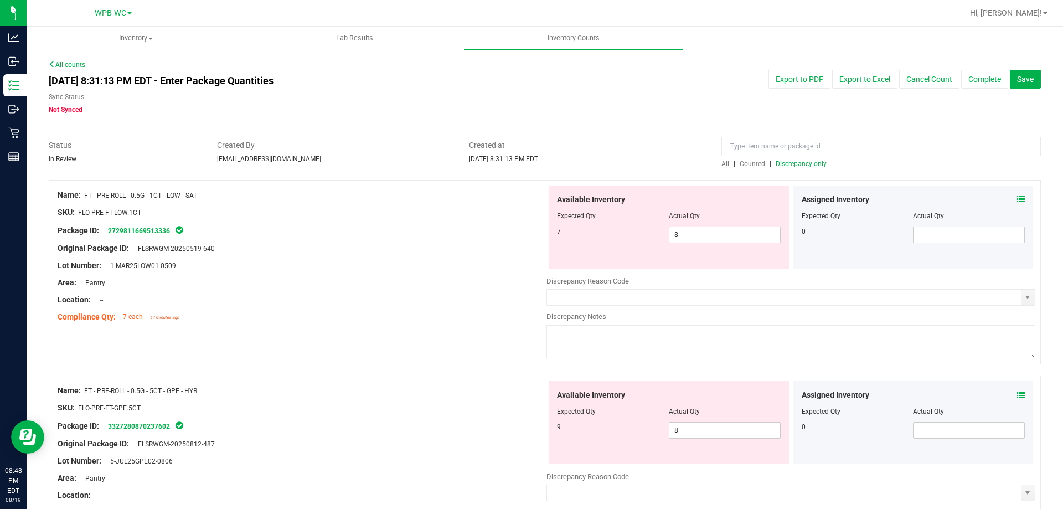
click at [796, 163] on span "Discrepancy only" at bounding box center [801, 164] width 51 height 8
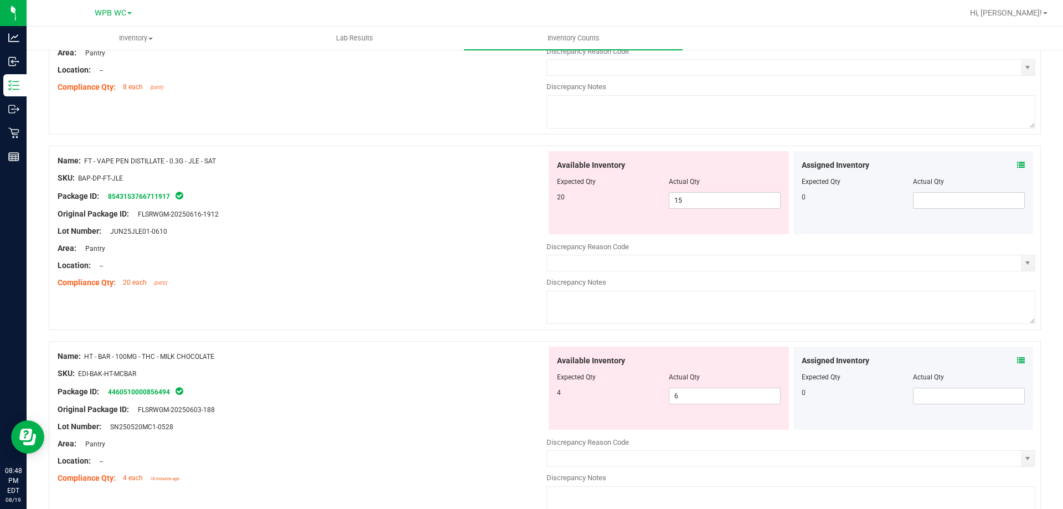
scroll to position [686, 0]
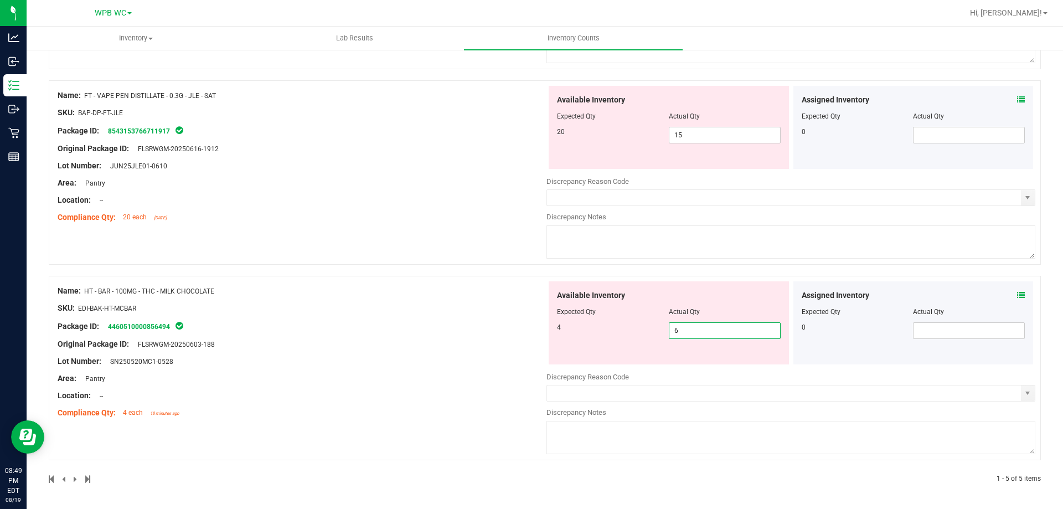
drag, startPoint x: 713, startPoint y: 333, endPoint x: 548, endPoint y: 349, distance: 166.4
click at [552, 349] on div "Available Inventory Expected Qty Actual Qty 4 6 6" at bounding box center [669, 322] width 240 height 83
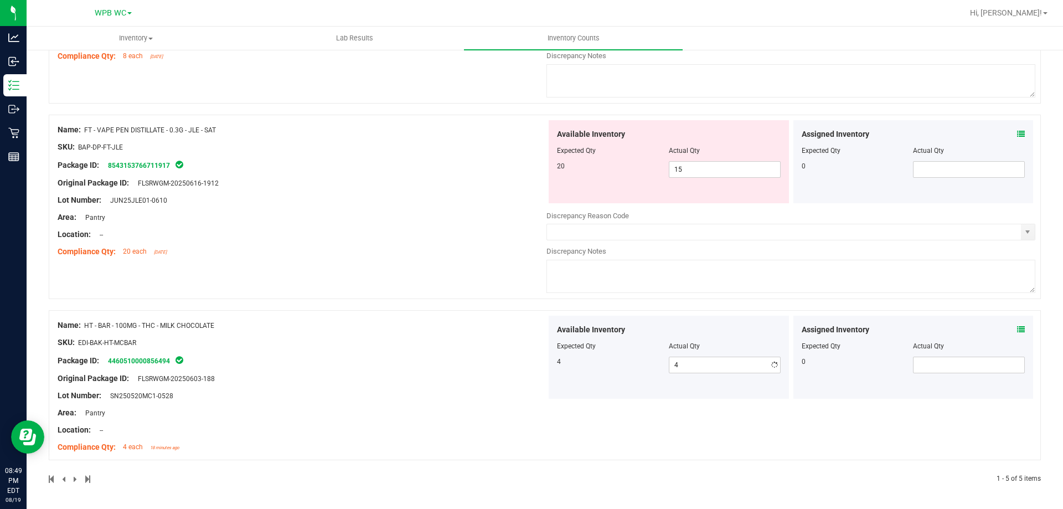
click at [433, 334] on div "Name: HT - BAR - 100MG - THC - MILK CHOCOLATE SKU: EDI-BAK-HT-MCBAR Package ID:…" at bounding box center [302, 386] width 489 height 141
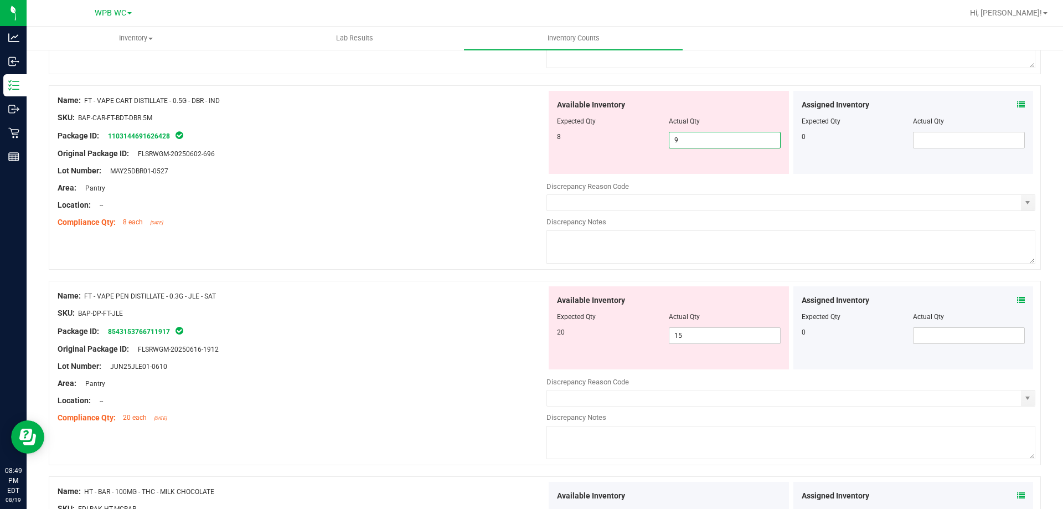
click at [687, 137] on span "9 9" at bounding box center [725, 140] width 112 height 17
drag, startPoint x: 683, startPoint y: 137, endPoint x: 599, endPoint y: 131, distance: 83.9
click at [645, 137] on div "8 9 9" at bounding box center [669, 140] width 224 height 17
click at [501, 175] on div "Lot Number: MAY25DBR01-0527" at bounding box center [302, 171] width 489 height 12
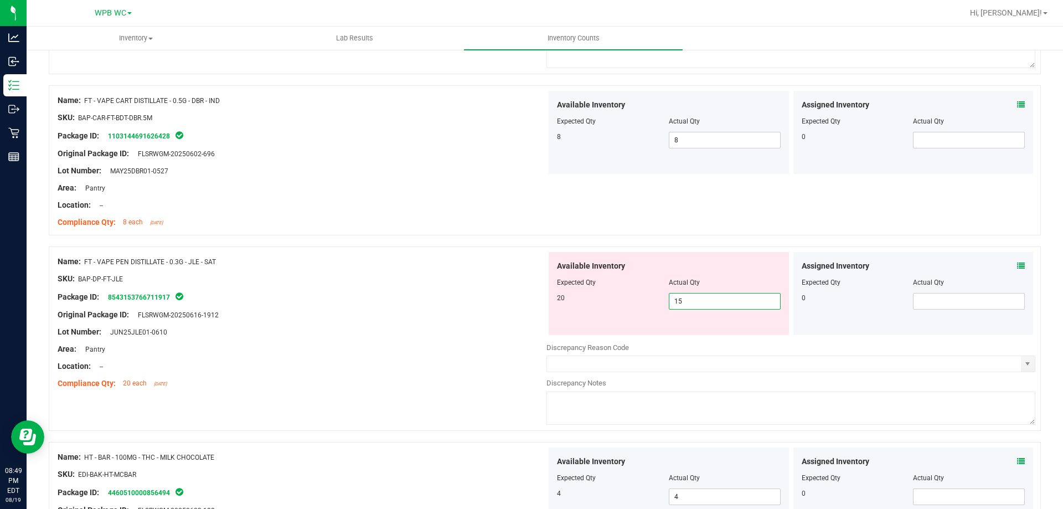
drag, startPoint x: 707, startPoint y: 307, endPoint x: 572, endPoint y: 290, distance: 136.8
click at [577, 291] on div "Available Inventory Expected Qty Actual Qty 20 15 15" at bounding box center [669, 293] width 240 height 83
click at [493, 309] on div "Original Package ID: FLSRWGM-20250616-1912" at bounding box center [302, 315] width 489 height 12
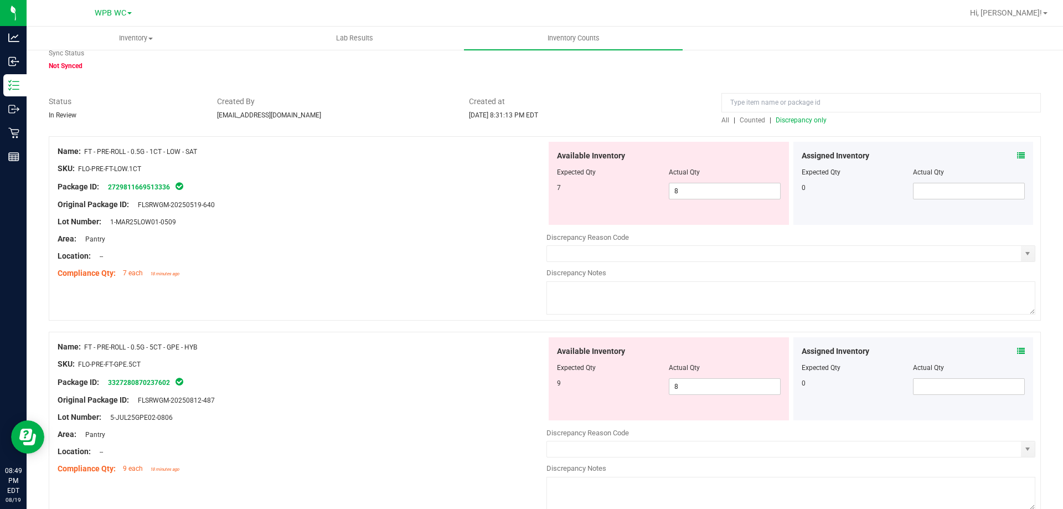
scroll to position [43, 0]
click at [799, 119] on span "Discrepancy only" at bounding box center [801, 121] width 51 height 8
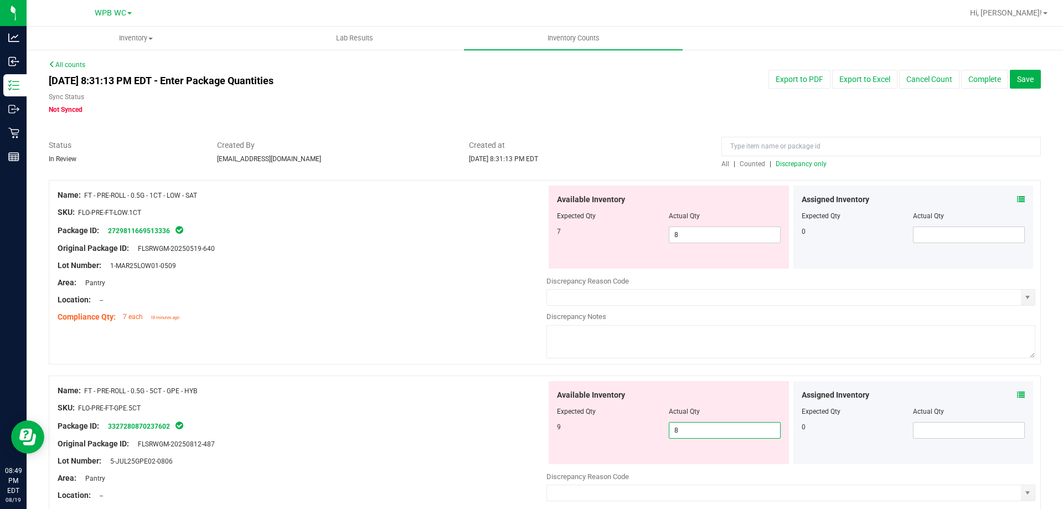
drag, startPoint x: 707, startPoint y: 431, endPoint x: 484, endPoint y: 430, distance: 223.2
click at [492, 430] on div "Name: FT - PRE-ROLL - 0.5G - 5CT - GPE - HYB SKU: FLO-PRE-FT-GPE.5CT Package ID…" at bounding box center [545, 468] width 993 height 184
click at [500, 436] on div at bounding box center [302, 436] width 489 height 6
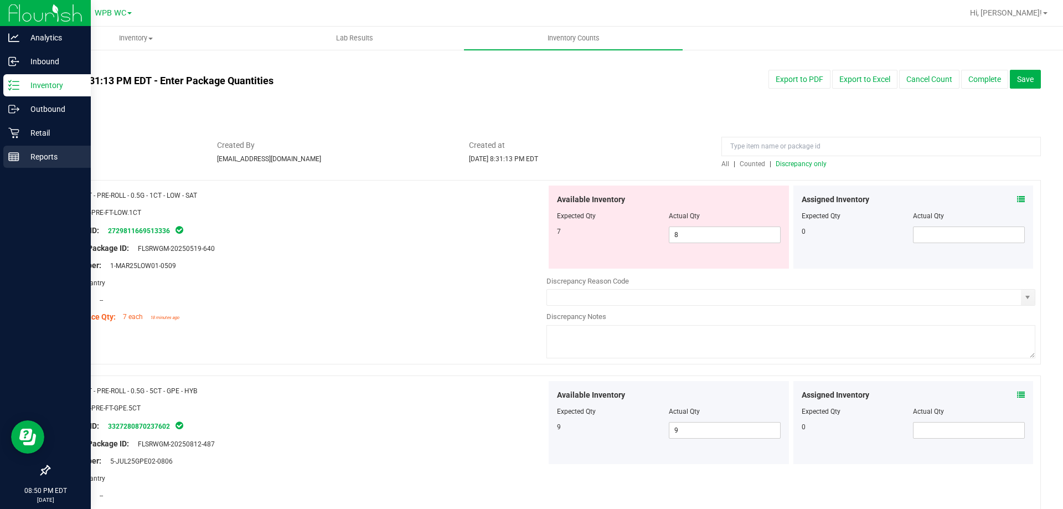
drag, startPoint x: 59, startPoint y: 86, endPoint x: 39, endPoint y: 158, distance: 74.0
click at [17, 89] on icon at bounding box center [13, 85] width 11 height 11
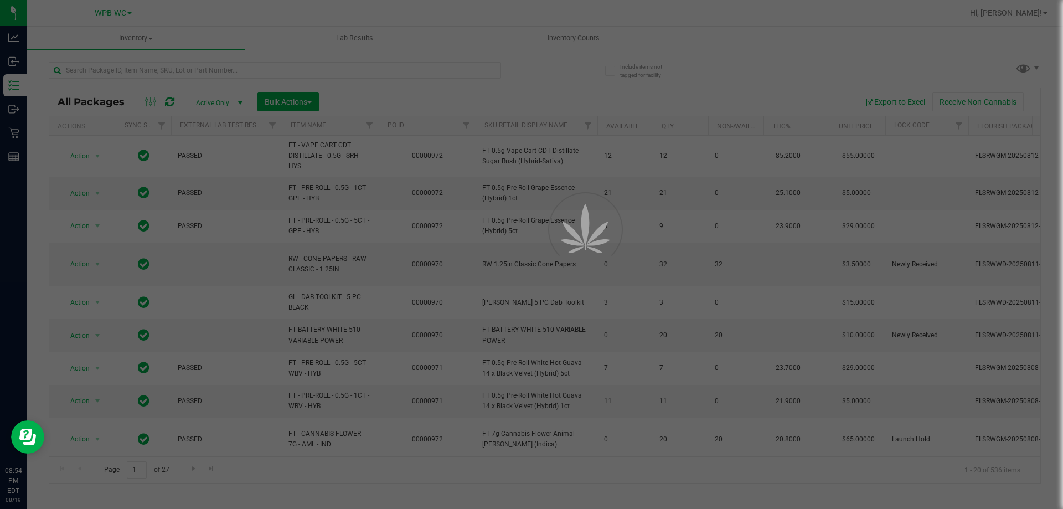
click at [198, 70] on div at bounding box center [531, 254] width 1063 height 509
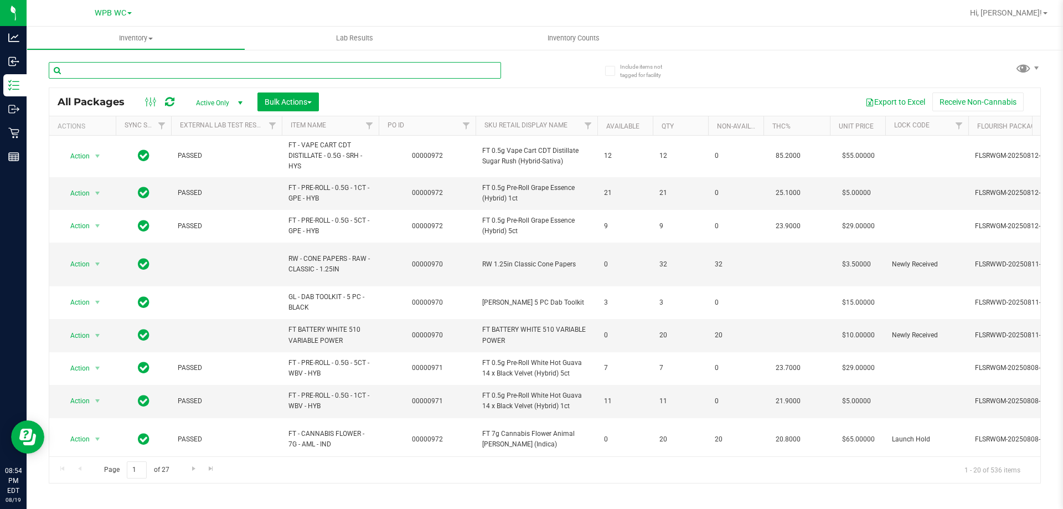
click at [198, 71] on input "text" at bounding box center [275, 70] width 453 height 17
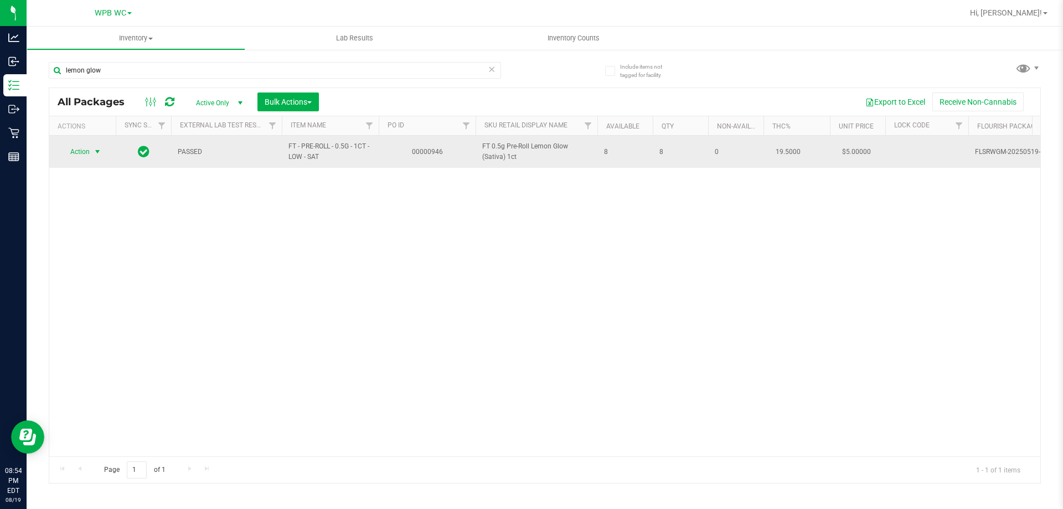
click at [81, 151] on span "Action" at bounding box center [75, 152] width 30 height 16
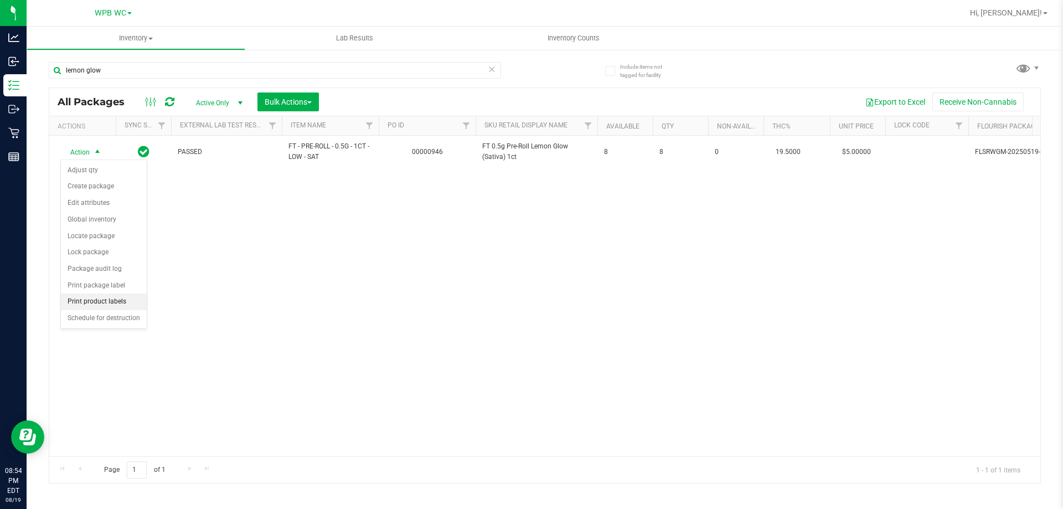
click at [111, 300] on li "Print product labels" at bounding box center [104, 302] width 86 height 17
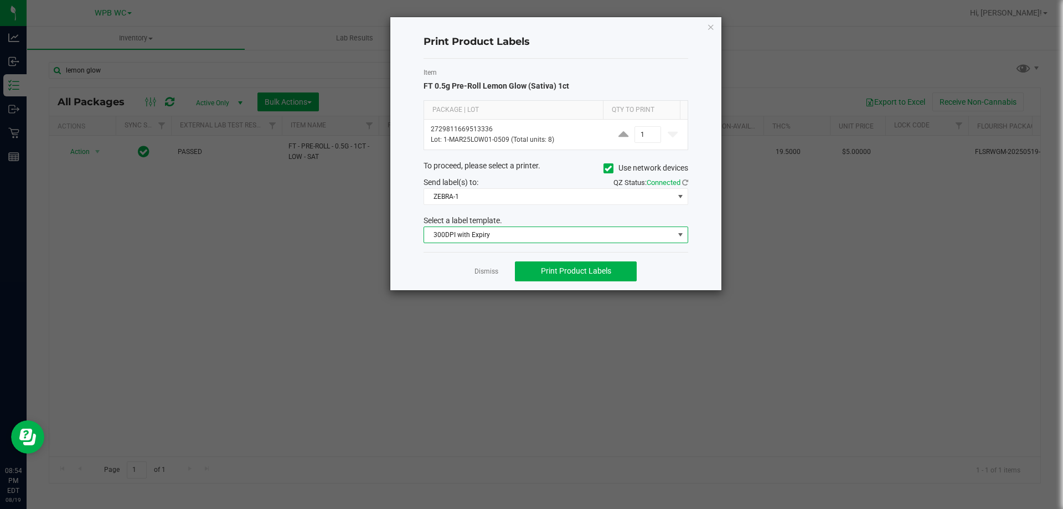
click at [510, 239] on span "300DPI with Expiry" at bounding box center [549, 235] width 250 height 16
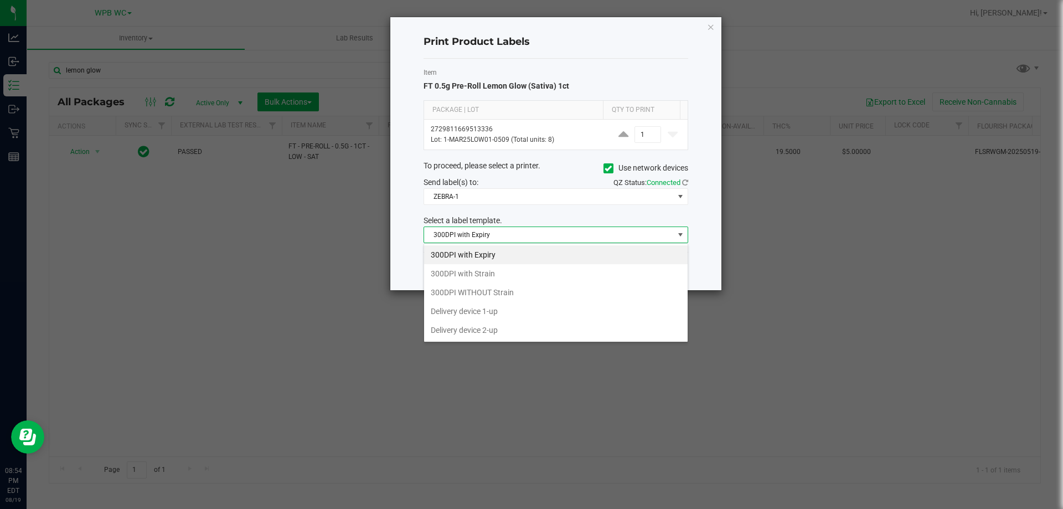
scroll to position [17, 265]
click at [486, 269] on li "300DPI with Strain" at bounding box center [556, 273] width 264 height 19
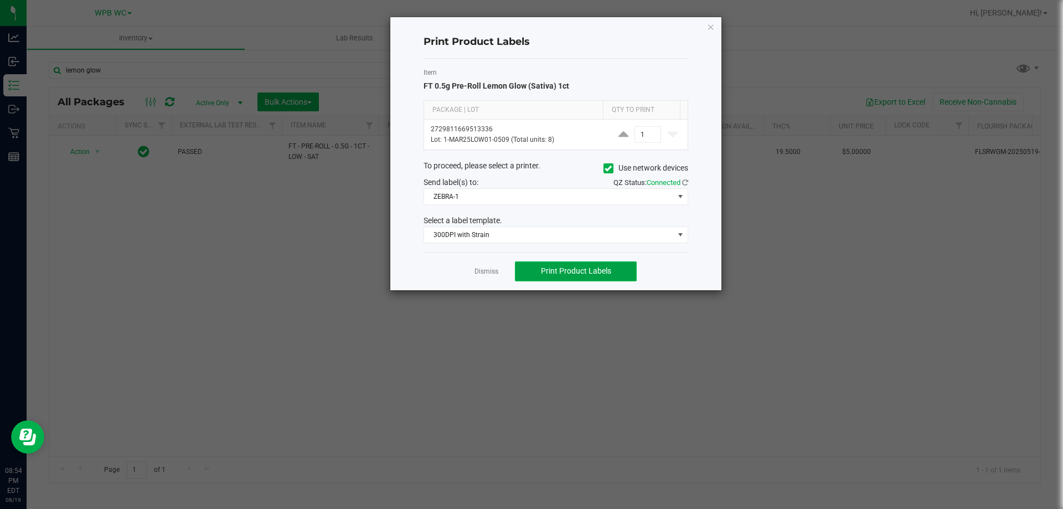
click at [568, 269] on span "Print Product Labels" at bounding box center [576, 270] width 70 height 9
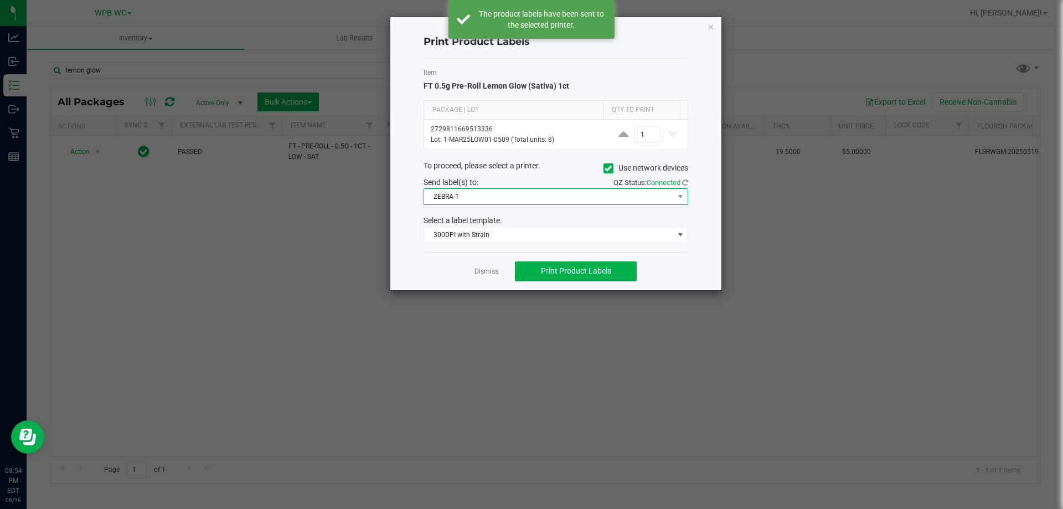
click at [518, 190] on span "ZEBRA-1" at bounding box center [549, 197] width 250 height 16
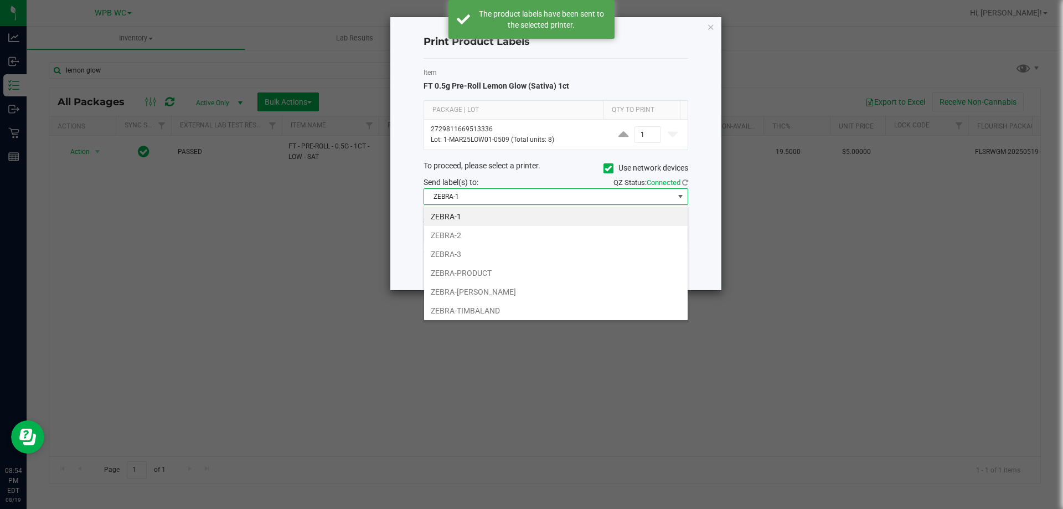
drag, startPoint x: 473, startPoint y: 246, endPoint x: 516, endPoint y: 273, distance: 50.3
click at [473, 247] on li "ZEBRA-3" at bounding box center [556, 254] width 264 height 19
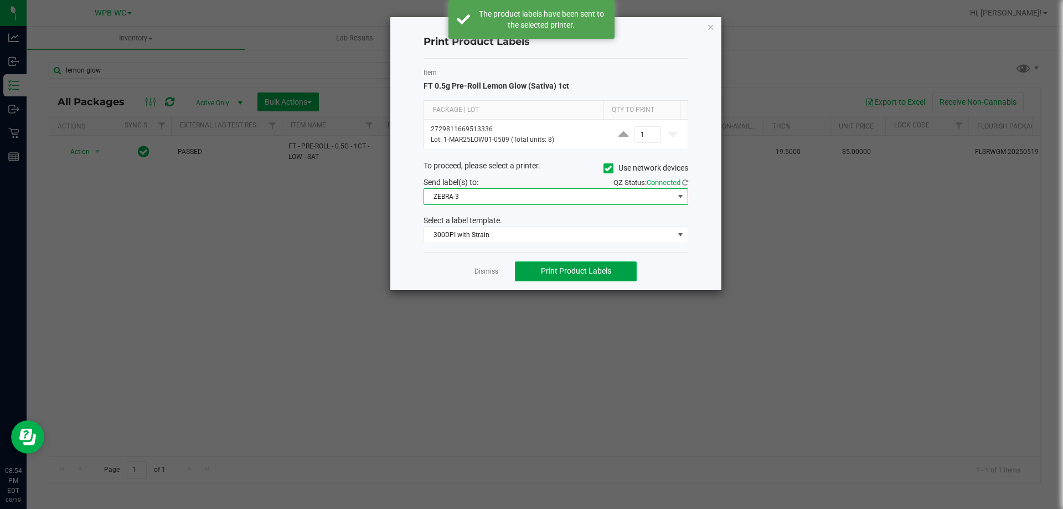
click at [596, 273] on span "Print Product Labels" at bounding box center [576, 270] width 70 height 9
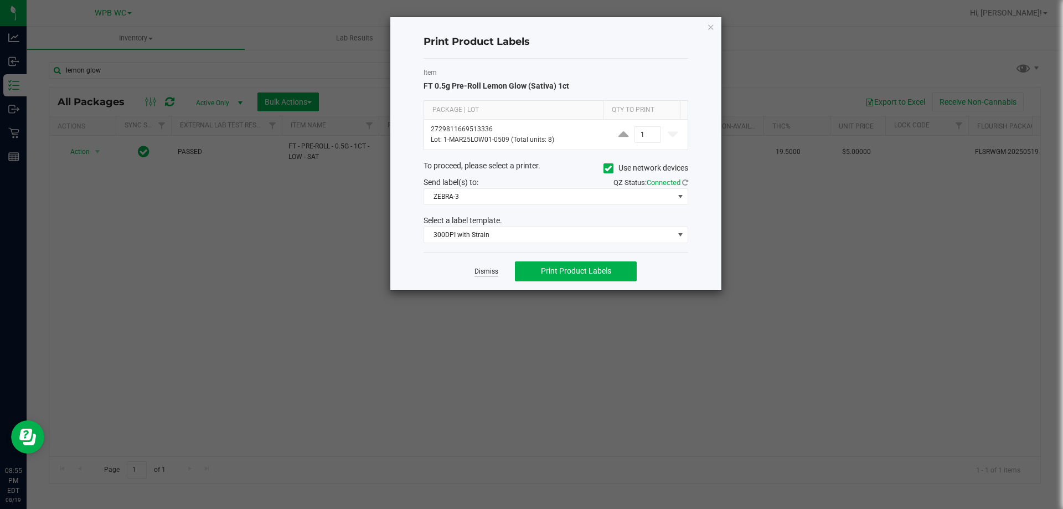
click at [501, 270] on div "Dismiss Print Product Labels" at bounding box center [556, 271] width 265 height 38
click at [496, 275] on link "Dismiss" at bounding box center [487, 271] width 24 height 9
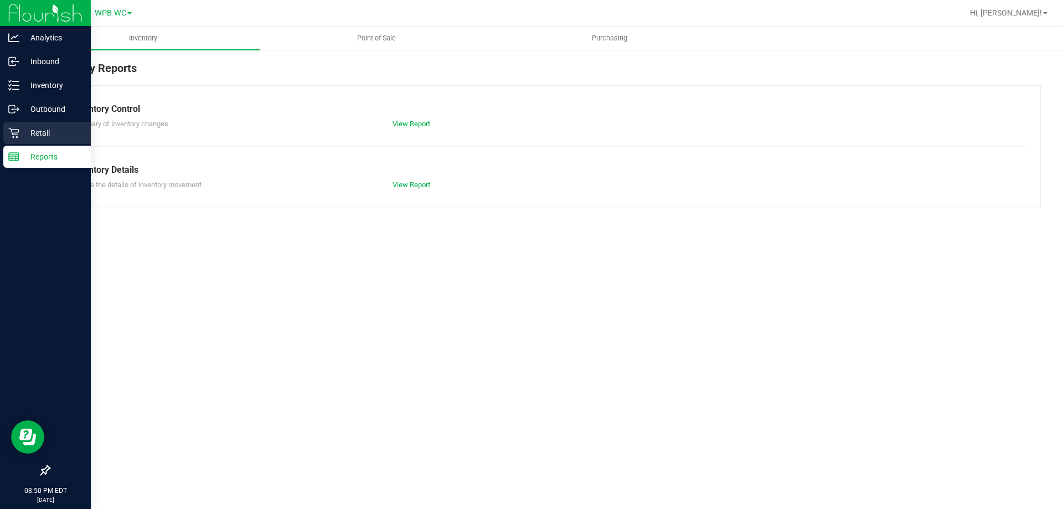
click at [26, 134] on p "Retail" at bounding box center [52, 132] width 66 height 13
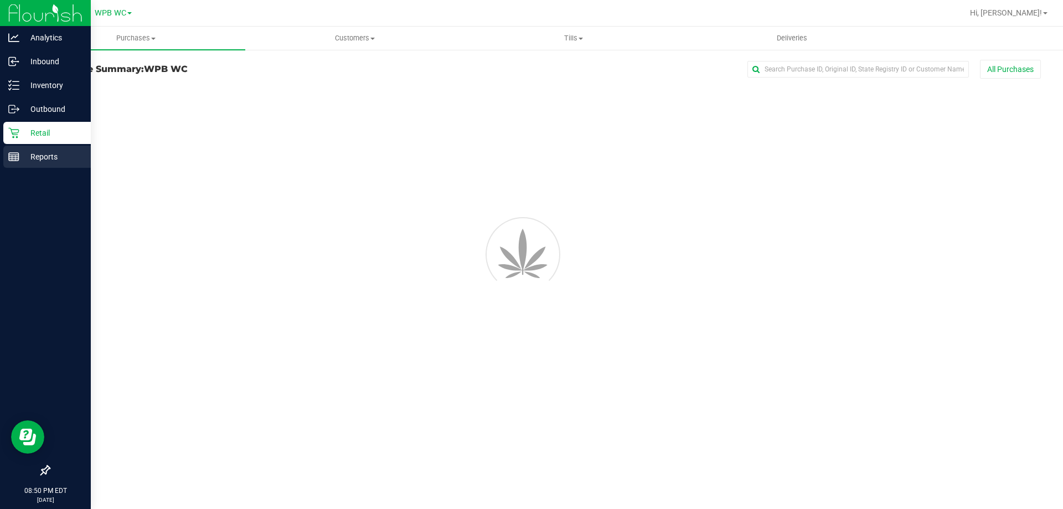
click at [56, 158] on p "Reports" at bounding box center [52, 156] width 66 height 13
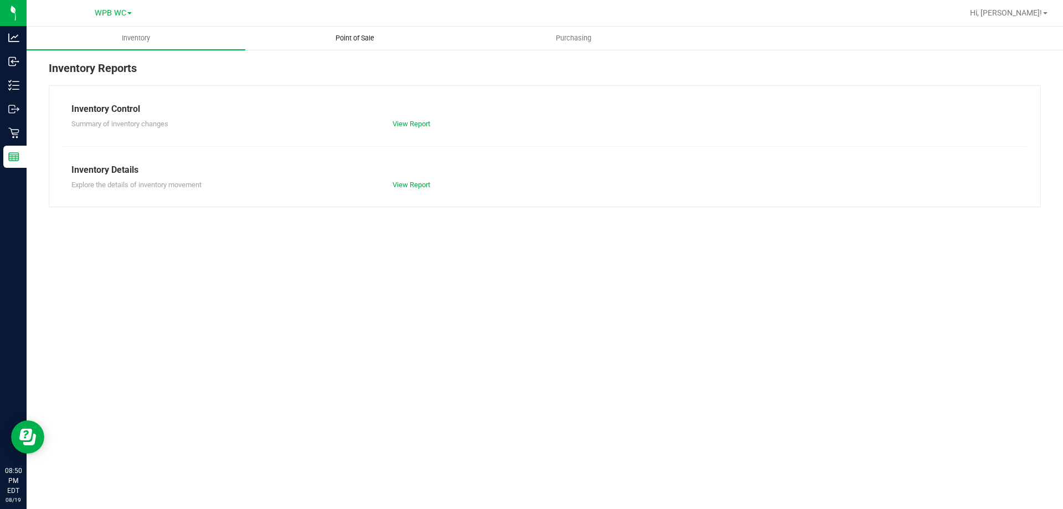
click at [345, 45] on uib-tab-heading "Point of Sale" at bounding box center [355, 38] width 218 height 22
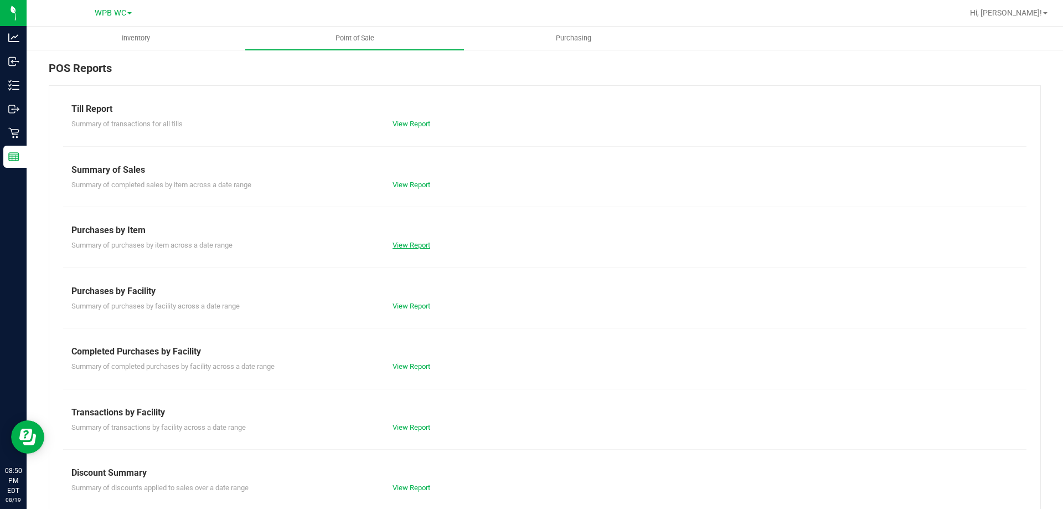
click at [413, 244] on link "View Report" at bounding box center [412, 245] width 38 height 8
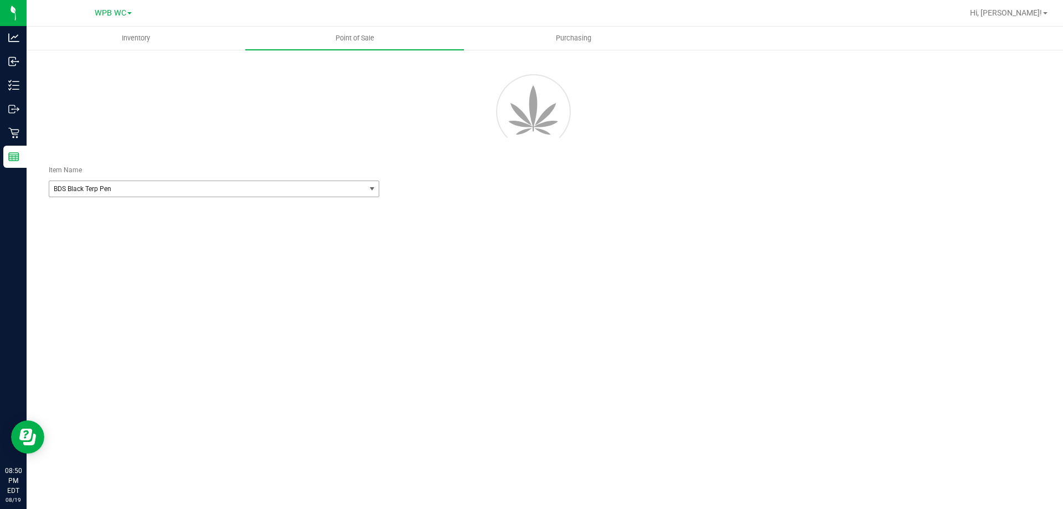
click at [152, 190] on span "BDS Black Terp Pen" at bounding box center [201, 189] width 295 height 8
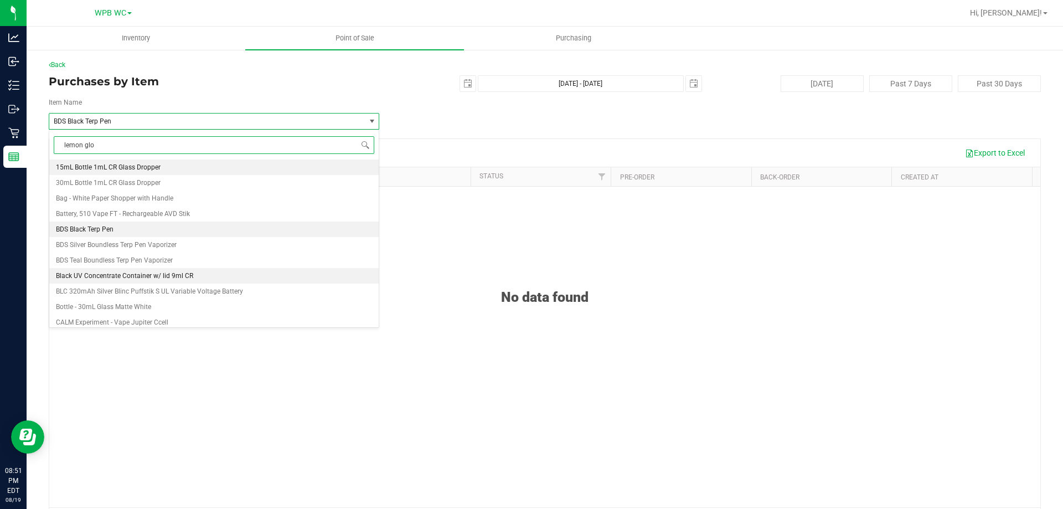
type input "lemon glow"
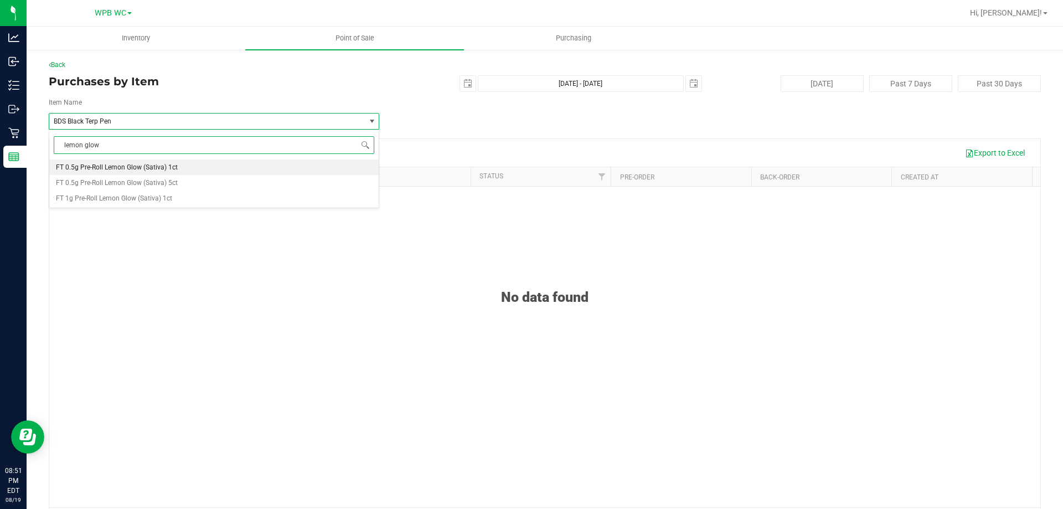
click at [161, 168] on span "FT 0.5g Pre-Roll Lemon Glow (Sativa) 1ct" at bounding box center [117, 167] width 122 height 8
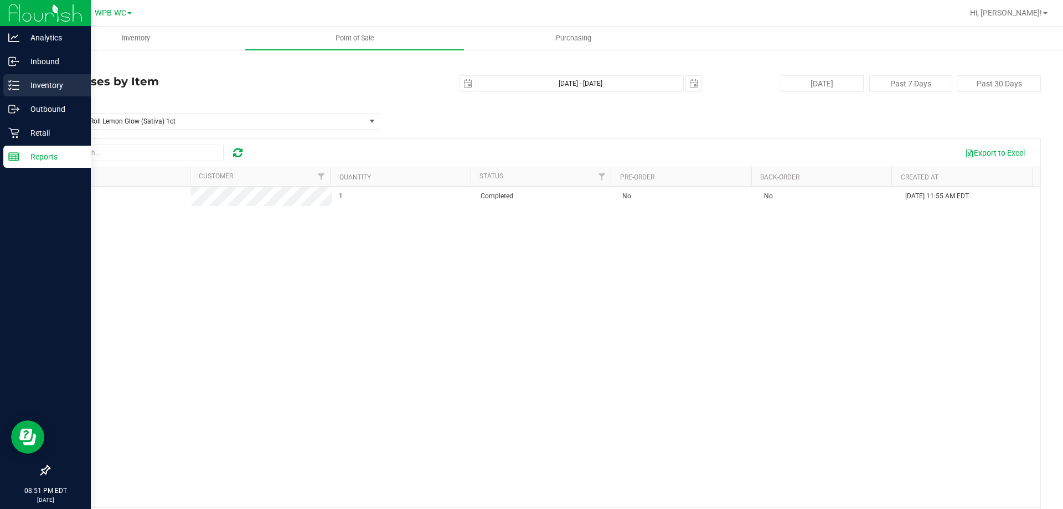
click at [58, 85] on p "Inventory" at bounding box center [52, 85] width 66 height 13
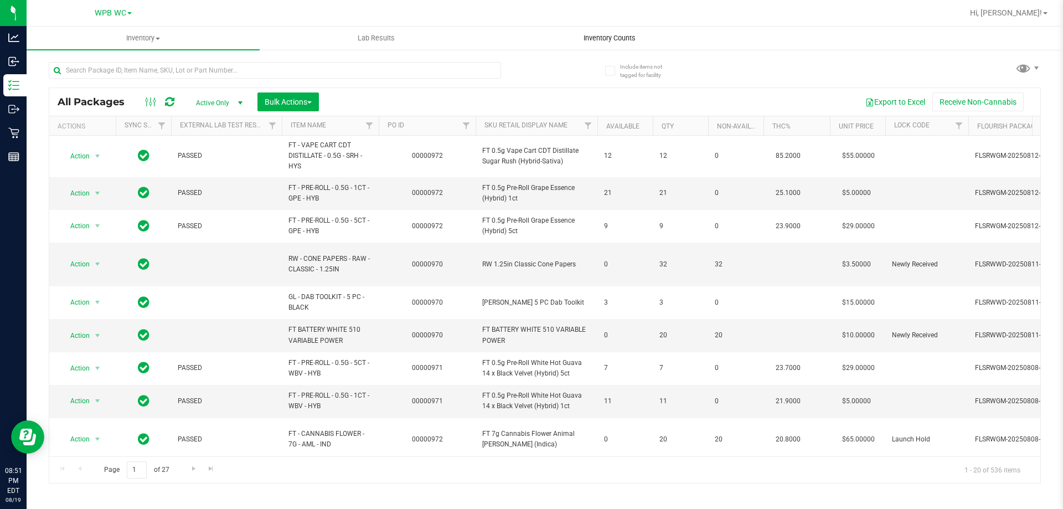
click at [587, 39] on span "Inventory Counts" at bounding box center [610, 38] width 82 height 10
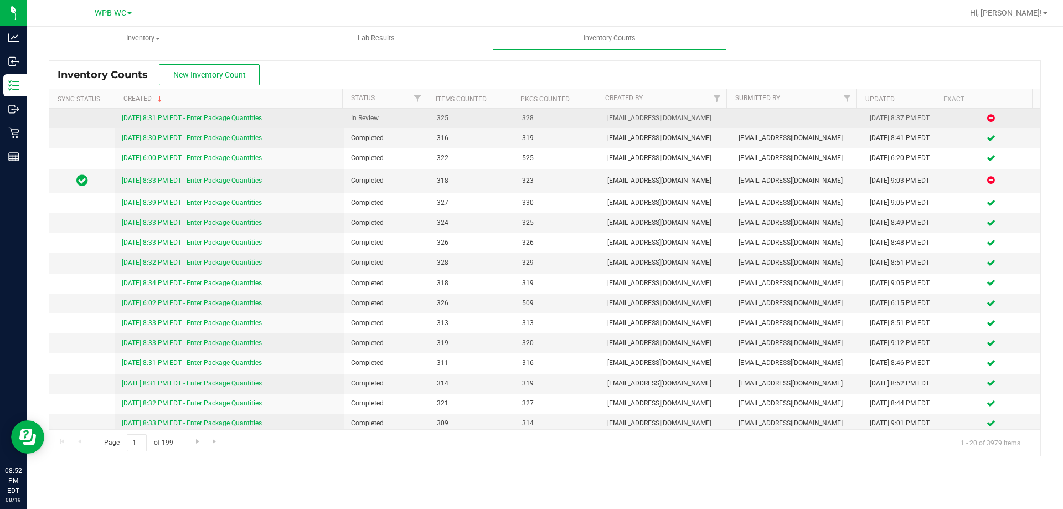
click at [253, 119] on link "[DATE] 8:31 PM EDT - Enter Package Quantities" at bounding box center [192, 118] width 140 height 8
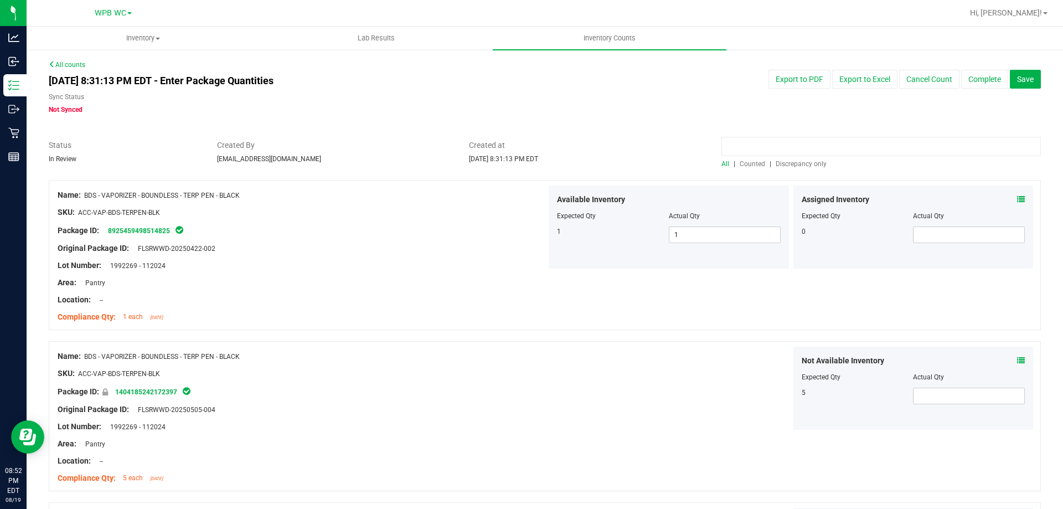
click at [735, 148] on input at bounding box center [882, 146] width 320 height 19
type input "pre-roll"
click at [740, 166] on span "Counted" at bounding box center [752, 164] width 25 height 8
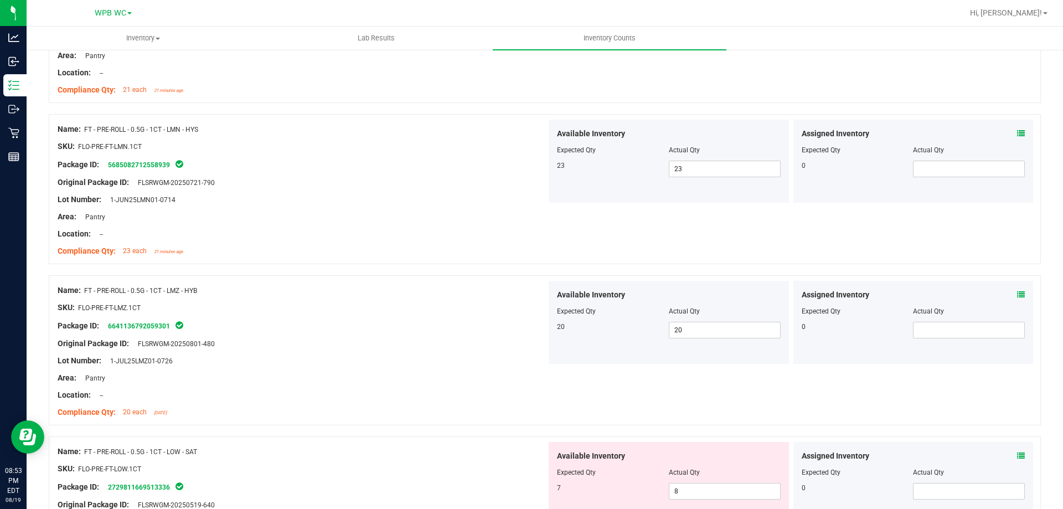
scroll to position [1360, 0]
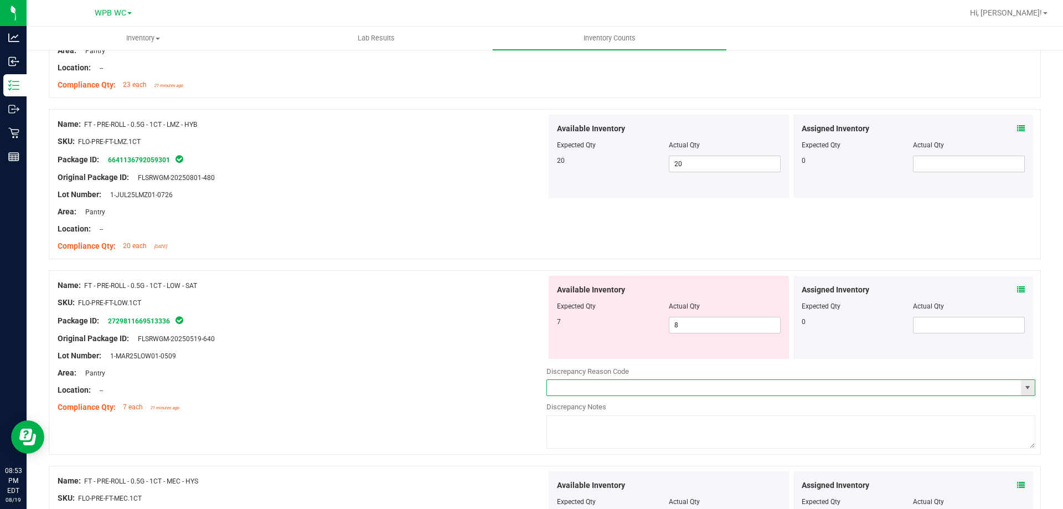
click at [655, 390] on input "text" at bounding box center [784, 388] width 474 height 16
click at [1025, 393] on span "select" at bounding box center [1028, 388] width 14 height 16
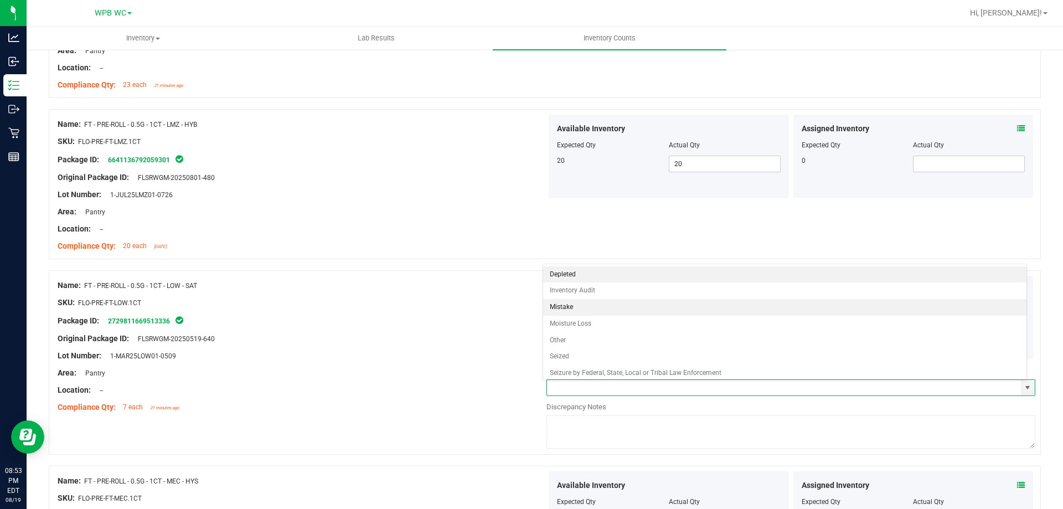
click at [586, 307] on li "Mistake" at bounding box center [785, 307] width 484 height 17
type input "Mistake"
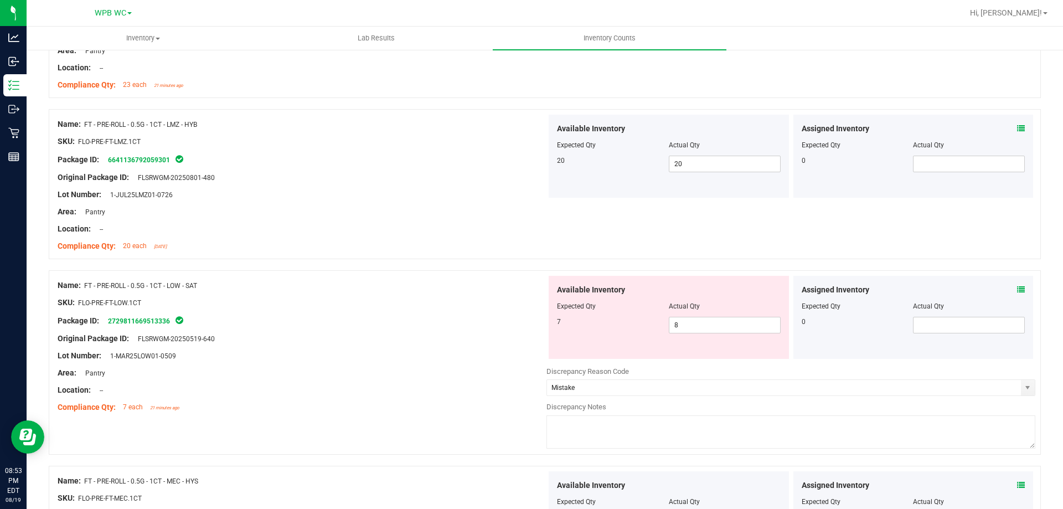
click at [605, 429] on textarea at bounding box center [791, 431] width 489 height 33
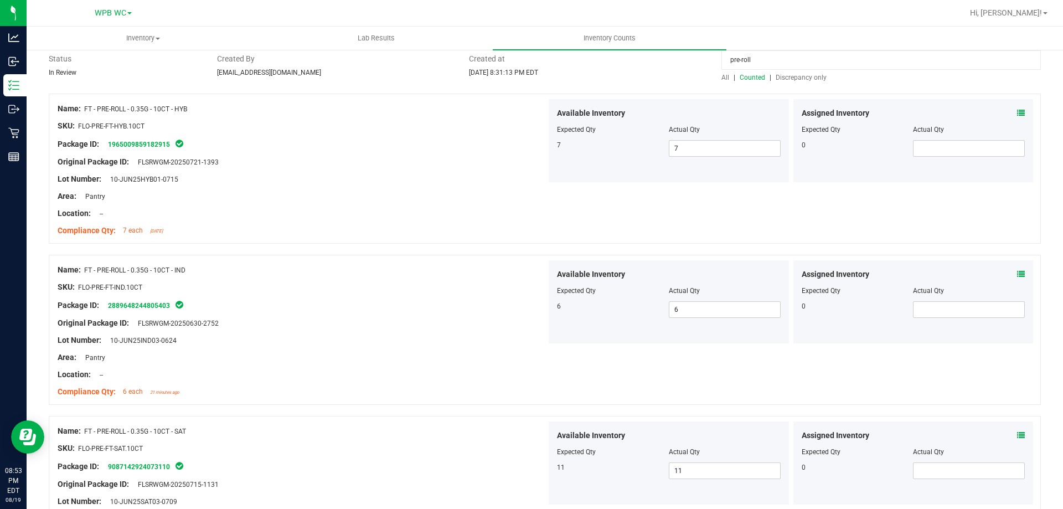
scroll to position [0, 0]
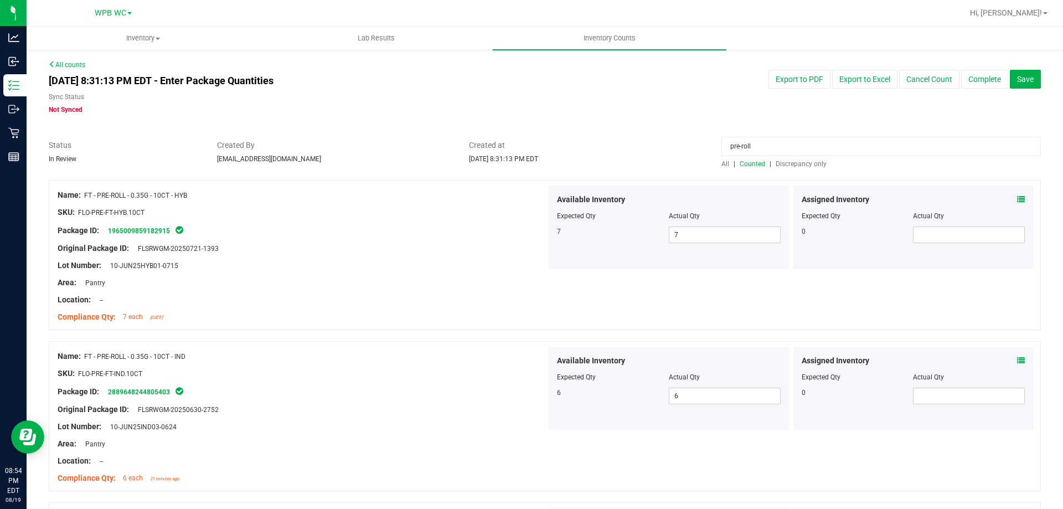
type textarea "over 1 LOW pre-roll, investigated and saw we sold one [DATE], might have not ma…"
click at [807, 168] on div "All | Counted | Discrepancy only" at bounding box center [882, 164] width 320 height 10
click at [806, 165] on span "Discrepancy only" at bounding box center [801, 164] width 51 height 8
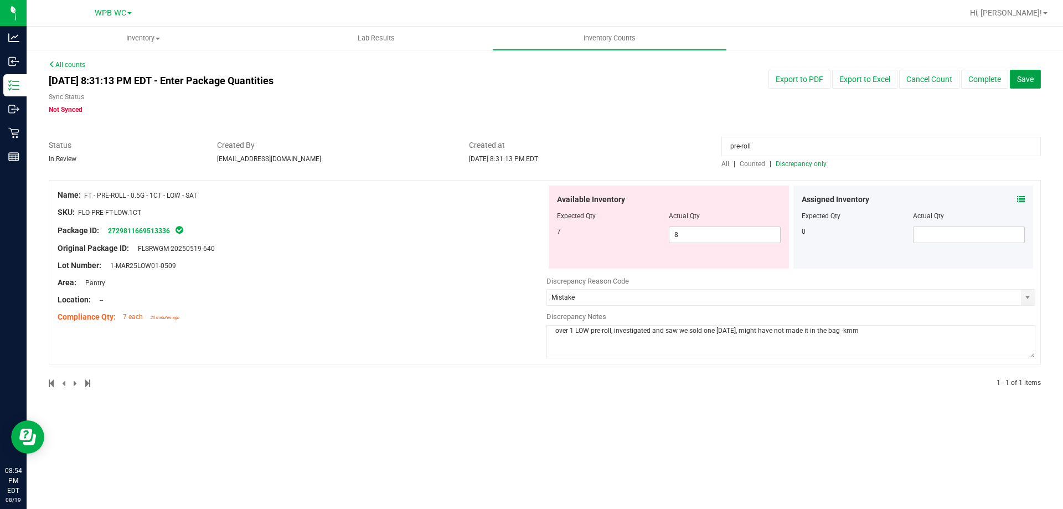
click at [1024, 78] on span "Save" at bounding box center [1025, 79] width 17 height 9
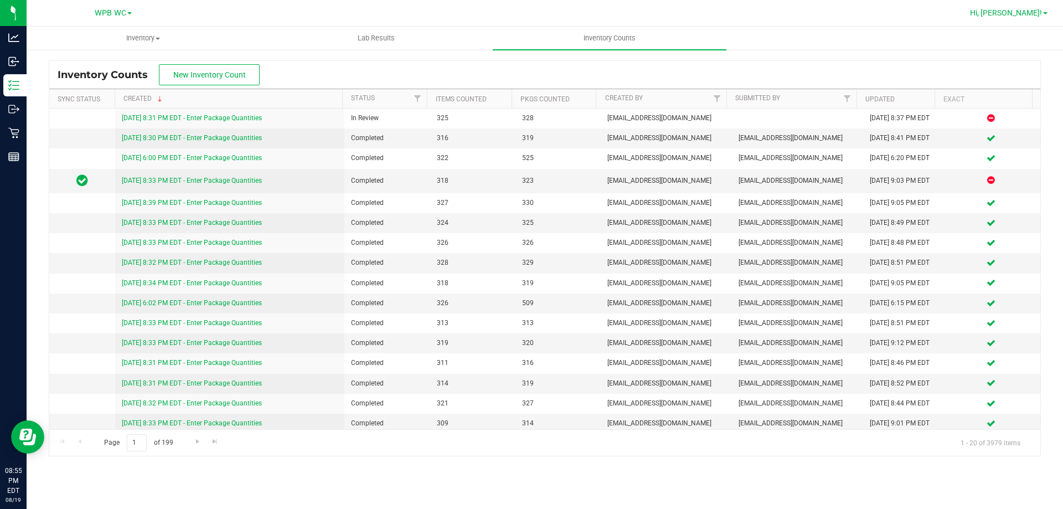
click at [1012, 14] on span "Hi, [PERSON_NAME]!" at bounding box center [1006, 12] width 72 height 9
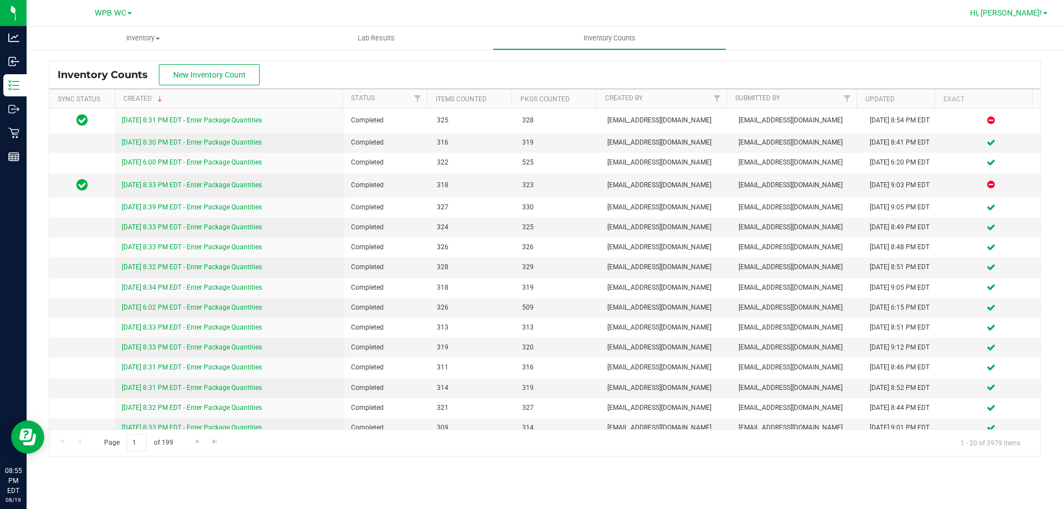
click at [1025, 16] on span "Hi, [PERSON_NAME]!" at bounding box center [1006, 12] width 72 height 9
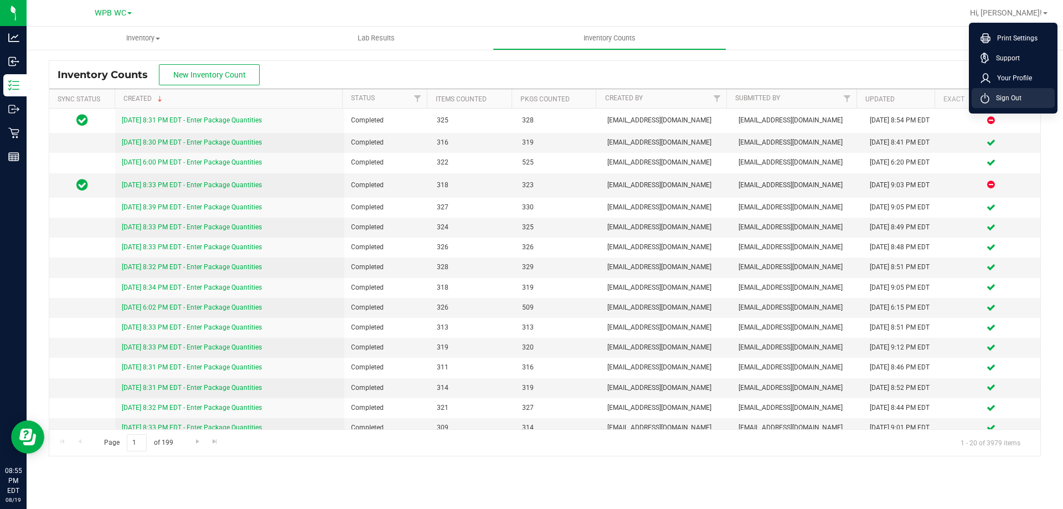
click at [1012, 95] on span "Sign Out" at bounding box center [1006, 97] width 32 height 11
